Goal: Communication & Community: Answer question/provide support

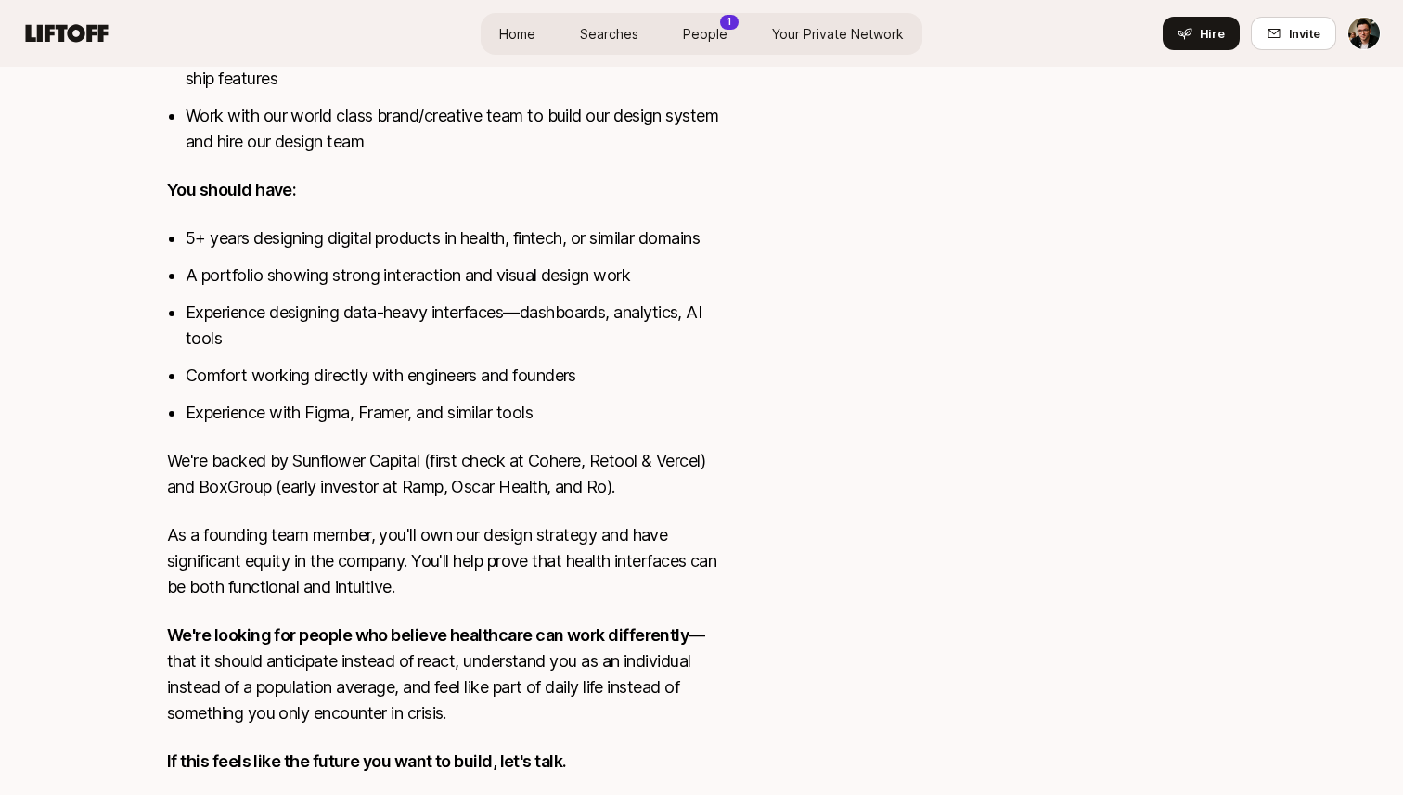
scroll to position [1159, 0]
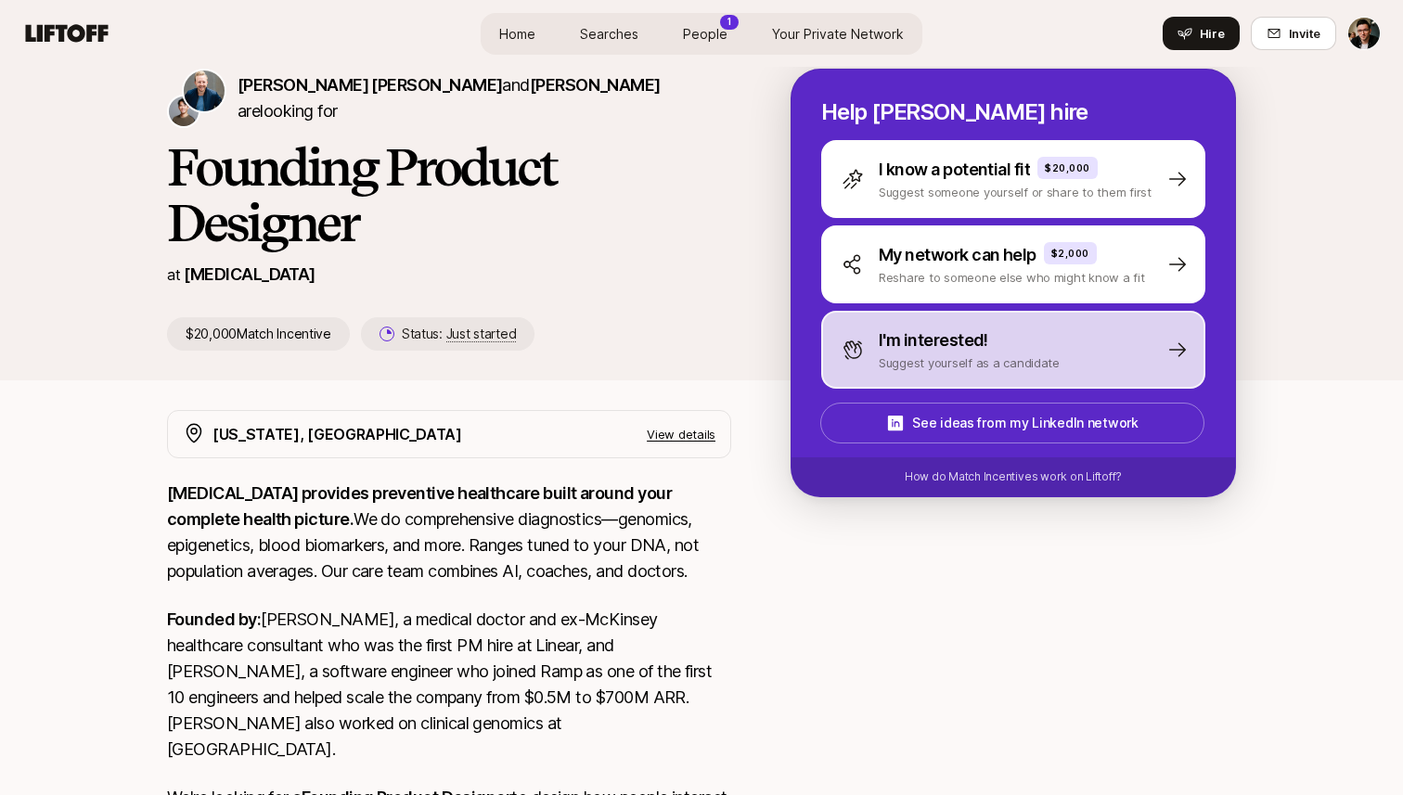
click at [965, 338] on p "I'm interested!" at bounding box center [933, 341] width 109 height 26
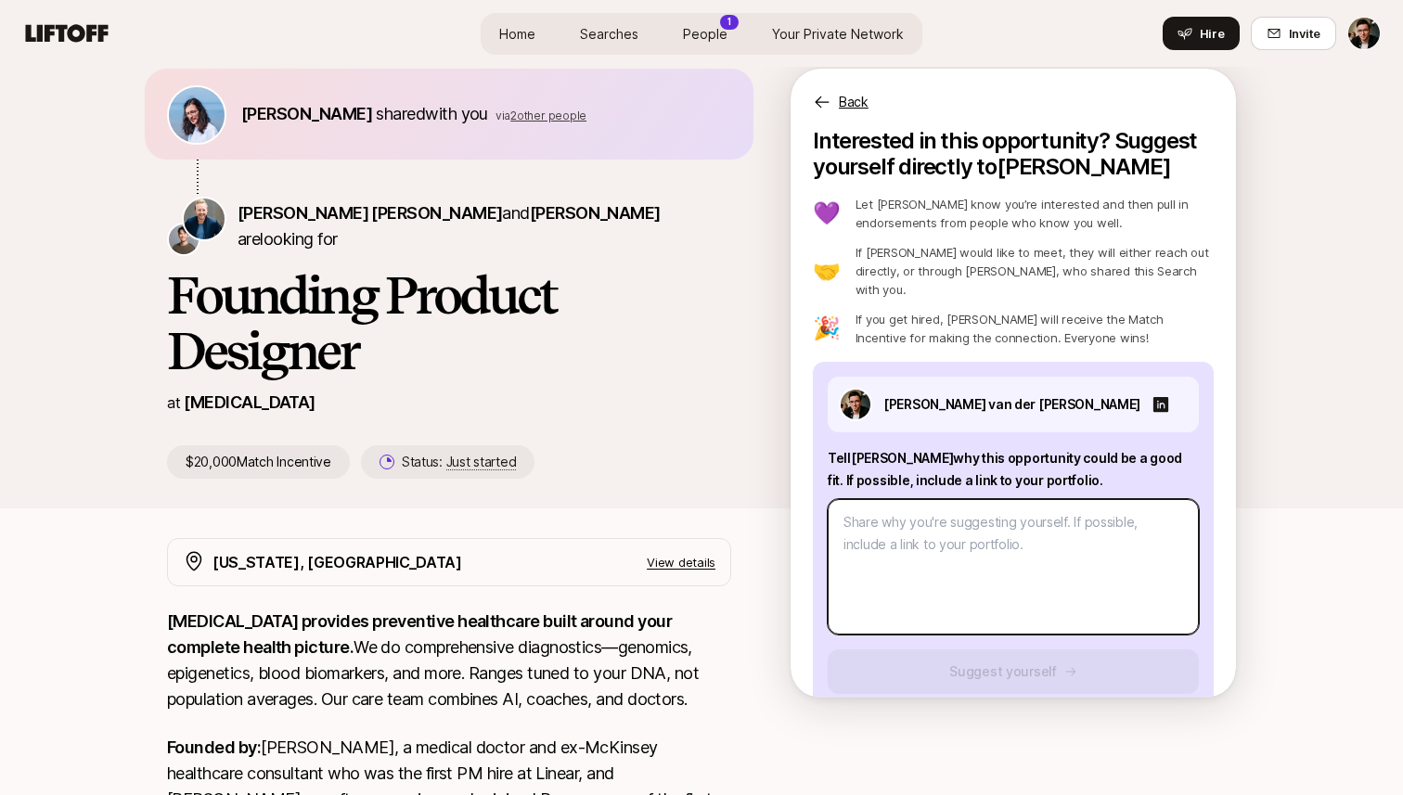
click at [957, 517] on textarea at bounding box center [1013, 566] width 371 height 135
type textarea "x"
type textarea "H"
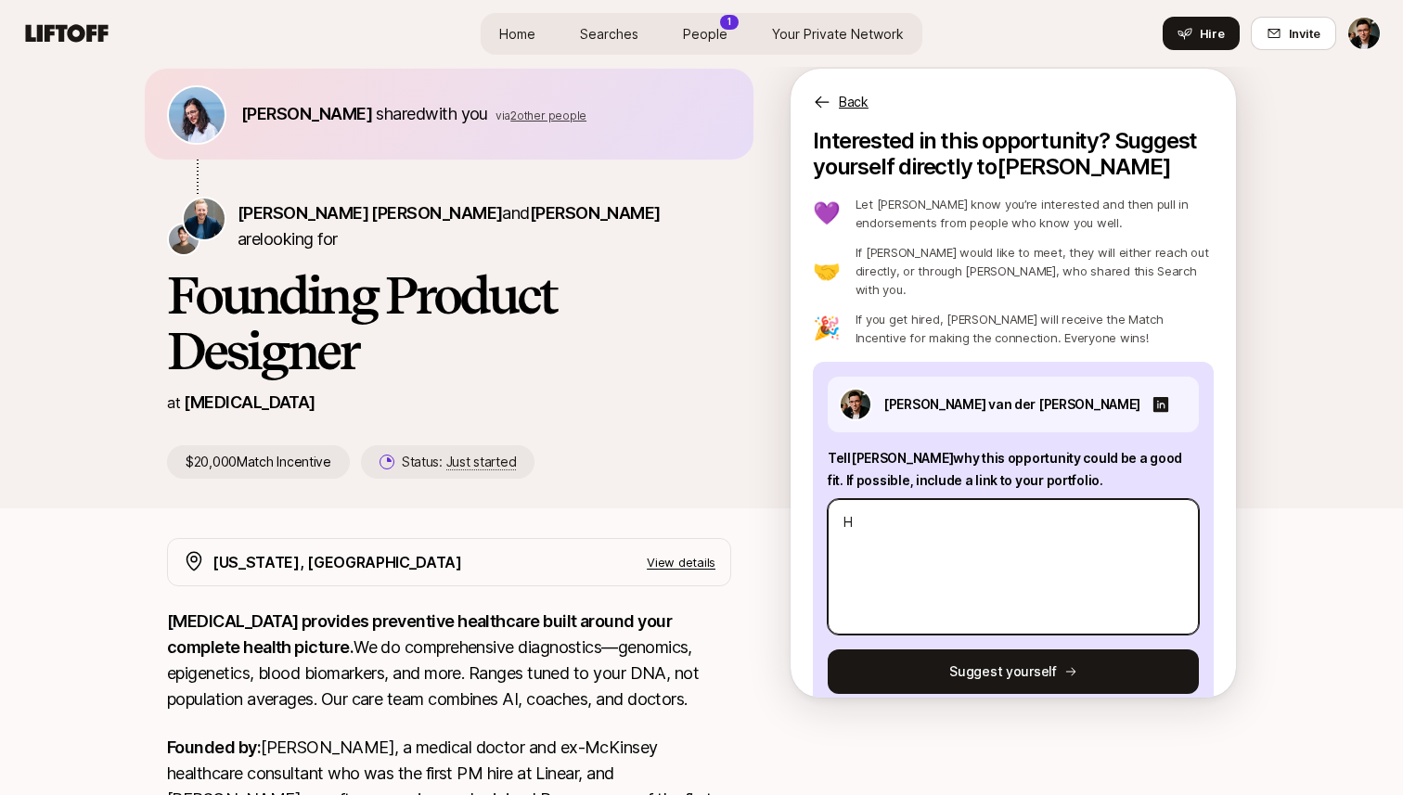
type textarea "x"
type textarea "Hi"
type textarea "x"
type textarea "Hi"
type textarea "x"
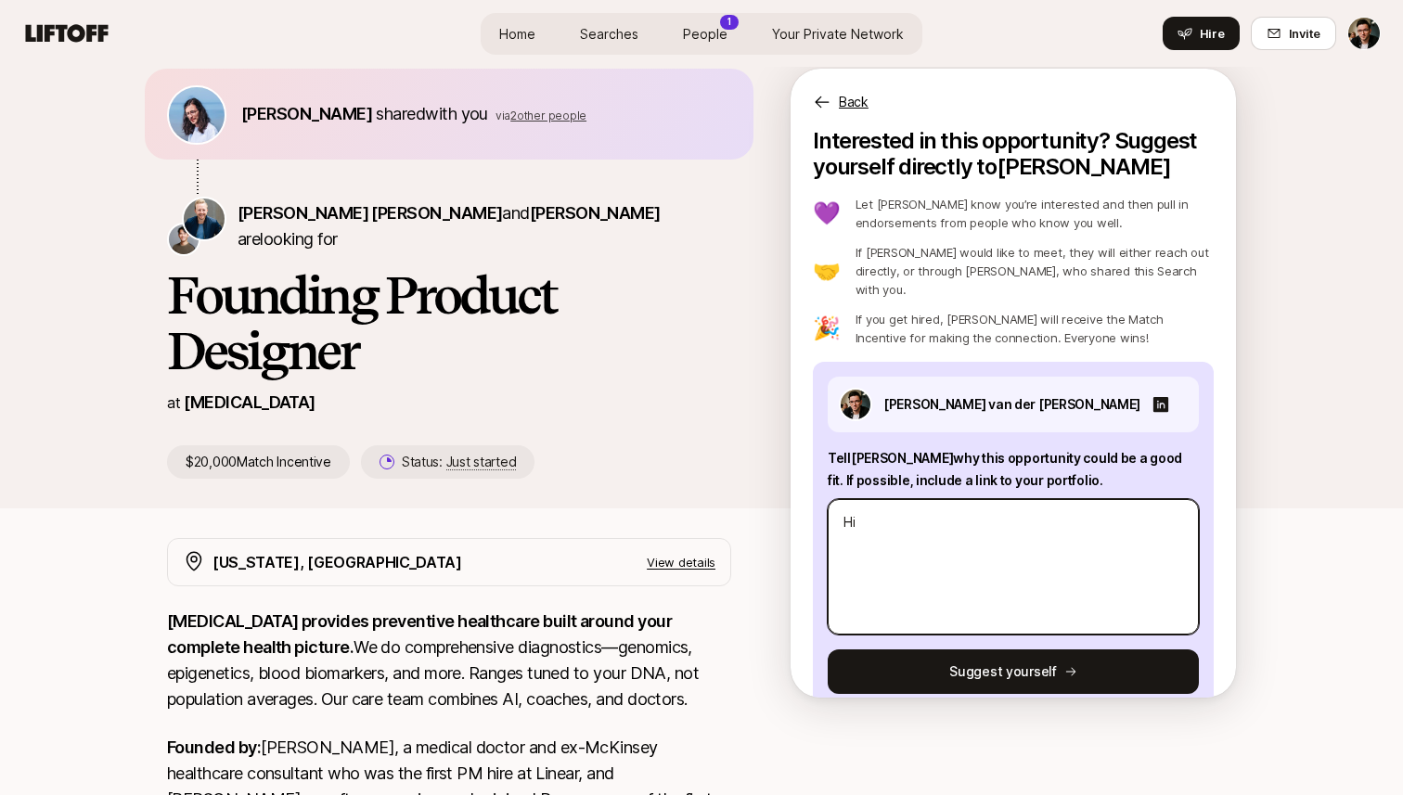
type textarea "Hi S"
type textarea "x"
type textarea "Hi Sa"
type textarea "x"
type textarea "Hi Sag"
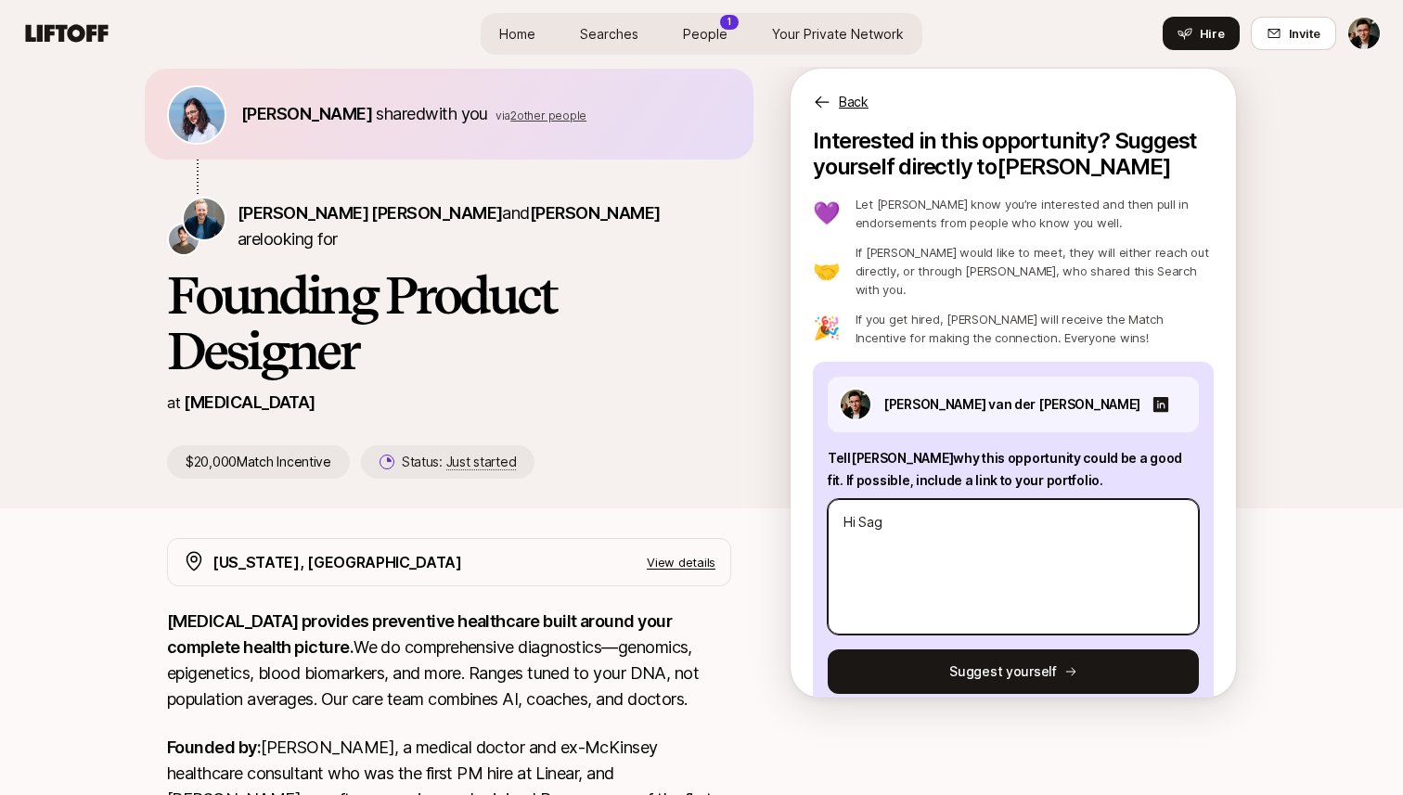
type textarea "x"
type textarea "Hi Saga"
type textarea "x"
type textarea "Hi [PERSON_NAME]"
type textarea "x"
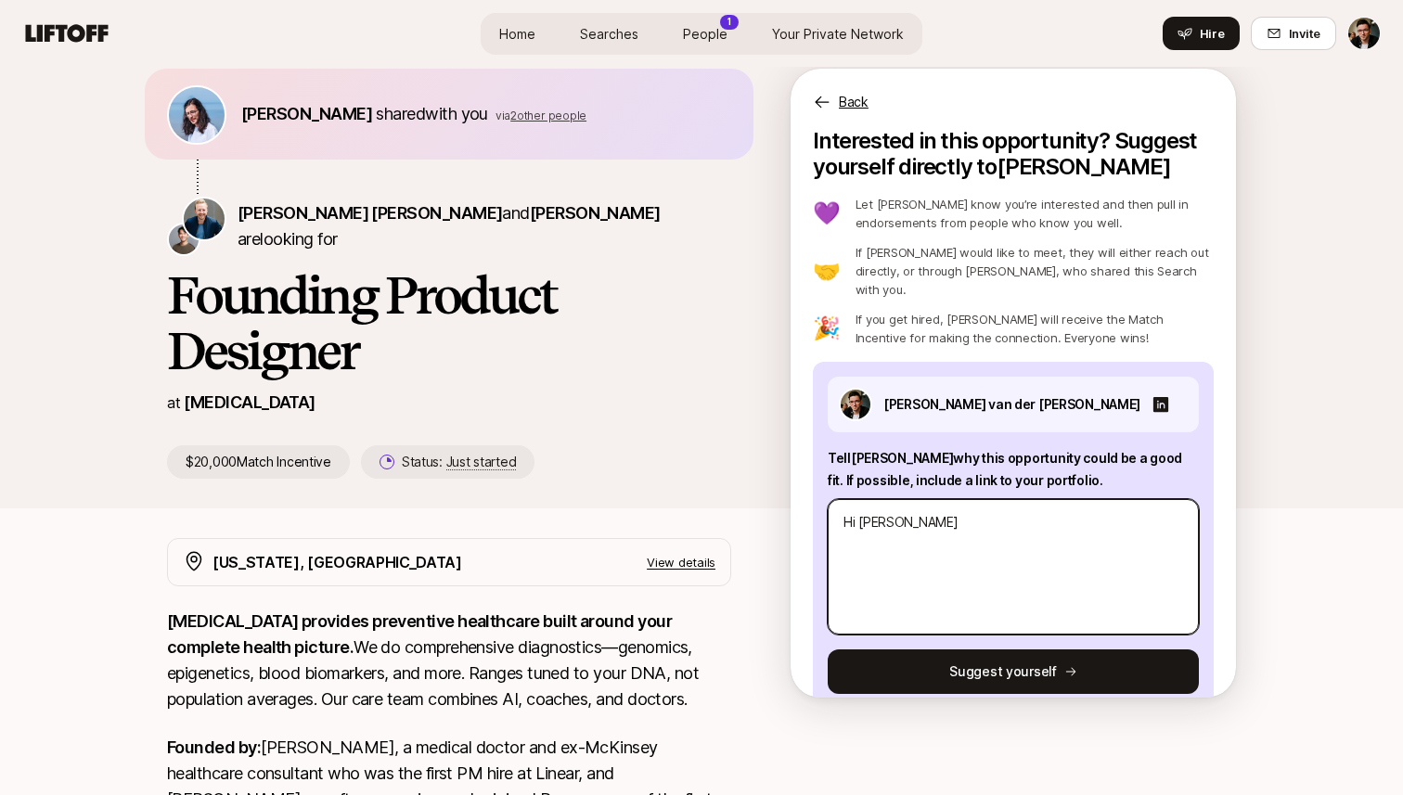
type textarea "Hi [PERSON_NAME],"
type textarea "x"
type textarea "Hi [PERSON_NAME],"
type textarea "x"
type textarea "Hi [PERSON_NAME],"
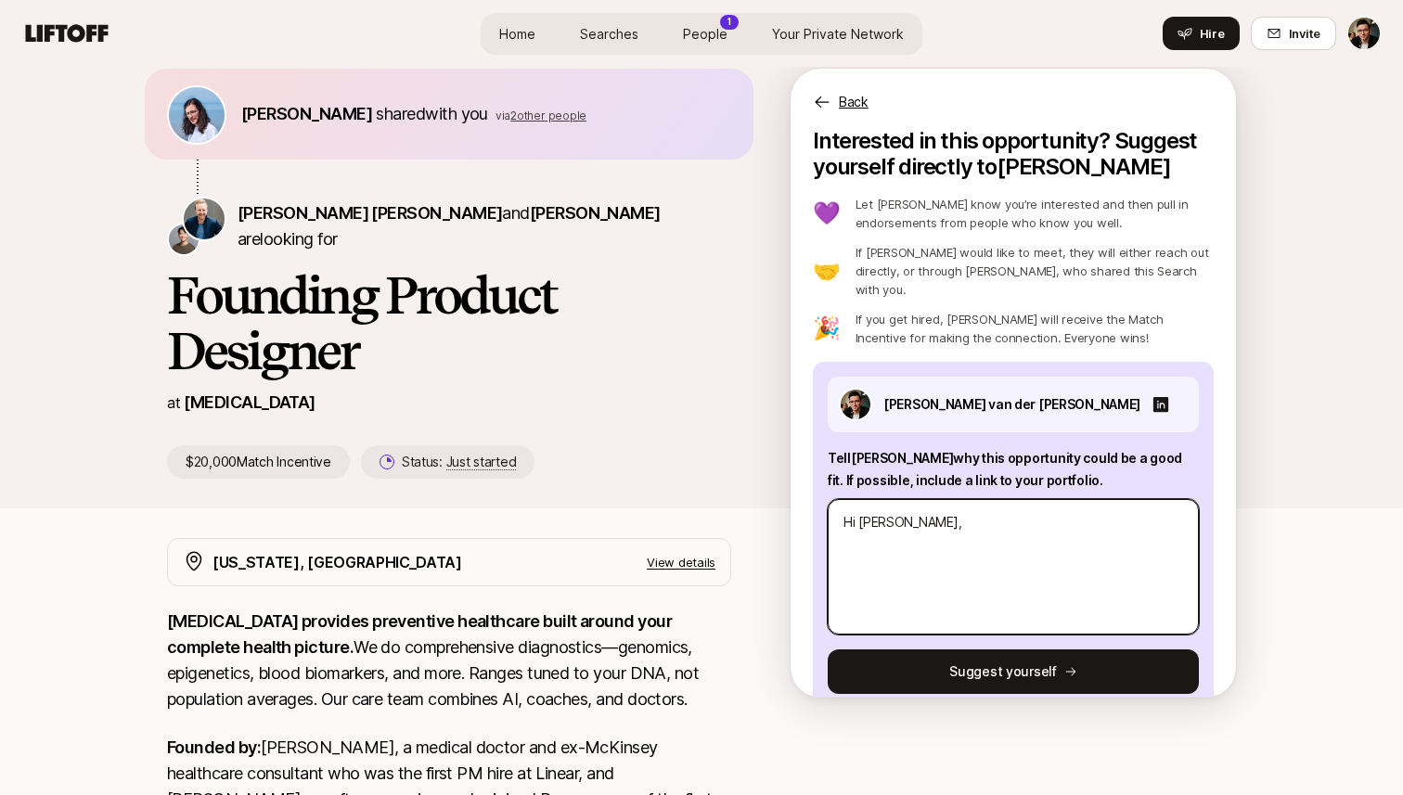
type textarea "x"
type textarea "Hi [PERSON_NAME],"
type textarea "x"
type textarea "Hi [PERSON_NAME], I"
type textarea "x"
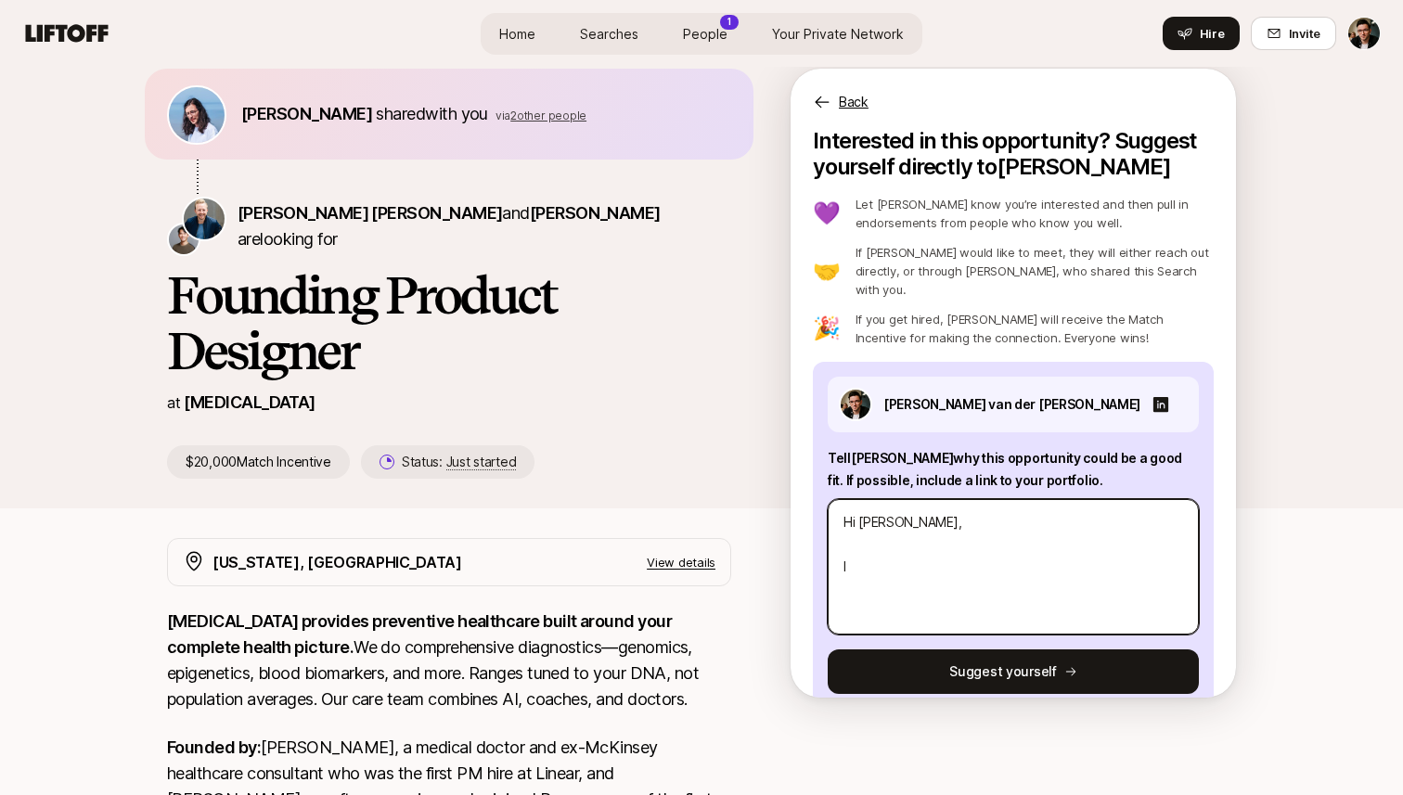
type textarea "Hi [PERSON_NAME], I h"
type textarea "x"
type textarea "Hi [PERSON_NAME], I ha"
type textarea "x"
type textarea "Hi [PERSON_NAME], I have"
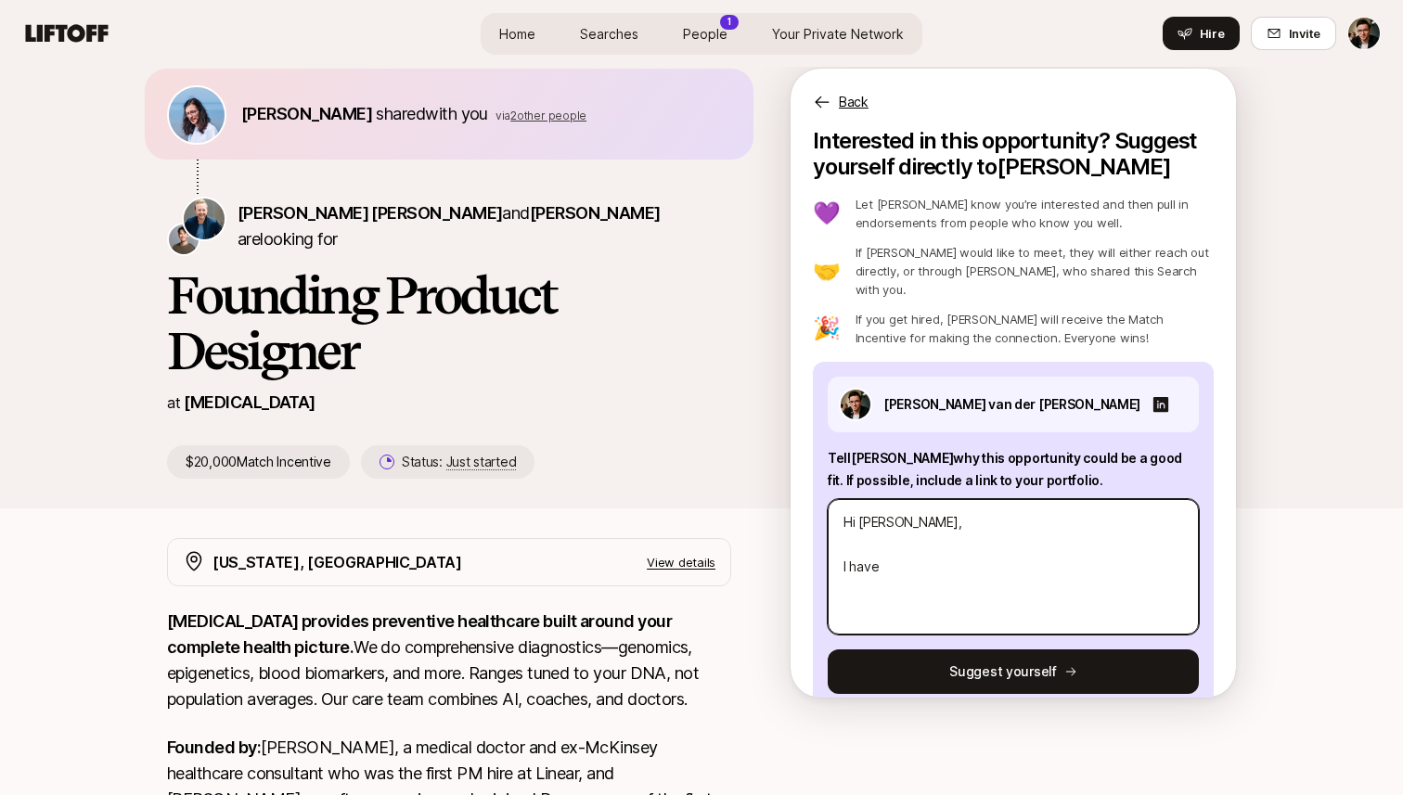
type textarea "x"
type textarea "Hi [PERSON_NAME], I have p"
type textarea "x"
type textarea "Hi [PERSON_NAME], I have pl"
type textarea "x"
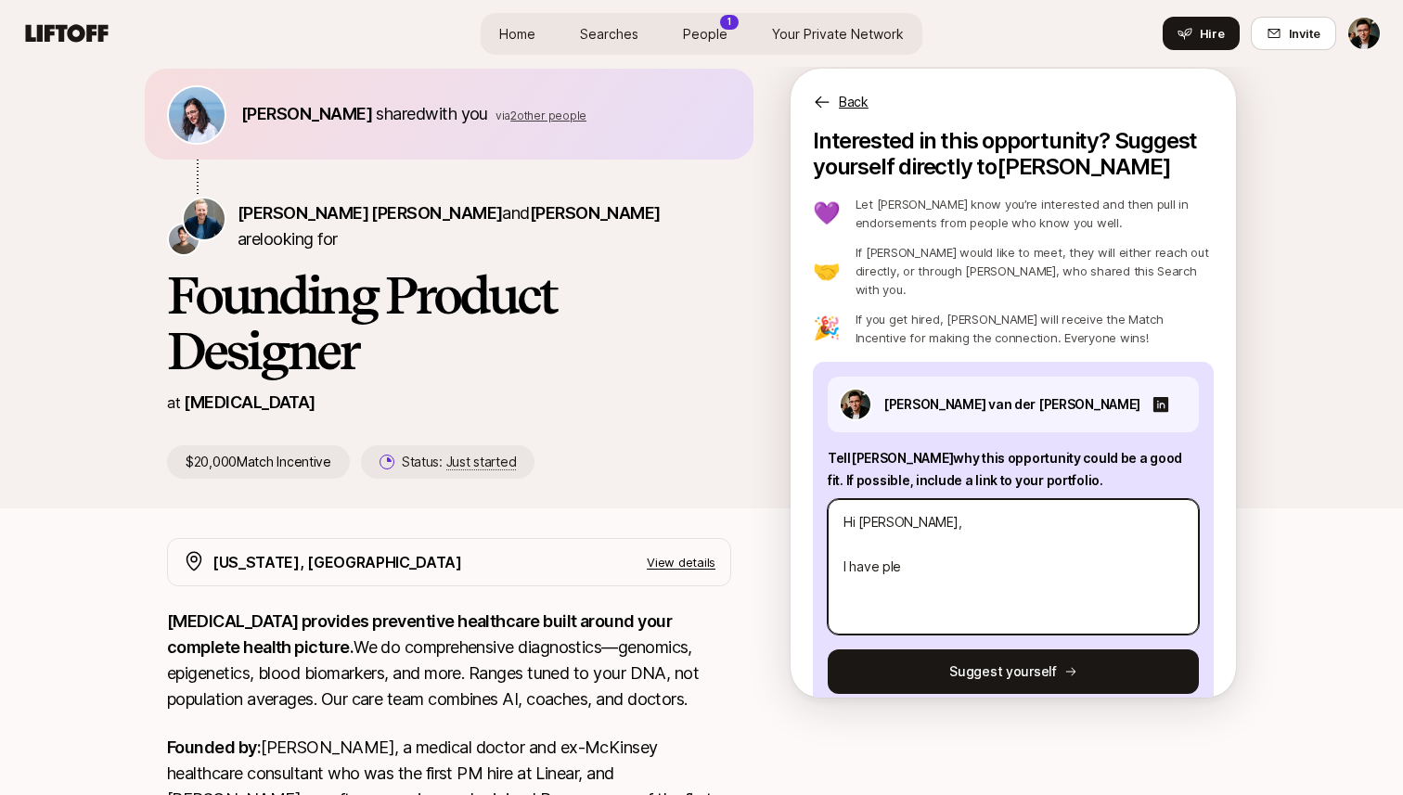
type textarea "Hi [PERSON_NAME], I have plen"
type textarea "x"
type textarea "Hi [PERSON_NAME], I have plenty"
type textarea "x"
type textarea "Hi [PERSON_NAME], I have plenty"
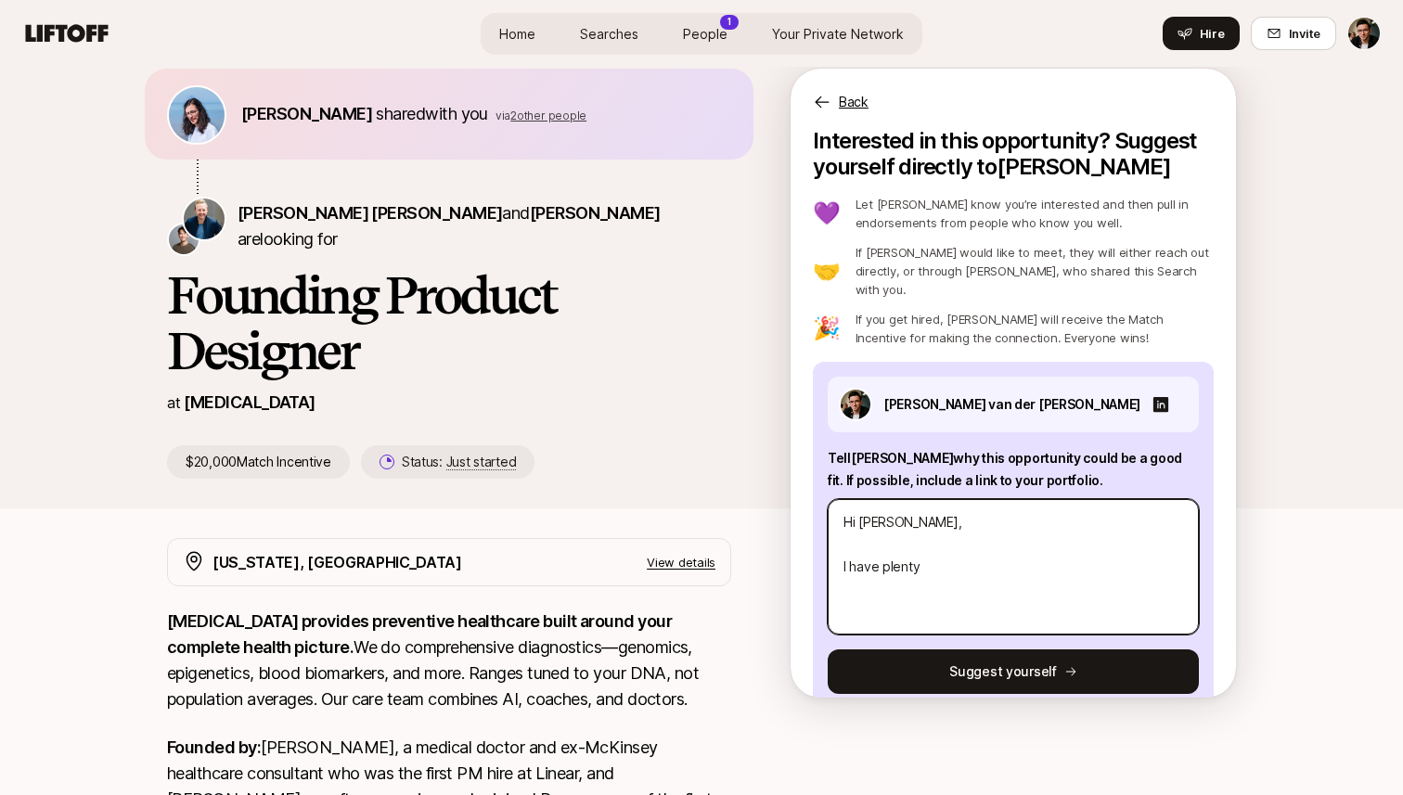
type textarea "x"
type textarea "Hi [PERSON_NAME], I have plenty o"
type textarea "x"
type textarea "Hi [PERSON_NAME], I have plenty of"
type textarea "x"
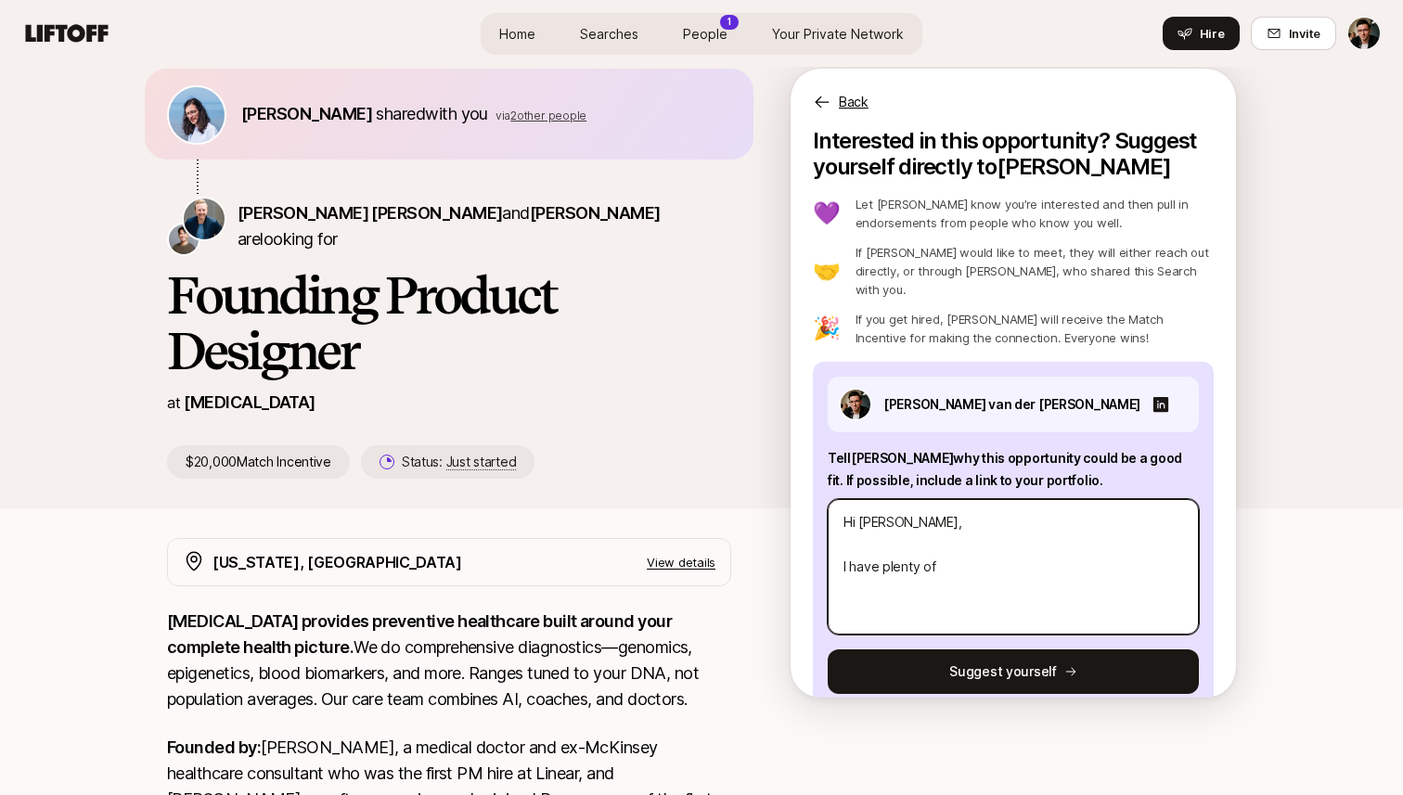
type textarea "Hi [PERSON_NAME], I have plenty of"
type textarea "x"
type textarea "Hi [PERSON_NAME], I have plenty of e"
type textarea "x"
type textarea "Hi [PERSON_NAME], I have plenty of ex"
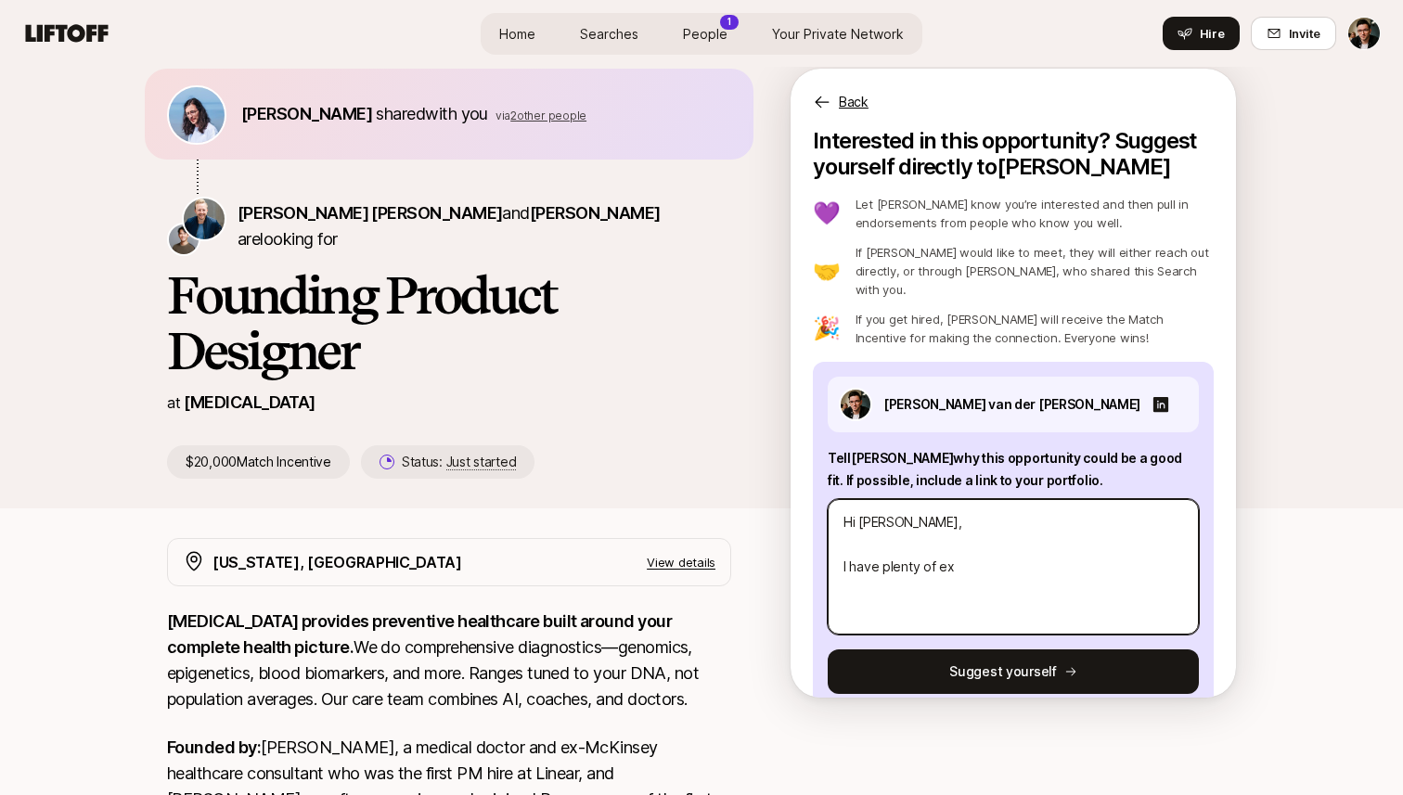
type textarea "x"
type textarea "Hi [PERSON_NAME], I have plenty of expe"
type textarea "x"
type textarea "Hi [PERSON_NAME], I have plenty of exper"
type textarea "x"
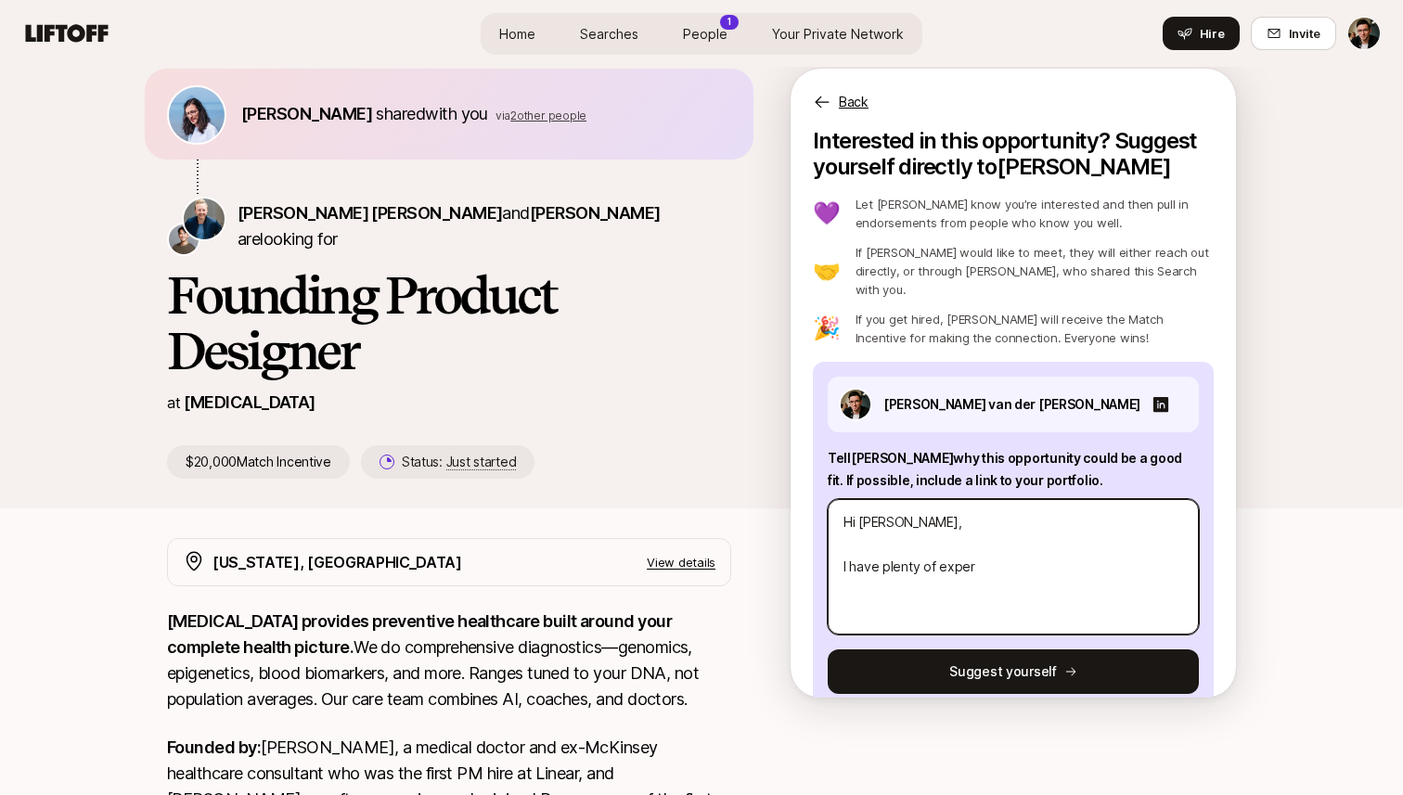
type textarea "Hi [PERSON_NAME], I have plenty of experi"
type textarea "x"
type textarea "Hi [PERSON_NAME], I have plenty of experie"
type textarea "x"
type textarea "Hi [PERSON_NAME], I have plenty of experien"
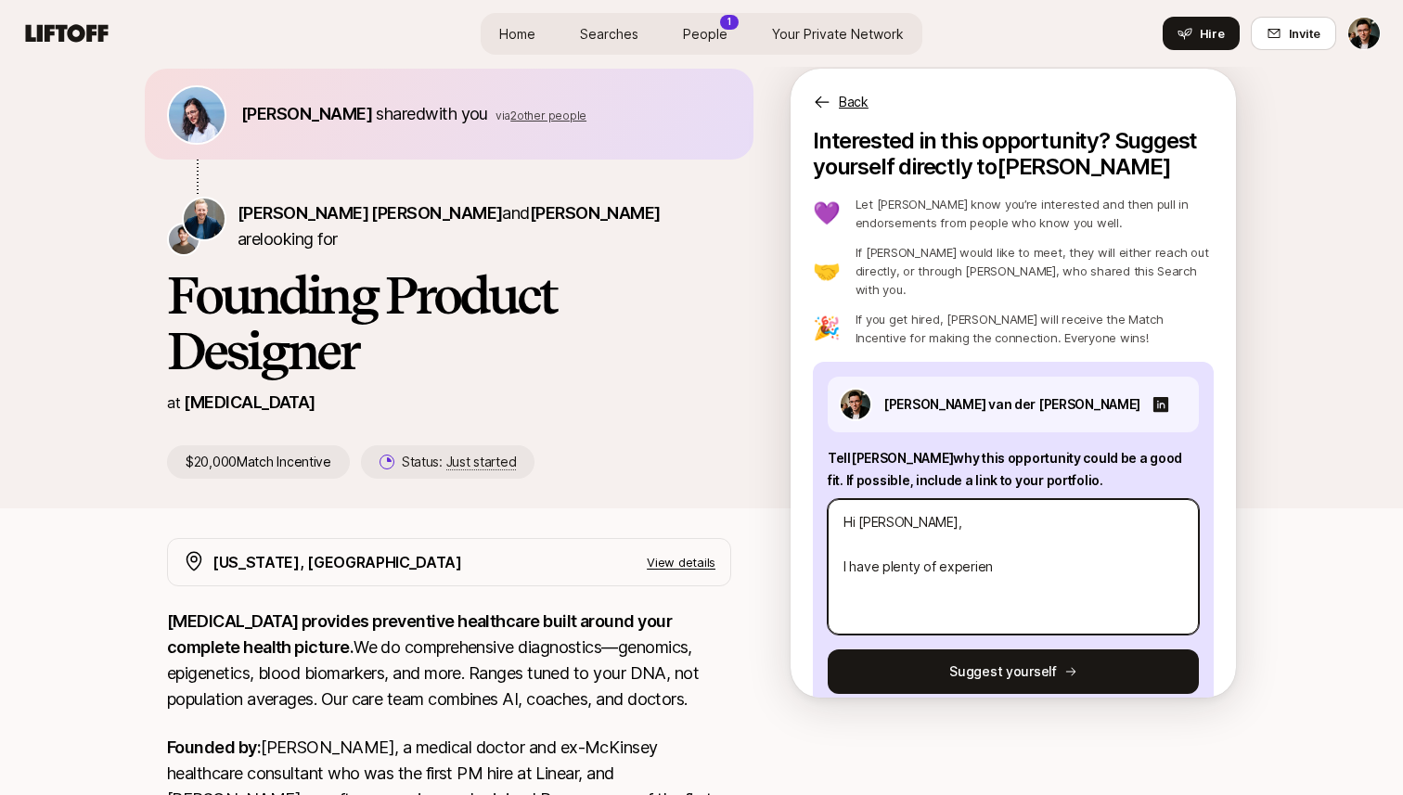
type textarea "x"
type textarea "Hi [PERSON_NAME], I have plenty of experienc"
type textarea "x"
type textarea "Hi [PERSON_NAME], I have plenty of experience"
type textarea "x"
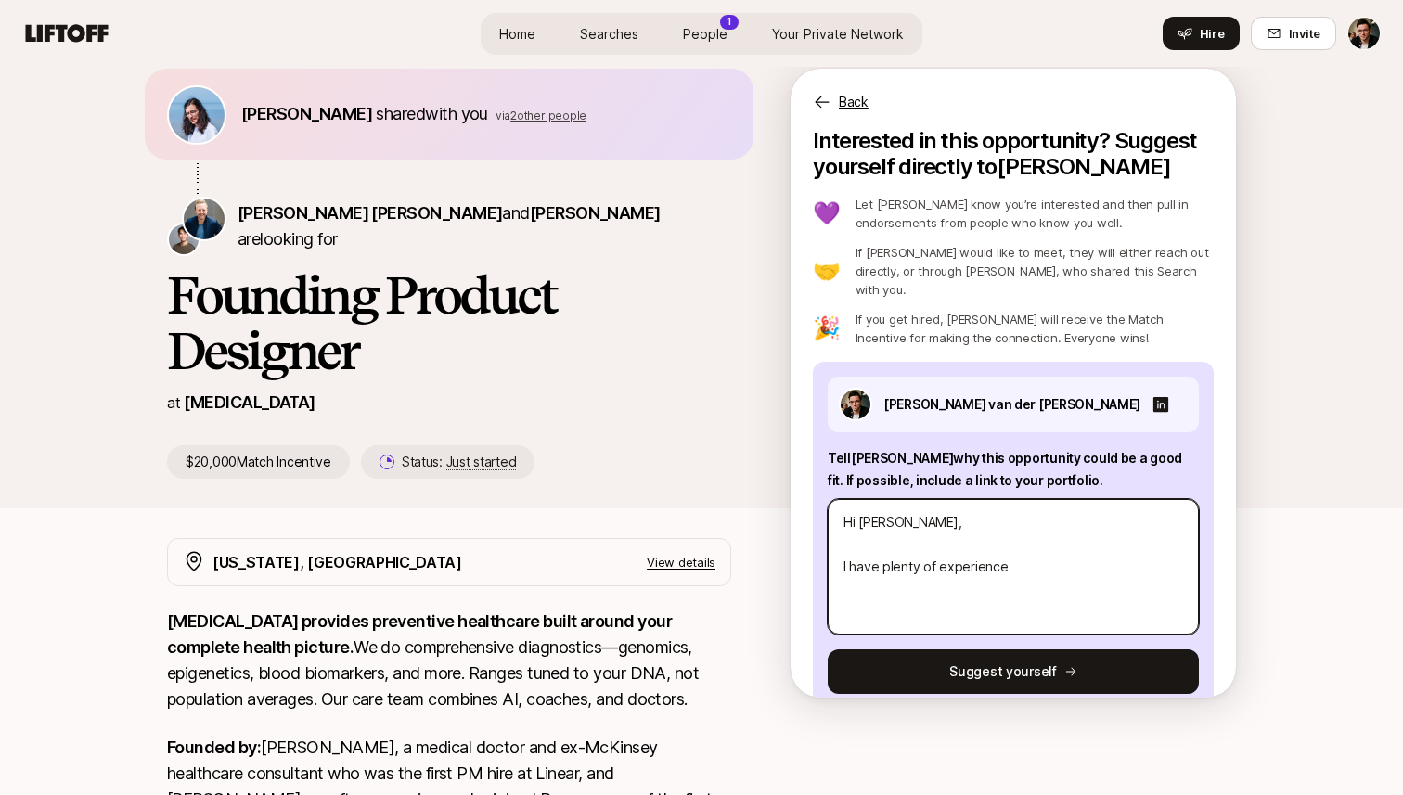
type textarea "Hi [PERSON_NAME], I have plenty of experience"
type textarea "x"
type textarea "Hi [PERSON_NAME], I have plenty of experience t"
type textarea "x"
type textarea "Hi [PERSON_NAME], I have plenty of experience th"
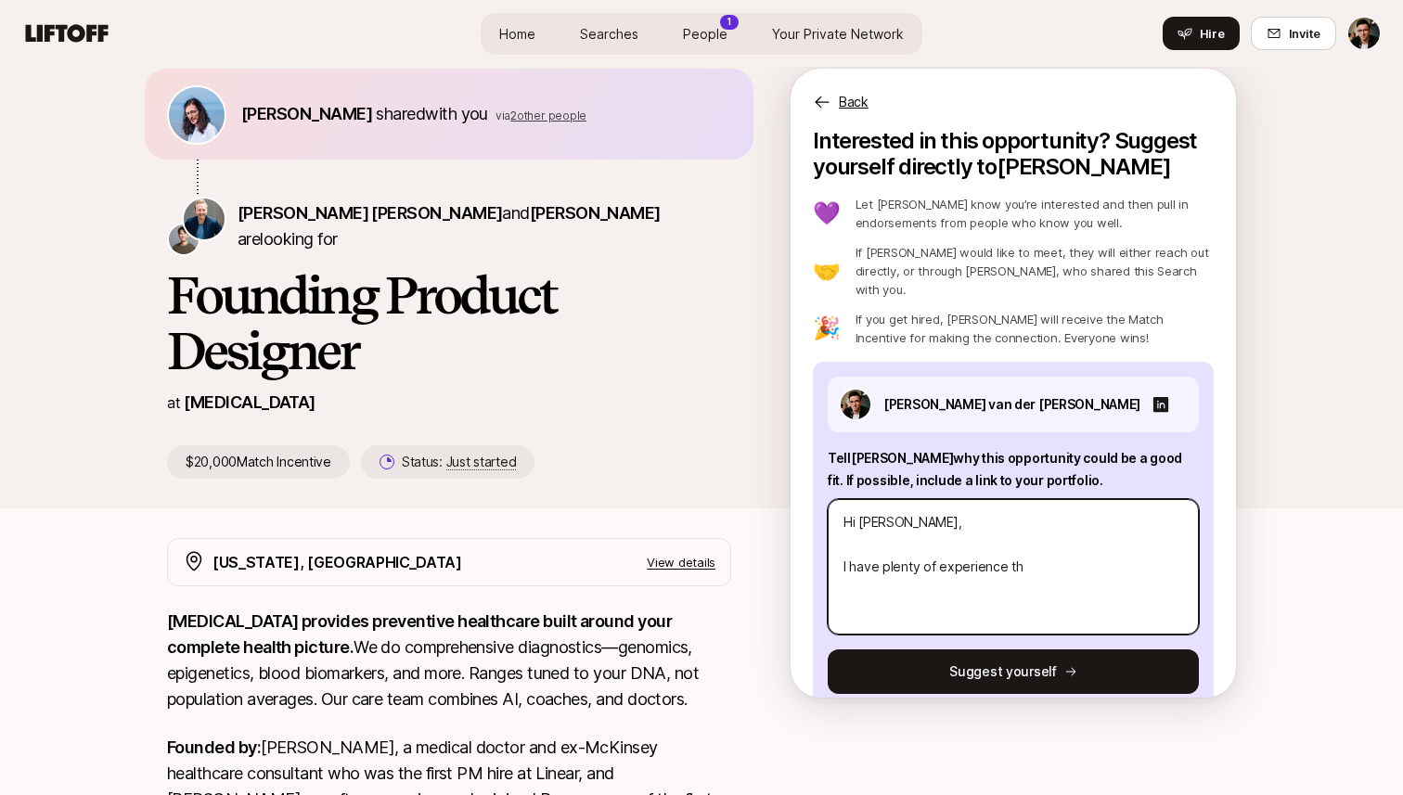
type textarea "x"
type textarea "Hi [PERSON_NAME], I have plenty of experience tha"
type textarea "x"
type textarea "Hi [PERSON_NAME], I have plenty of experience that"
type textarea "x"
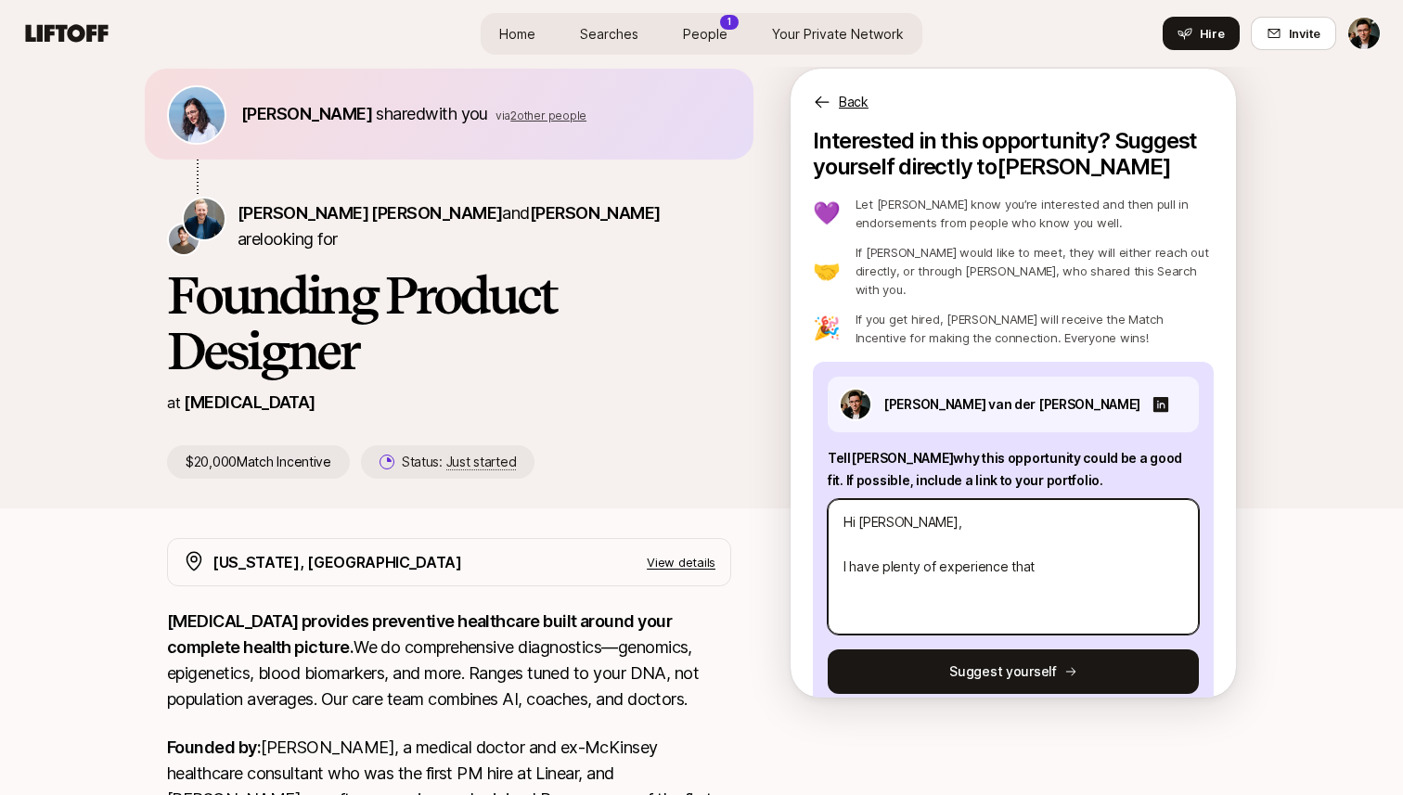
type textarea "Hi [PERSON_NAME], I have plenty of experience that"
type textarea "x"
type textarea "Hi [PERSON_NAME], I have plenty of experience that ma"
type textarea "x"
type textarea "Hi [PERSON_NAME], I have plenty of experience that may"
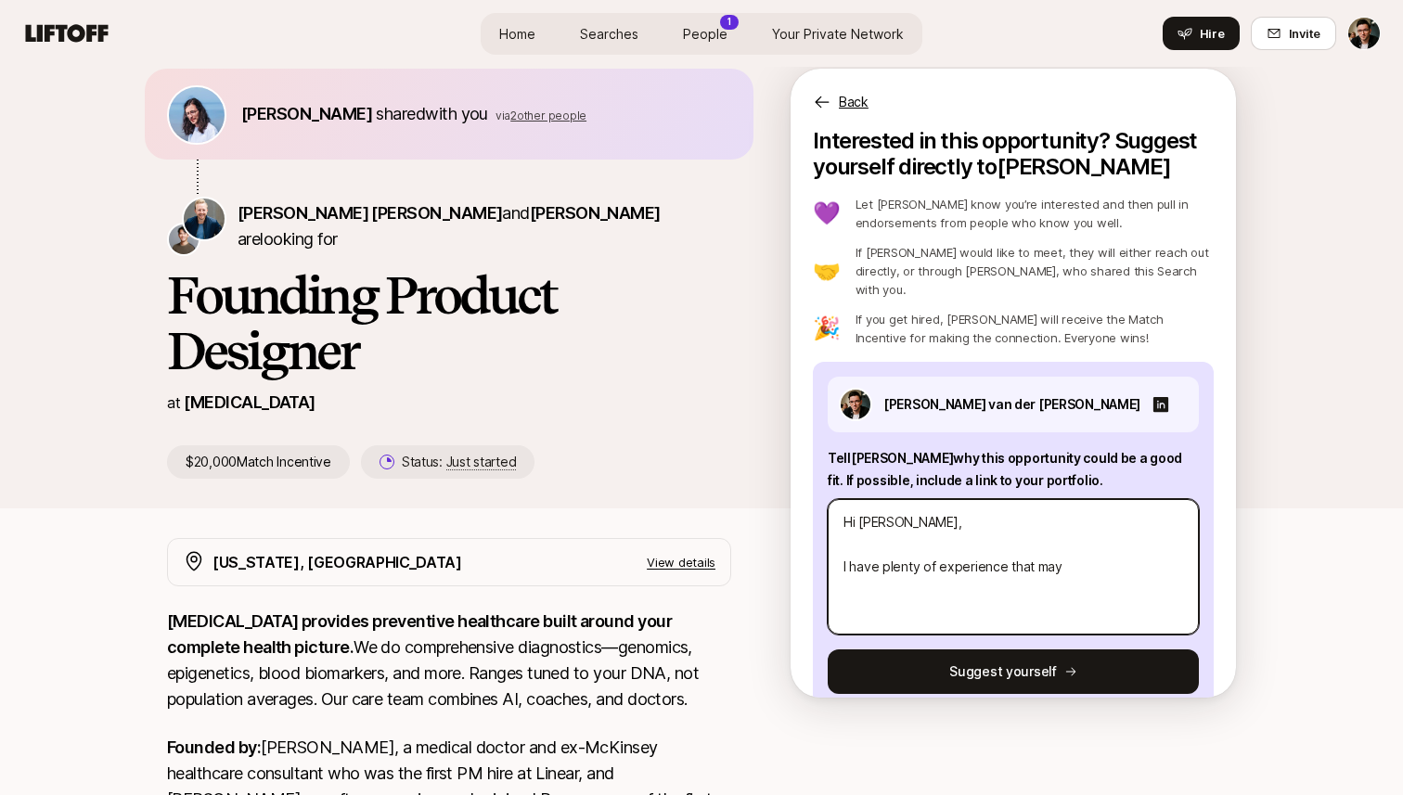
type textarea "x"
type textarea "Hi [PERSON_NAME], I have plenty of experience that may"
type textarea "x"
type textarea "Hi [PERSON_NAME], I have plenty of experience that may b"
type textarea "x"
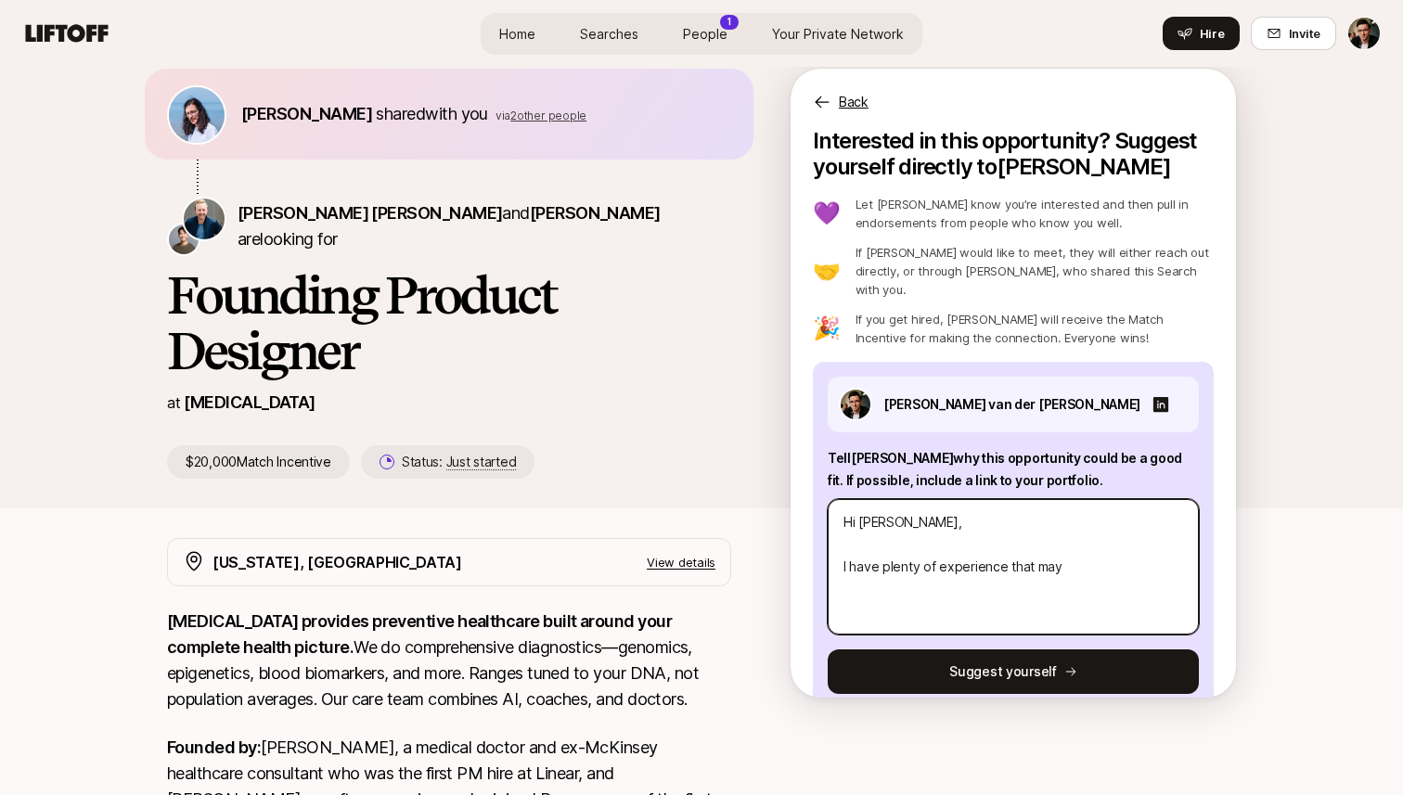
type textarea "Hi [PERSON_NAME], I have plenty of experience that may w"
type textarea "x"
type textarea "Hi [PERSON_NAME], I have plenty of experience that may we"
type textarea "x"
type textarea "Hi [PERSON_NAME], I have plenty of experience that may wel"
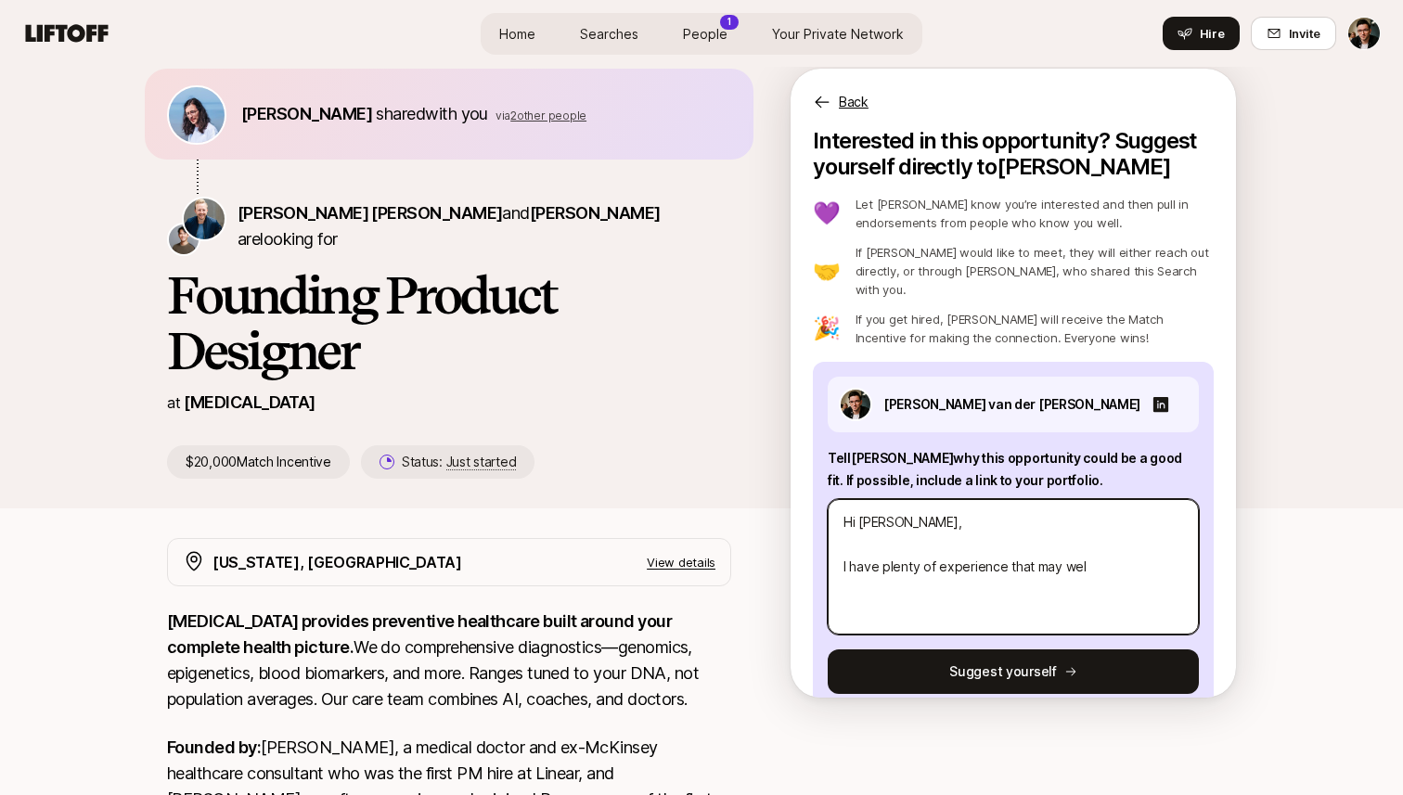
type textarea "x"
type textarea "Hi [PERSON_NAME], I have plenty of experience that may well"
type textarea "x"
type textarea "Hi [PERSON_NAME], I have plenty of experience that may well b"
type textarea "x"
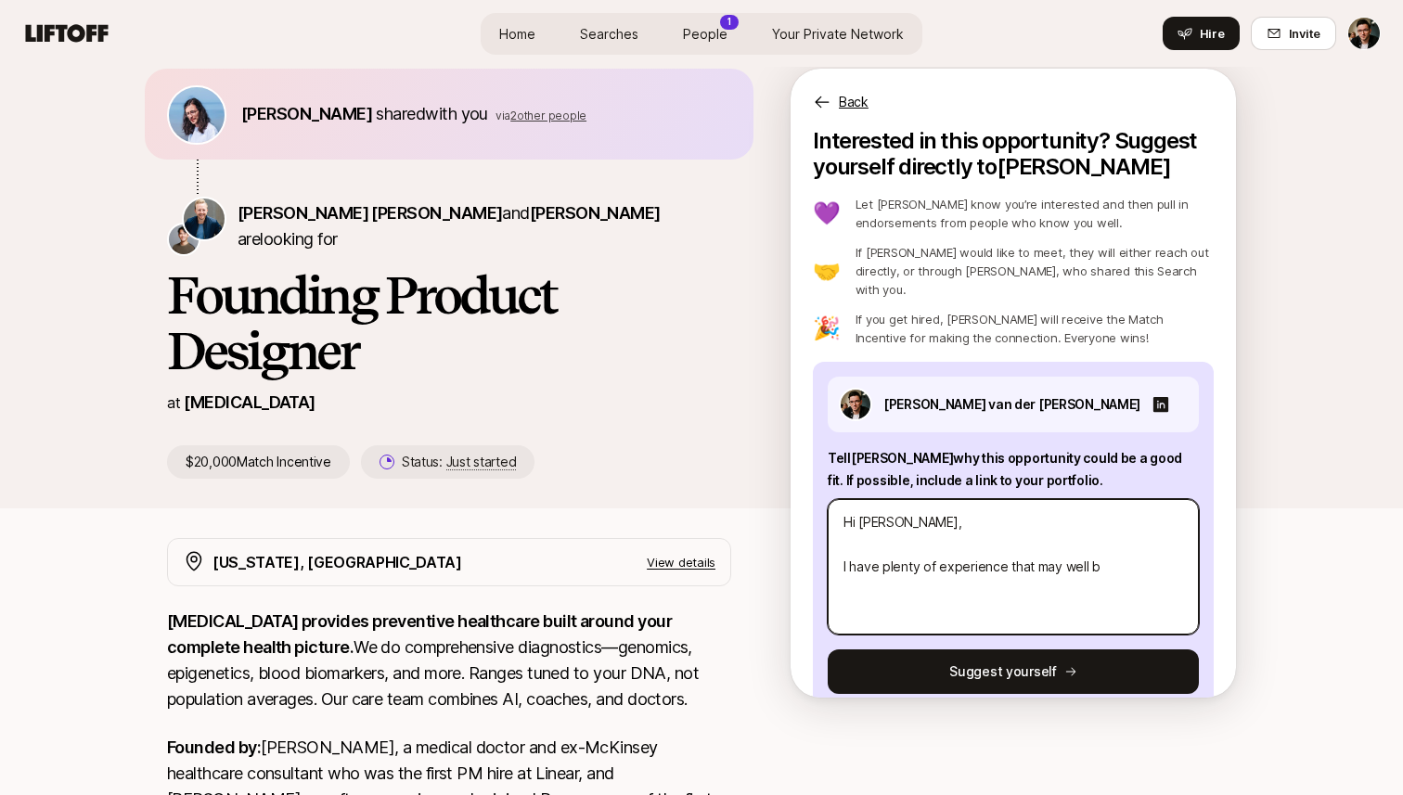
type textarea "Hi [PERSON_NAME], I have plenty of experience that may well be"
type textarea "x"
type textarea "Hi [PERSON_NAME], I have plenty of experience that may well be"
type textarea "x"
type textarea "Hi [PERSON_NAME], I have plenty of experience that may well be w"
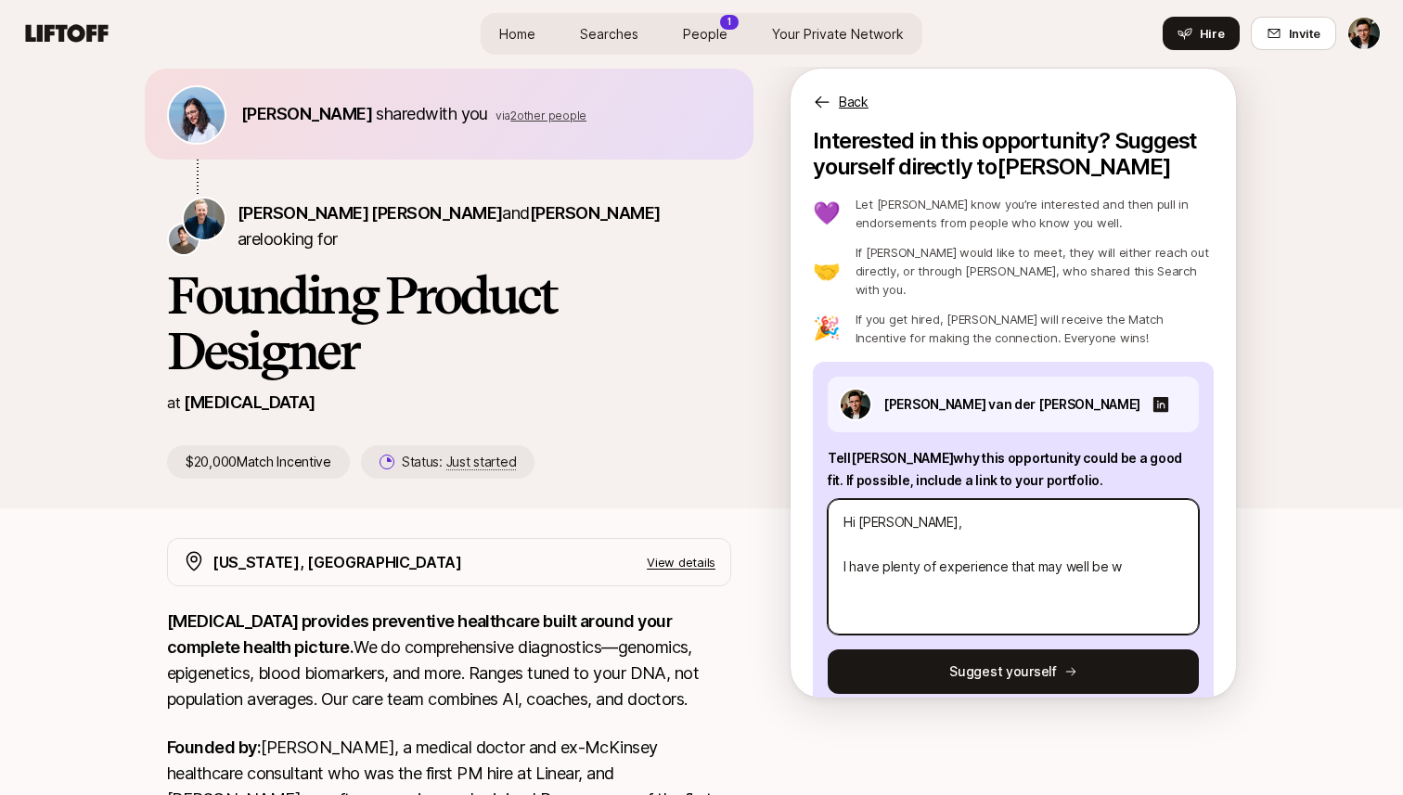
type textarea "x"
type textarea "Hi [PERSON_NAME], I have plenty of experience that may well be wh"
type textarea "x"
type textarea "Hi [PERSON_NAME], I have plenty of experience that may well be wha"
type textarea "x"
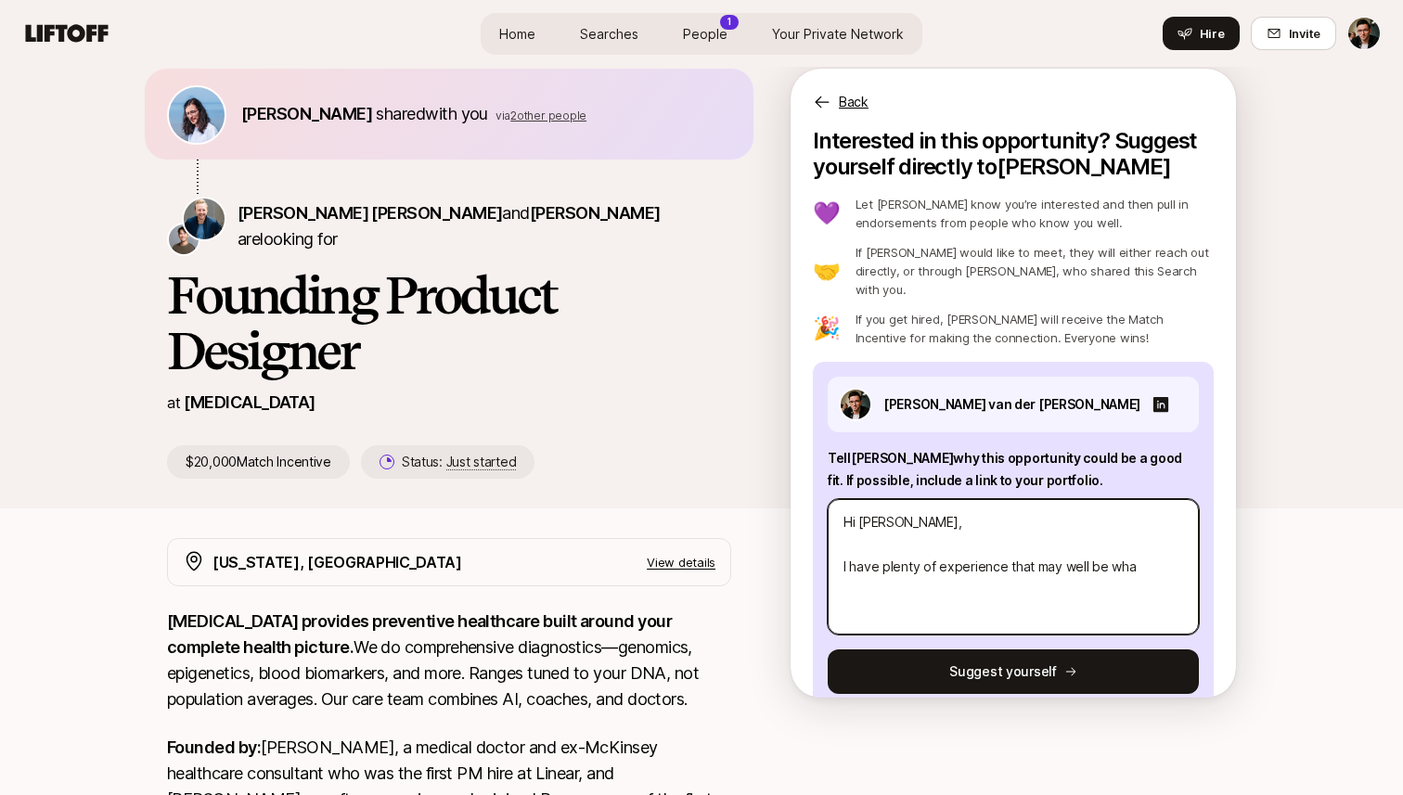
type textarea "Hi [PERSON_NAME], I have plenty of experience that may well be what"
type textarea "x"
type textarea "Hi [PERSON_NAME], I have plenty of experience that may well be what"
type textarea "x"
type textarea "Hi [PERSON_NAME], I have plenty of experience that may well be what y"
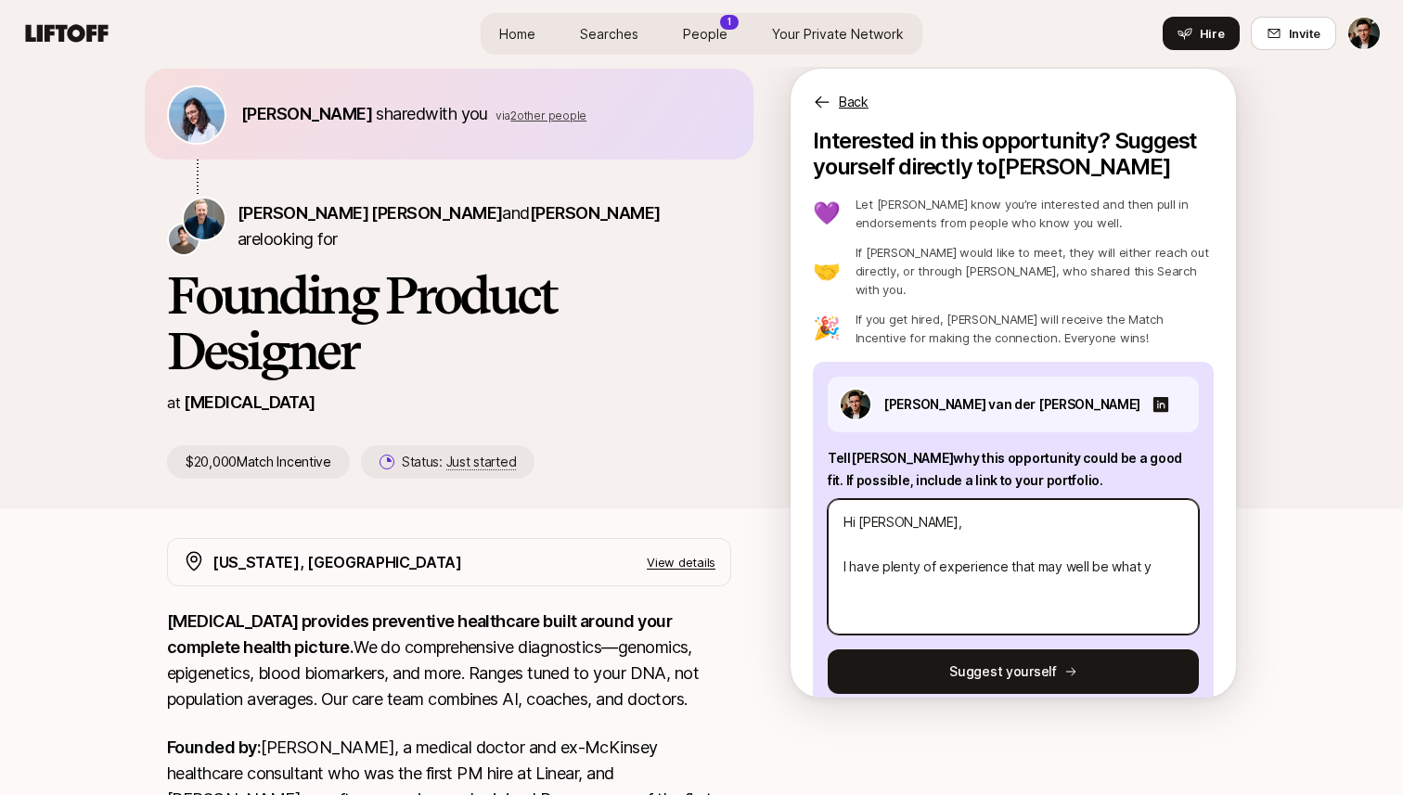
type textarea "x"
type textarea "Hi [PERSON_NAME], I have plenty of experience that may well be what yo"
type textarea "x"
type textarea "Hi [PERSON_NAME], I have plenty of experience that may well be what you"
type textarea "x"
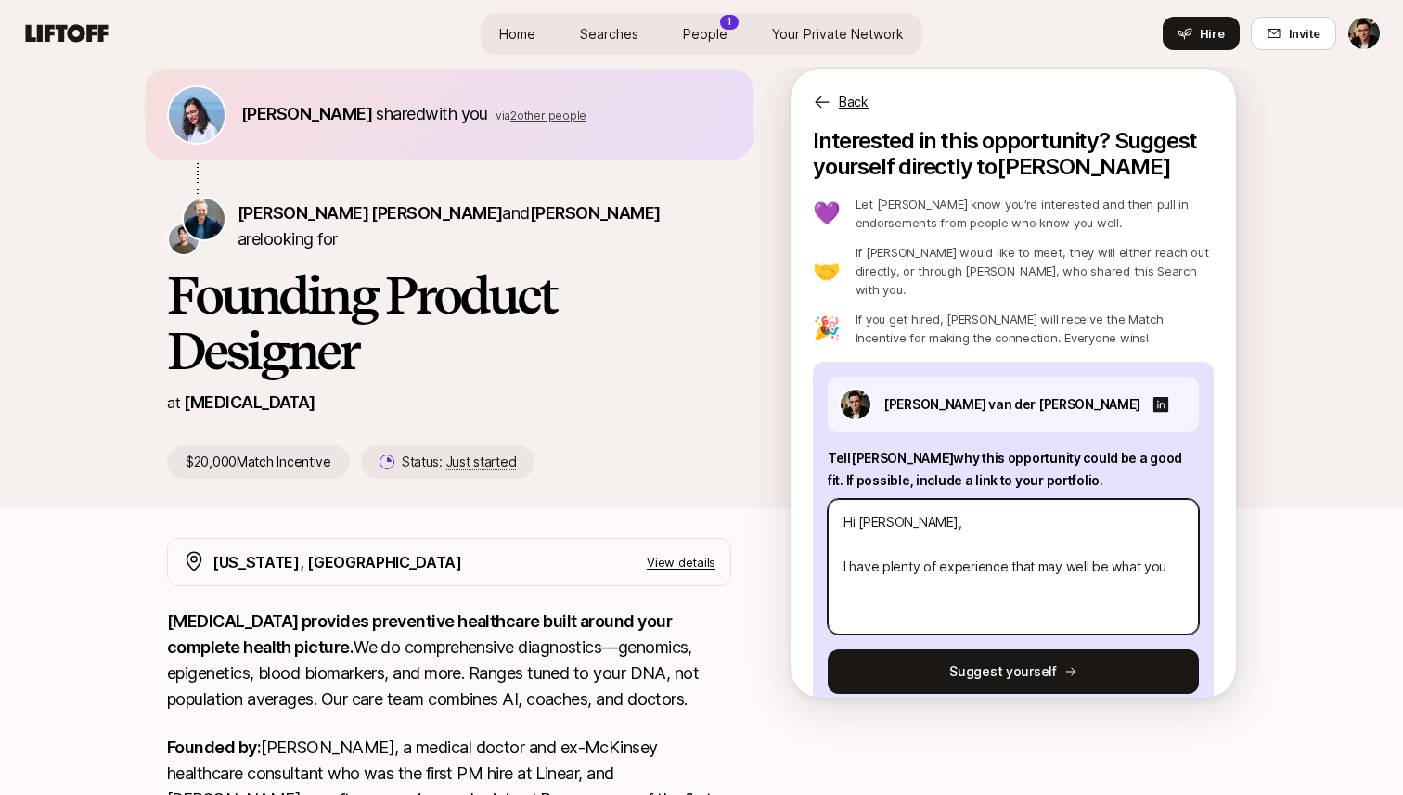
type textarea "Hi [PERSON_NAME], I have plenty of experience that may well be what you'"
type textarea "x"
type textarea "Hi [PERSON_NAME], I have plenty of experience that may well be what you'r"
type textarea "x"
type textarea "Hi [PERSON_NAME], I have plenty of experience that may well be what you're"
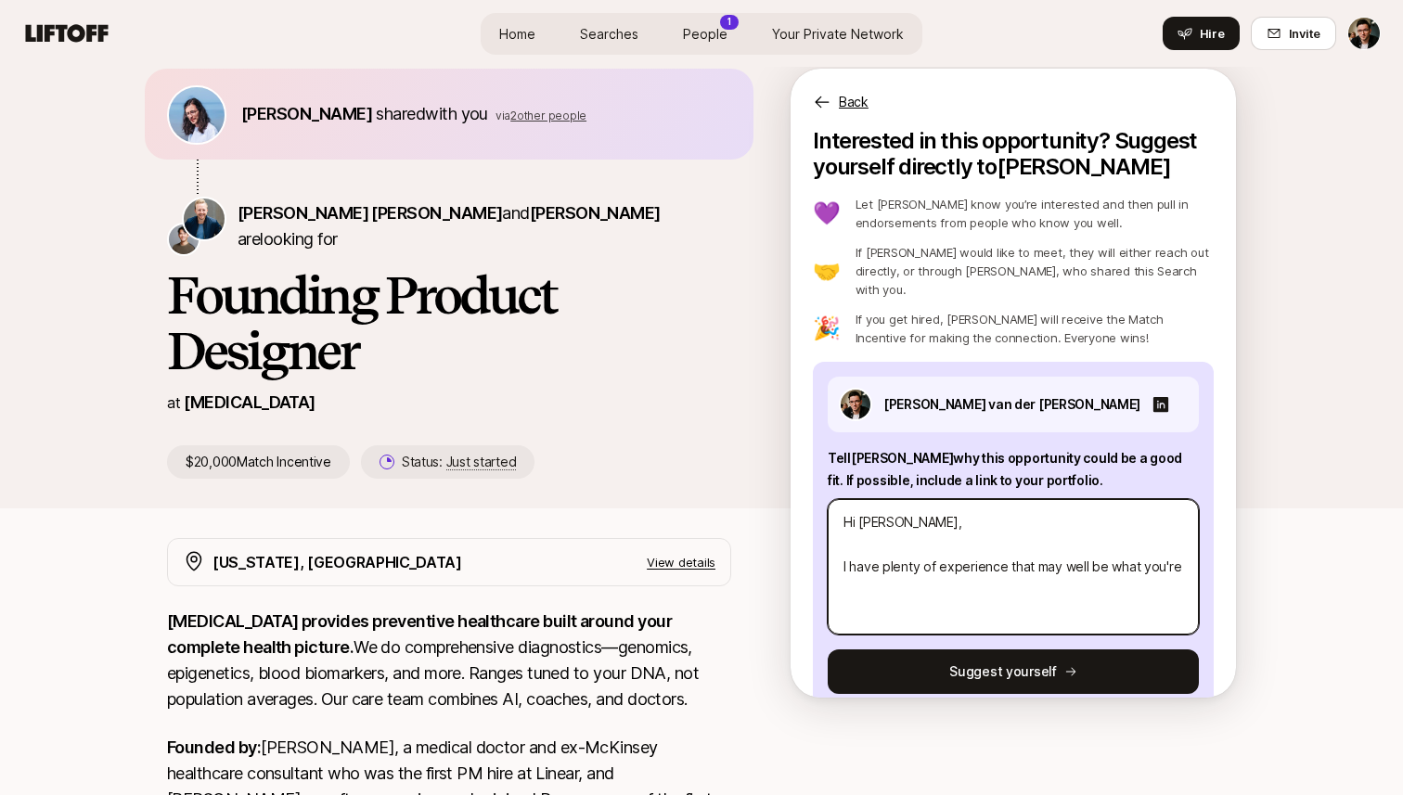
type textarea "x"
type textarea "Hi [PERSON_NAME], I have plenty of experience that may well be what you're"
type textarea "x"
type textarea "Hi [PERSON_NAME], I have plenty of experience that may well be what you're l"
type textarea "x"
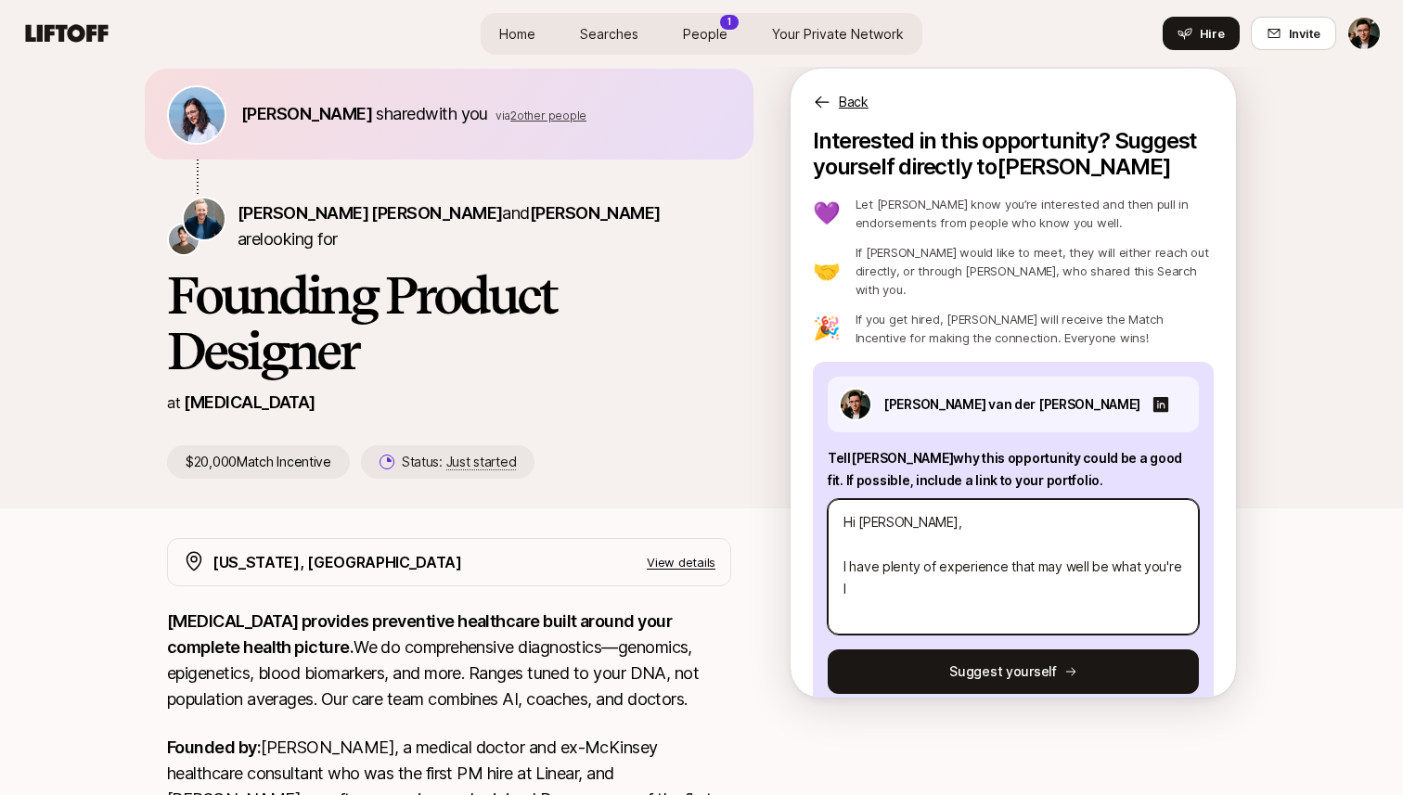
type textarea "Hi [PERSON_NAME], I have plenty of experience that may well be what you're lo"
type textarea "x"
type textarea "Hi [PERSON_NAME], I have plenty of experience that may well be what you're loo"
type textarea "x"
type textarea "Hi [PERSON_NAME], I have plenty of experience that may well be what you're look"
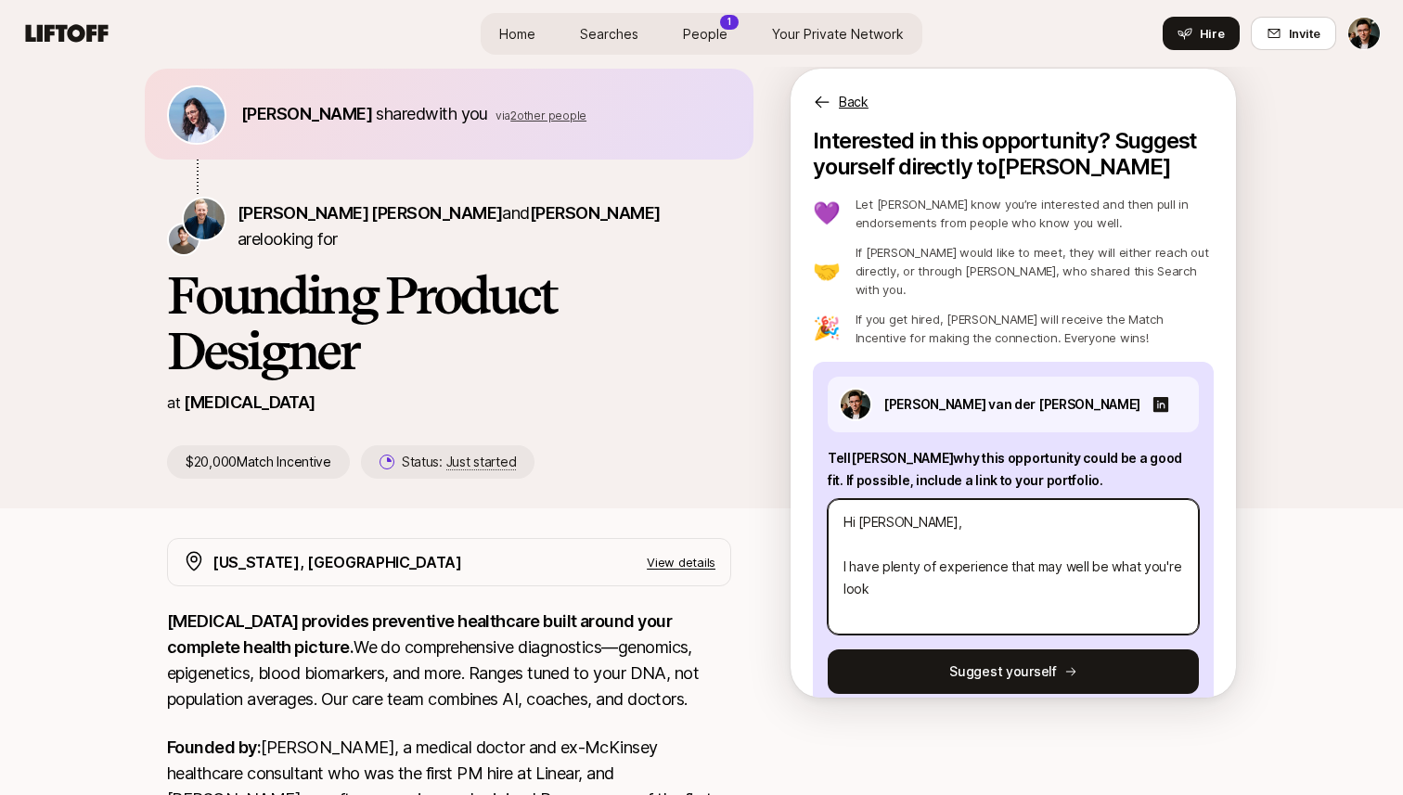
type textarea "x"
type textarea "Hi [PERSON_NAME], I have plenty of experience that may well be what you're looki"
type textarea "x"
type textarea "Hi [PERSON_NAME], I have plenty of experience that may well be what you're look…"
type textarea "x"
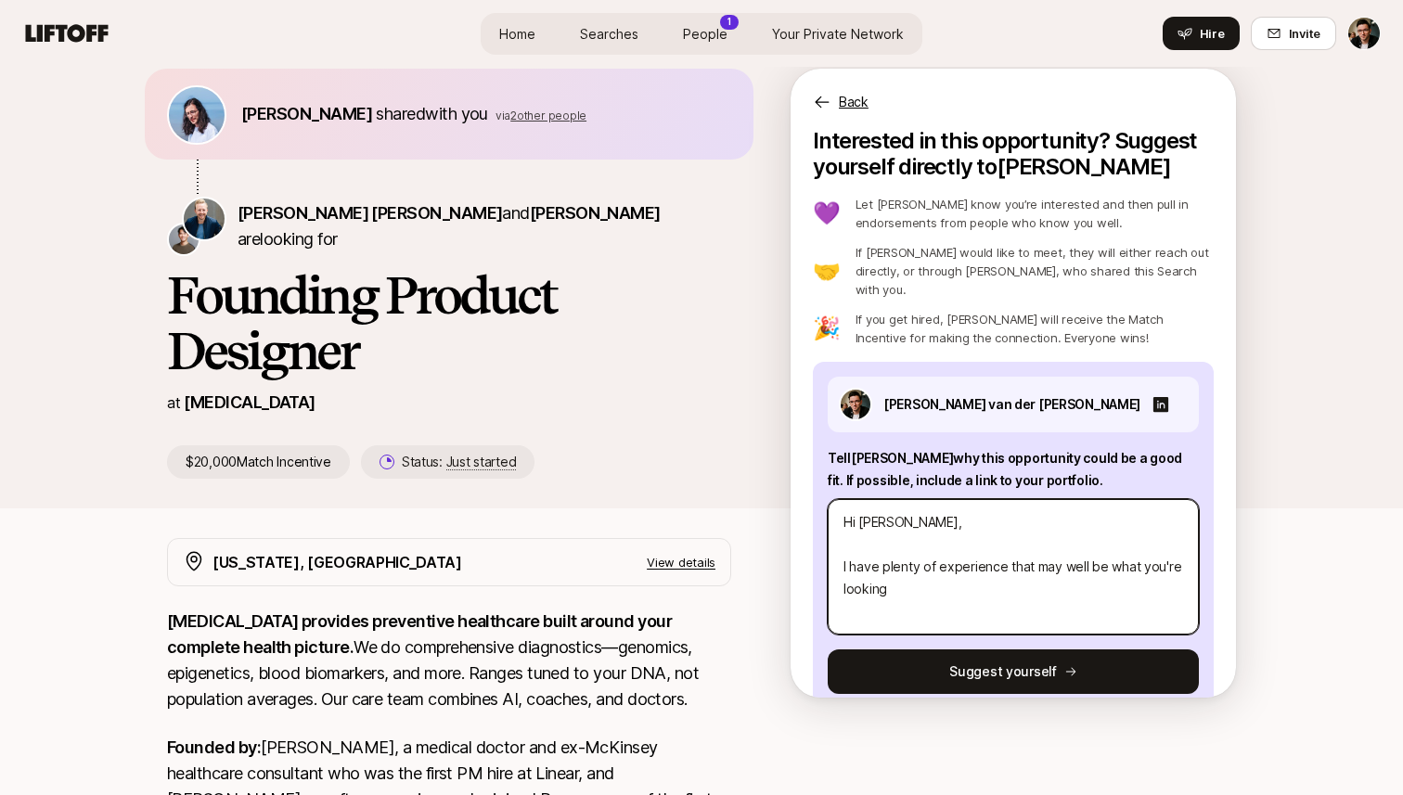
type textarea "Hi [PERSON_NAME], I have plenty of experience that may well be what you're look…"
type textarea "x"
type textarea "Hi [PERSON_NAME], I have plenty of experience that may well be what you're look…"
type textarea "x"
type textarea "Hi [PERSON_NAME], I have plenty of experience that may well be what you're look…"
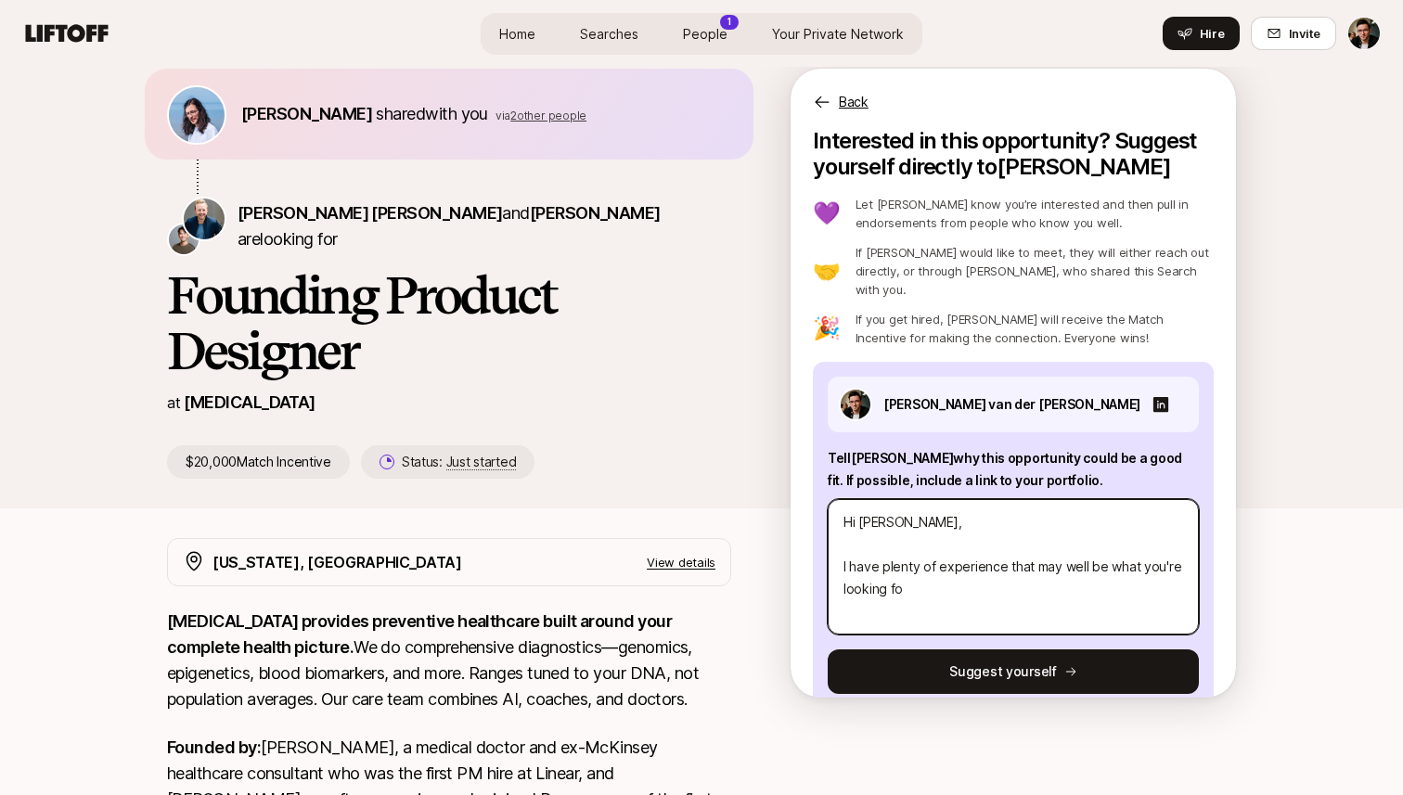
type textarea "x"
type textarea "Hi [PERSON_NAME], I have plenty of experience that may well be what you're look…"
type textarea "x"
type textarea "Hi [PERSON_NAME], I have plenty of experience that may well be what you're look…"
type textarea "x"
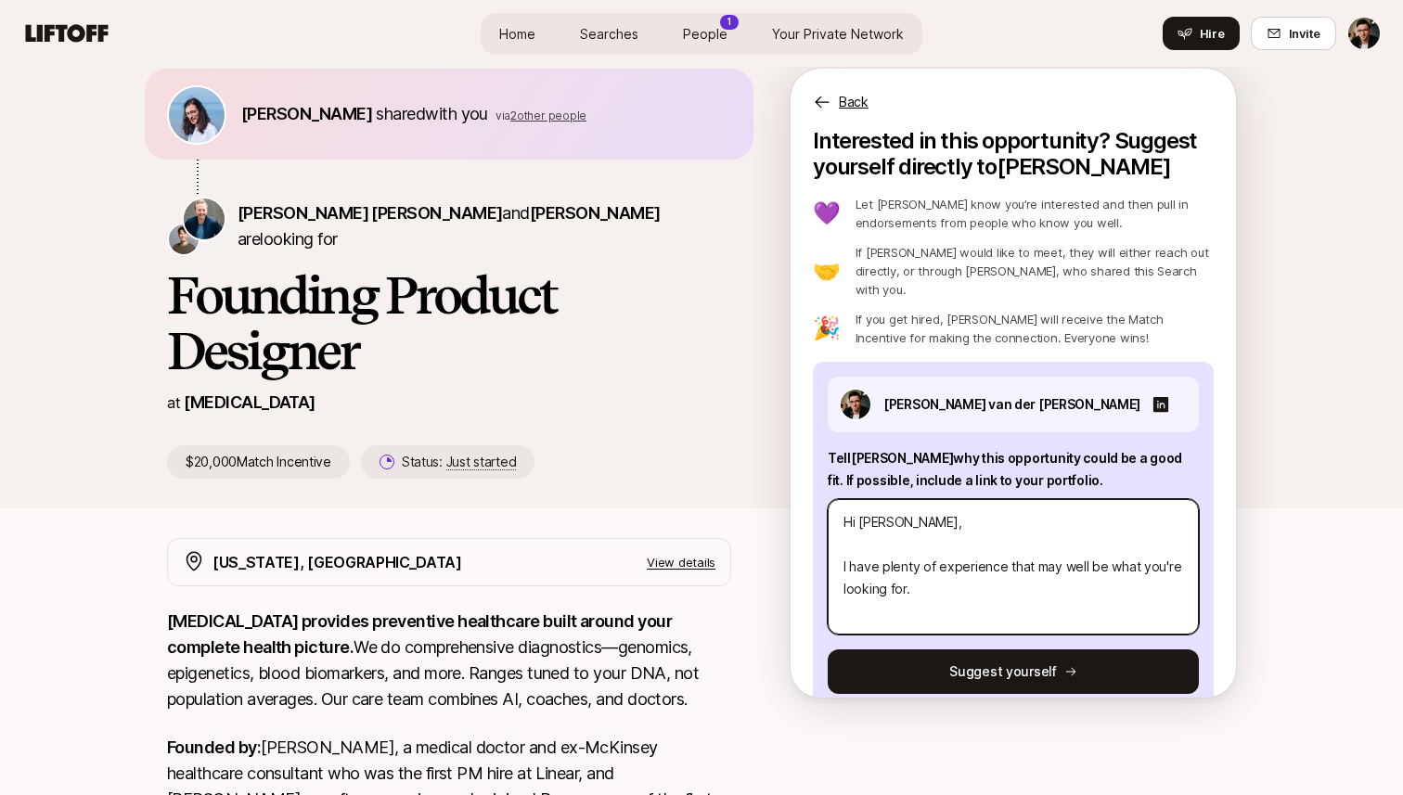
type textarea "Hi [PERSON_NAME], I have plenty of experience that may well be what you're look…"
type textarea "x"
type textarea "Hi [PERSON_NAME], I have plenty of experience that may well be what you're look…"
type textarea "x"
type textarea "Hi [PERSON_NAME], I have plenty of experience that may well be what you're look…"
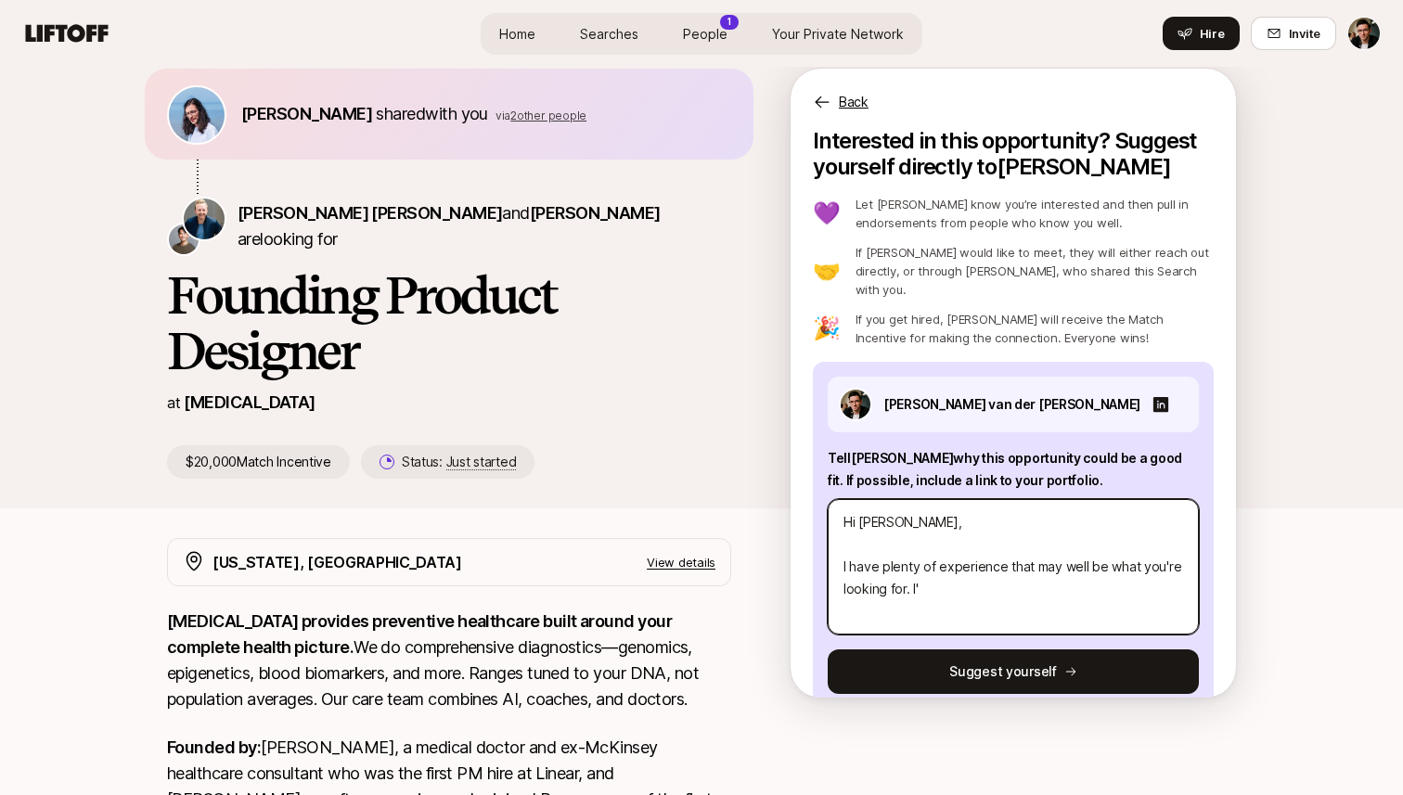
type textarea "x"
type textarea "Hi [PERSON_NAME], I have plenty of experience that may well be what you're look…"
type textarea "x"
type textarea "Hi [PERSON_NAME], I have plenty of experience that may well be what you're look…"
type textarea "x"
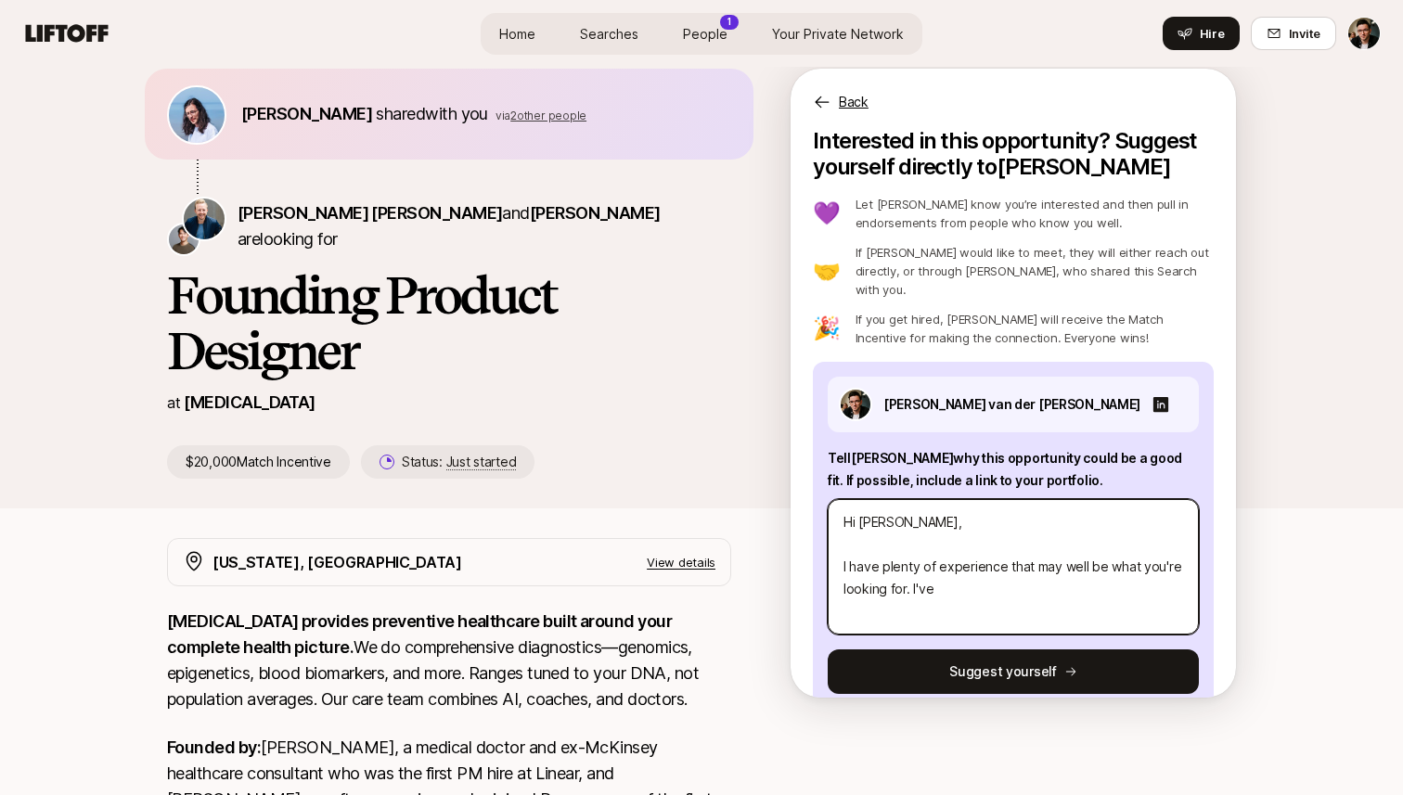
type textarea "Hi [PERSON_NAME], I have plenty of experience that may well be what you're look…"
type textarea "x"
type textarea "Hi [PERSON_NAME], I have plenty of experience that may well be what you're look…"
type textarea "x"
type textarea "Hi [PERSON_NAME], I have plenty of experience that may well be what you're look…"
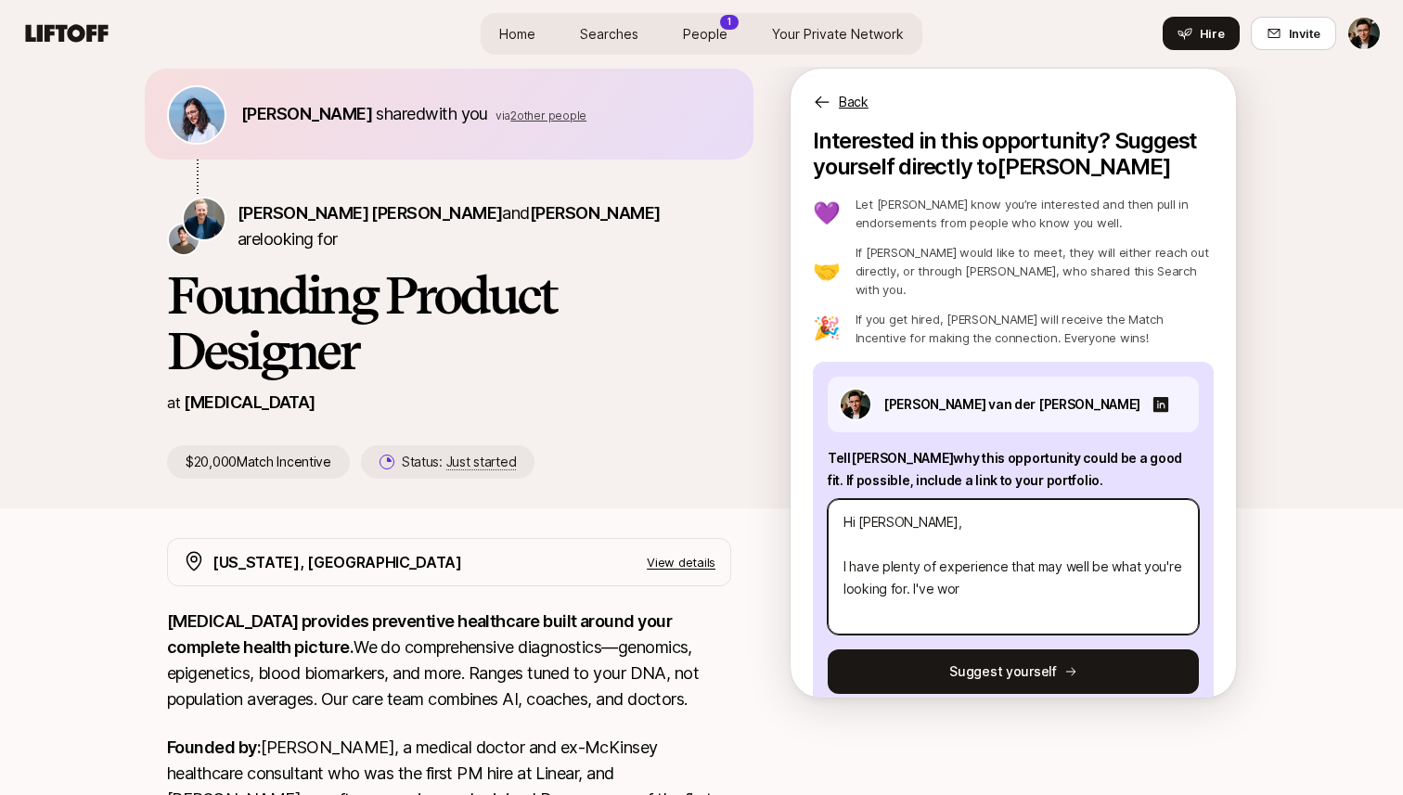
type textarea "x"
type textarea "Hi [PERSON_NAME], I have plenty of experience that may well be what you're look…"
type textarea "x"
type textarea "Hi [PERSON_NAME], I have plenty of experience that may well be what you're look…"
type textarea "x"
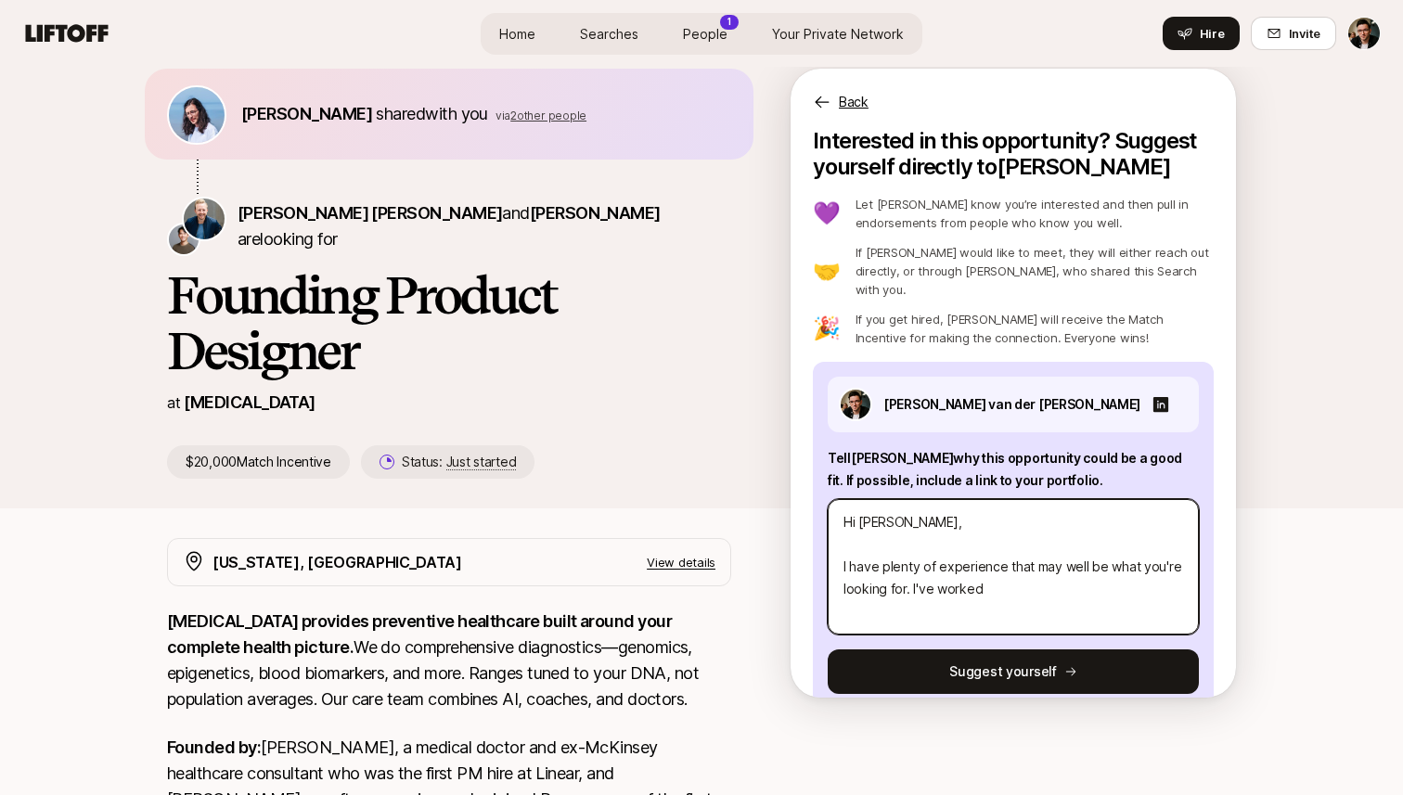
type textarea "Hi [PERSON_NAME], I have plenty of experience that may well be what you're look…"
type textarea "x"
type textarea "Hi [PERSON_NAME], I have plenty of experience that may well be what you're look…"
type textarea "x"
type textarea "Hi [PERSON_NAME], I have plenty of experience that may well be what you're look…"
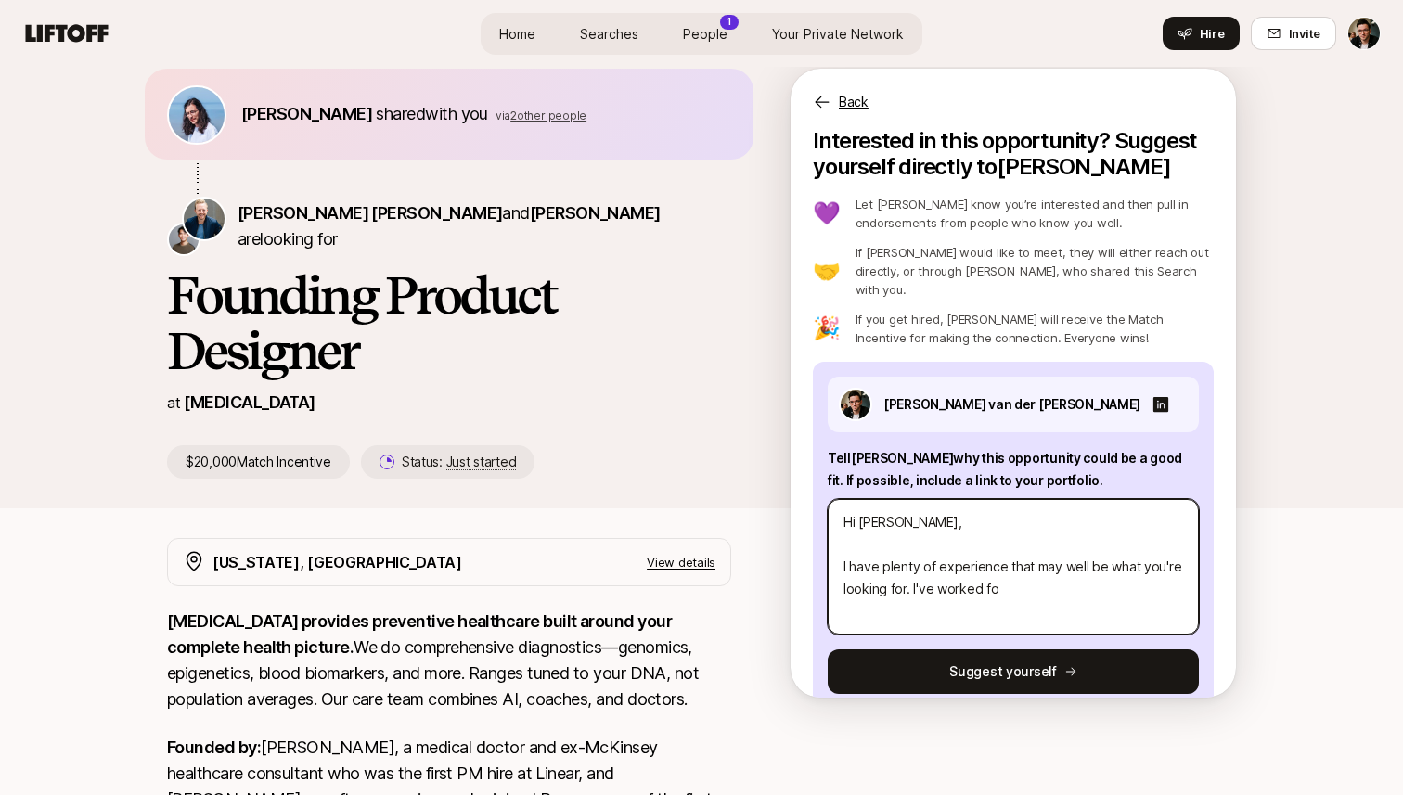
type textarea "x"
type textarea "Hi [PERSON_NAME], I have plenty of experience that may well be what you're look…"
type textarea "x"
type textarea "Hi [PERSON_NAME], I have plenty of experience that may well be what you're look…"
type textarea "x"
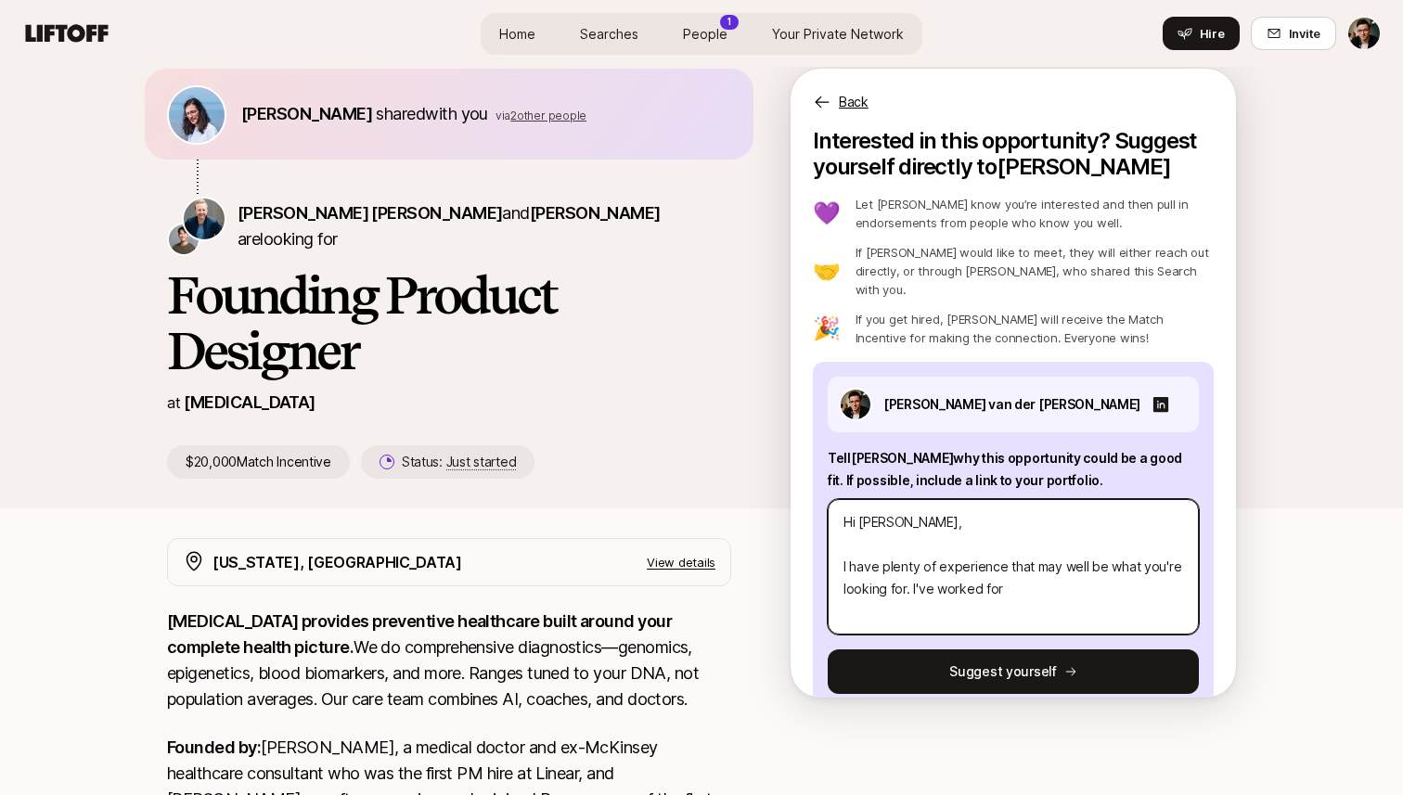
type textarea "Hi [PERSON_NAME], I have plenty of experience that may well be what you're look…"
type textarea "x"
type textarea "Hi [PERSON_NAME], I have plenty of experience that may well be what you're look…"
type textarea "x"
type textarea "Hi [PERSON_NAME], I have plenty of experience that may well be what you're look…"
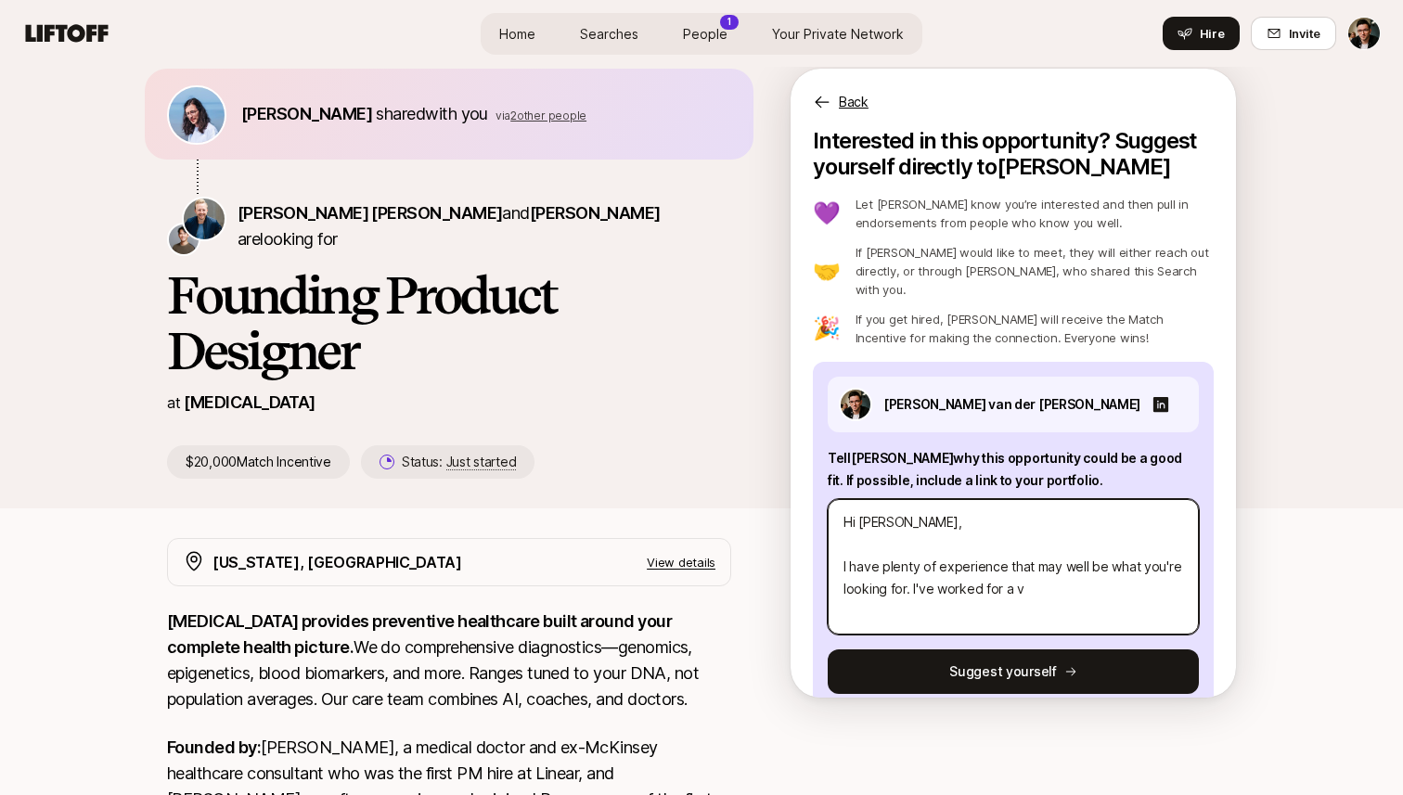
type textarea "x"
type textarea "Hi [PERSON_NAME], I have plenty of experience that may well be what you're look…"
type textarea "x"
type textarea "Hi [PERSON_NAME], I have plenty of experience that may well be what you're look…"
type textarea "x"
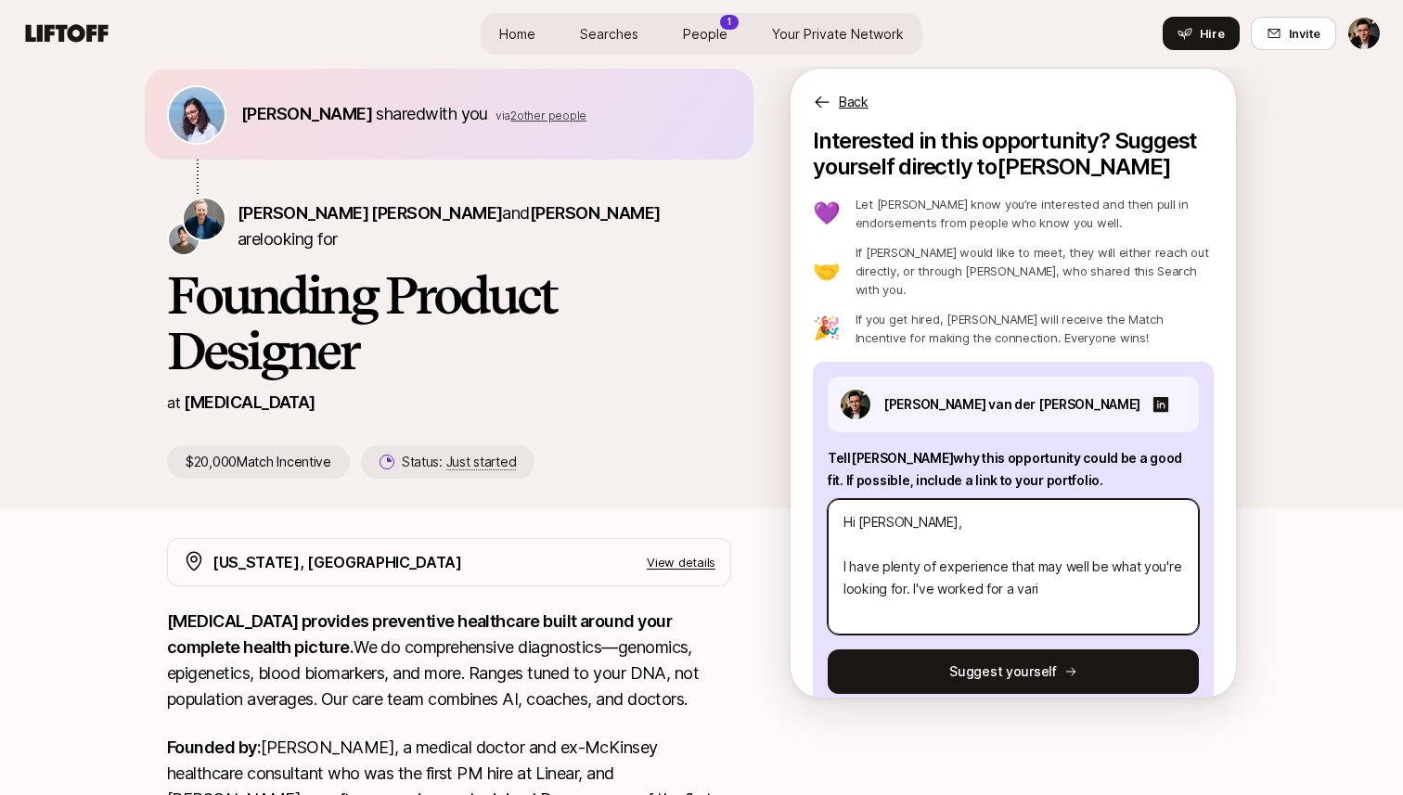
type textarea "Hi [PERSON_NAME], I have plenty of experience that may well be what you're look…"
type textarea "x"
type textarea "Hi [PERSON_NAME], I have plenty of experience that may well be what you're look…"
type textarea "x"
type textarea "Hi [PERSON_NAME], I have plenty of experience that may well be what you're look…"
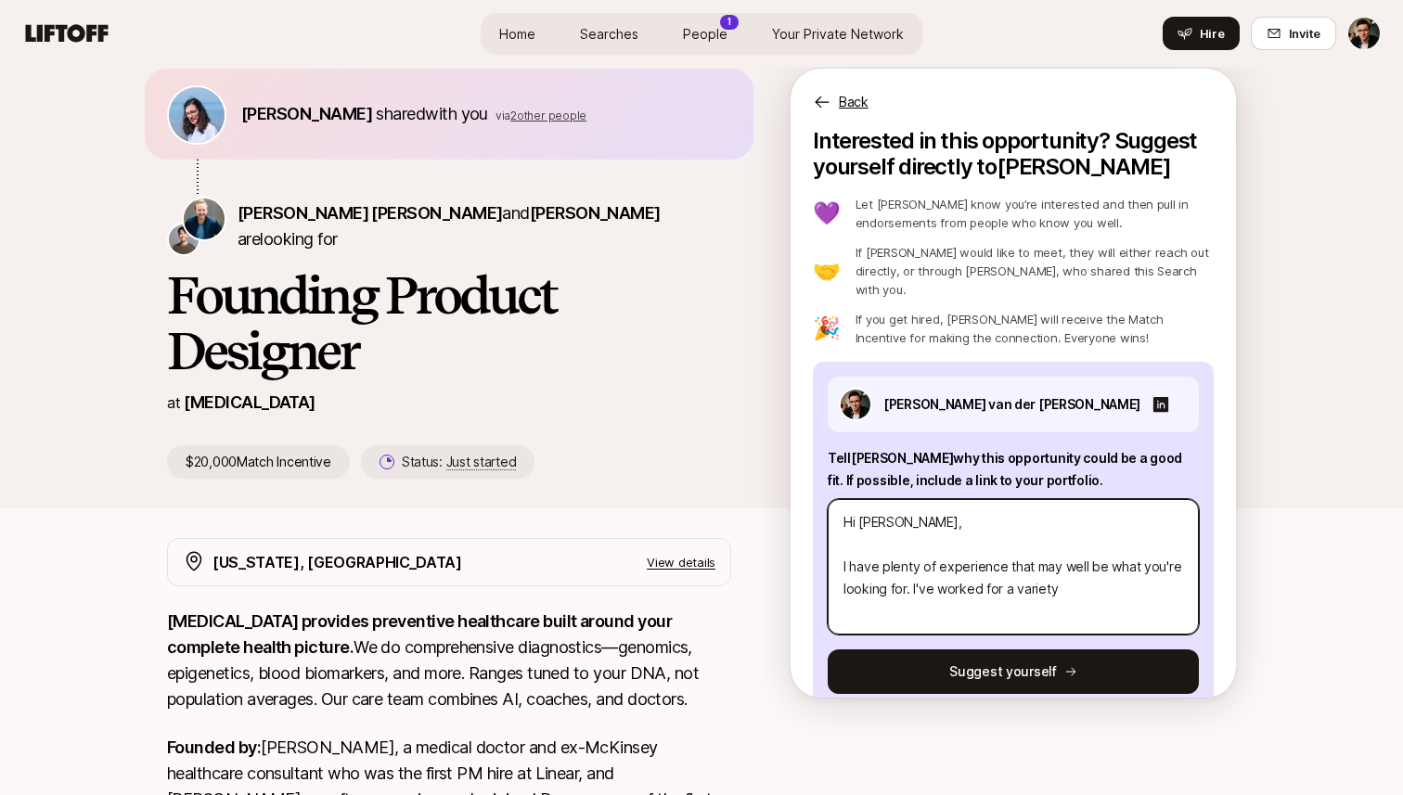
type textarea "x"
type textarea "Hi [PERSON_NAME], I have plenty of experience that may well be what you're look…"
type textarea "x"
type textarea "Hi [PERSON_NAME], I have plenty of experience that may well be what you're look…"
type textarea "x"
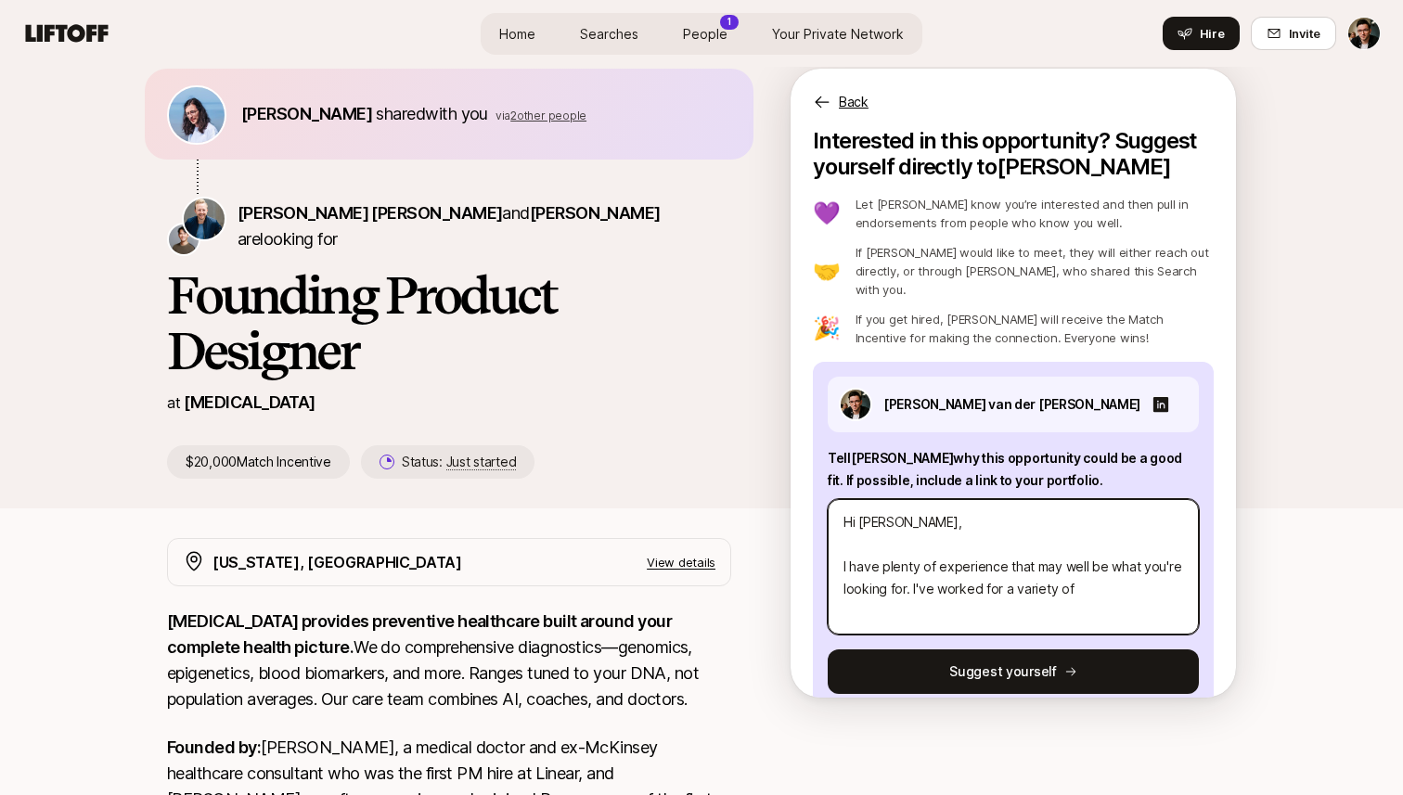
type textarea "Hi [PERSON_NAME], I have plenty of experience that may well be what you're look…"
type textarea "x"
type textarea "Hi [PERSON_NAME], I have plenty of experience that may well be what you're look…"
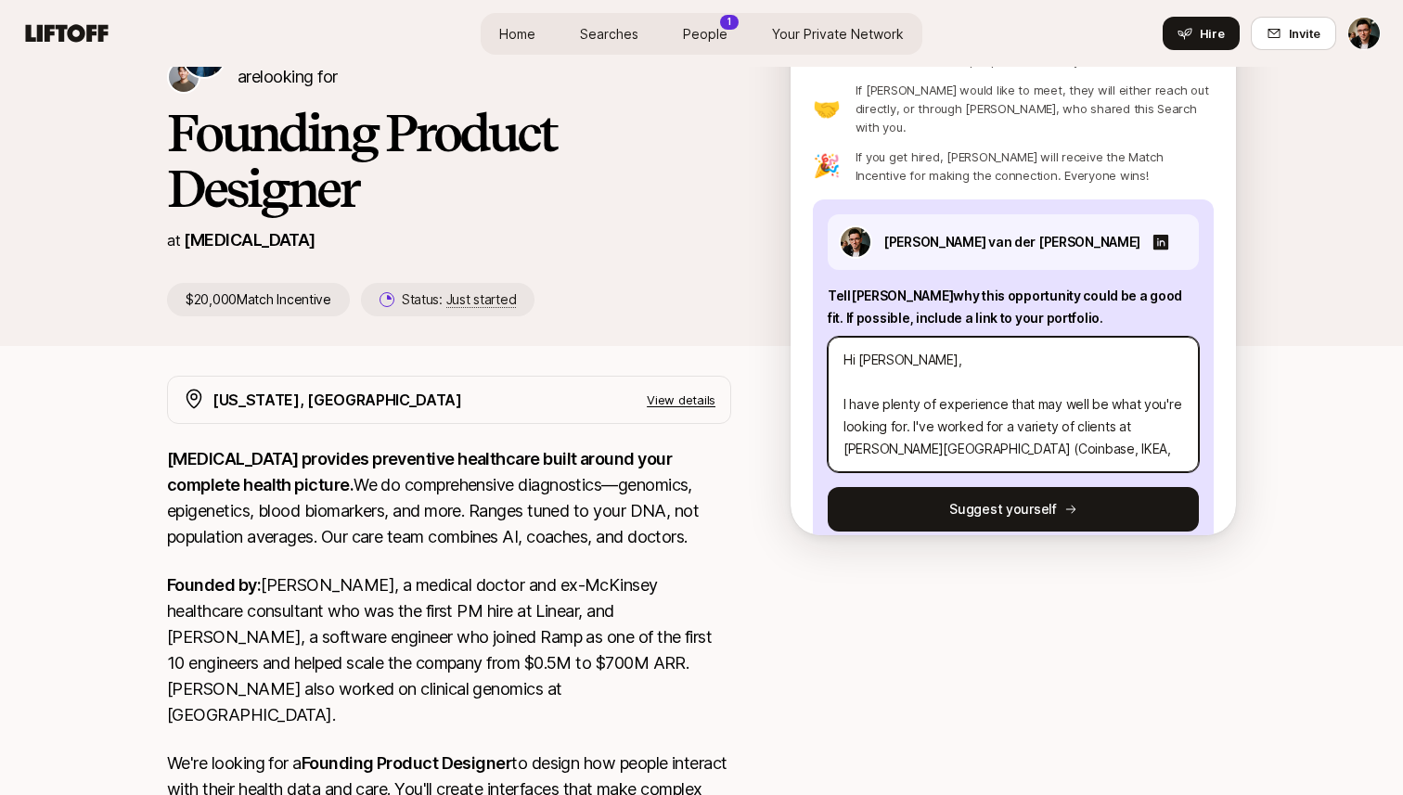
scroll to position [226, 0]
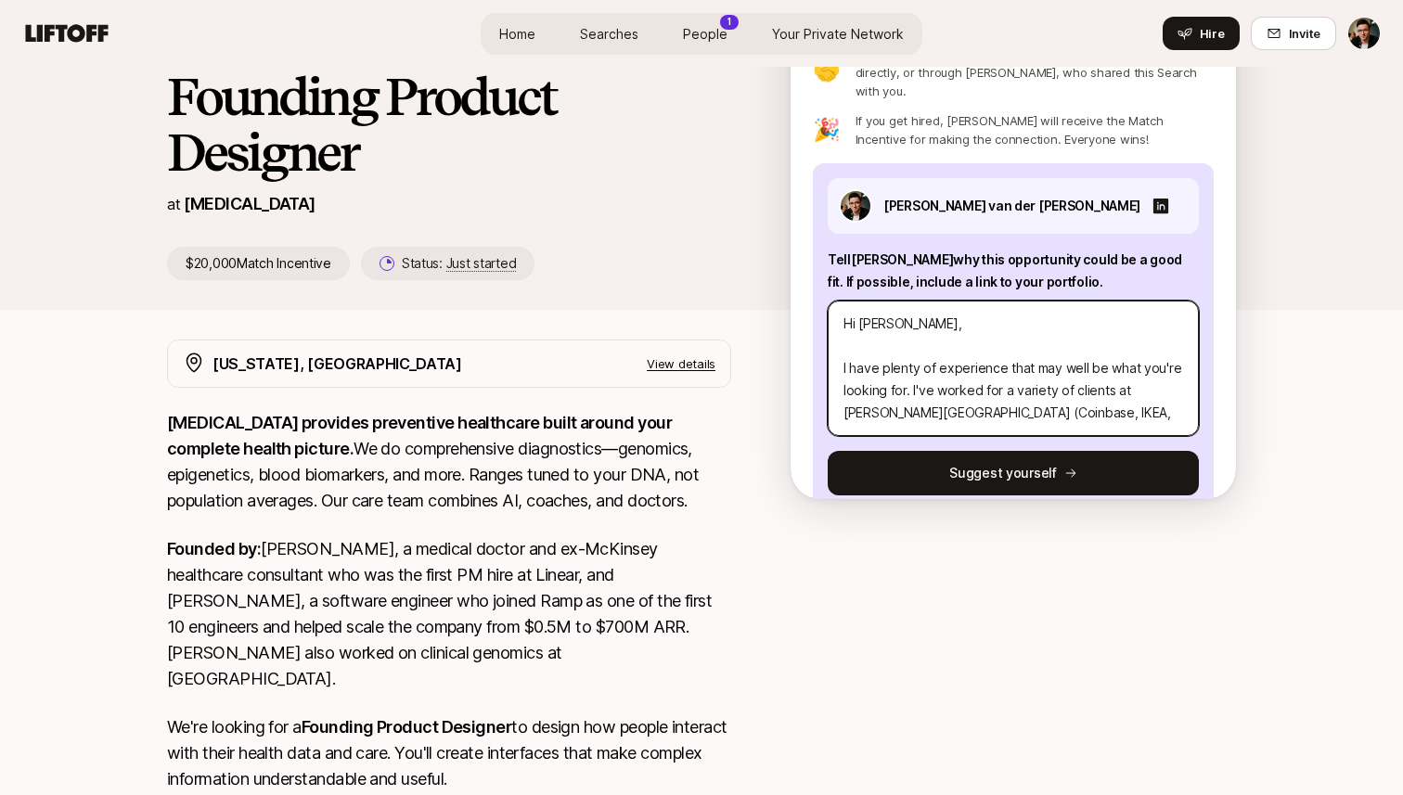
click at [1080, 367] on textarea "Hi [PERSON_NAME], I have plenty of experience that may well be what you're look…" at bounding box center [1013, 368] width 371 height 135
click at [1058, 389] on textarea "Hi [PERSON_NAME], I have plenty of experience that may well be what you're look…" at bounding box center [1013, 368] width 371 height 135
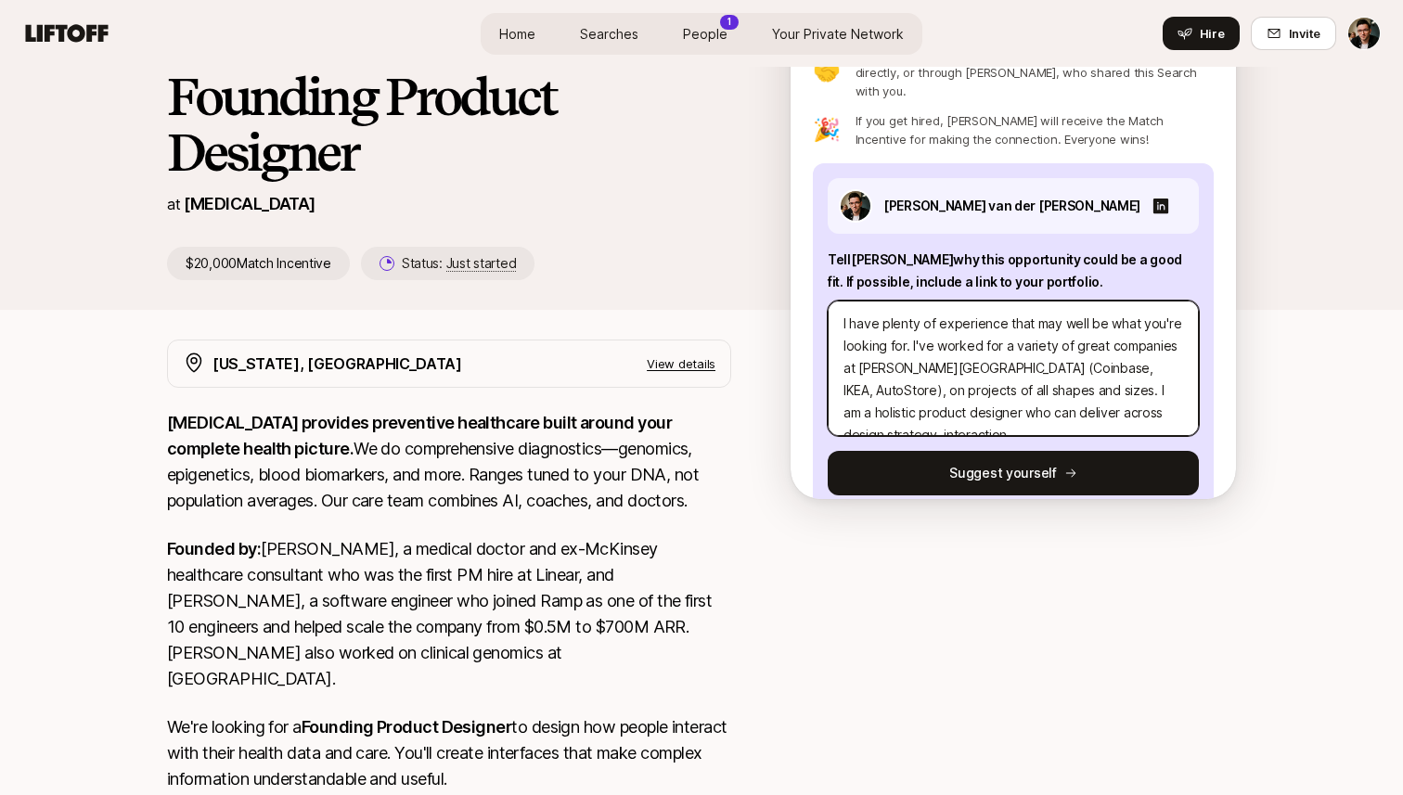
scroll to position [67, 0]
click at [917, 395] on textarea "Hi [PERSON_NAME], I have plenty of experience that may well be what you're look…" at bounding box center [1013, 368] width 371 height 135
click at [932, 390] on textarea "Hi [PERSON_NAME], I have plenty of experience that may well be what you're look…" at bounding box center [1013, 368] width 371 height 135
click at [1029, 353] on textarea "Hi [PERSON_NAME], I have plenty of experience that may well be what you're look…" at bounding box center [1013, 368] width 371 height 135
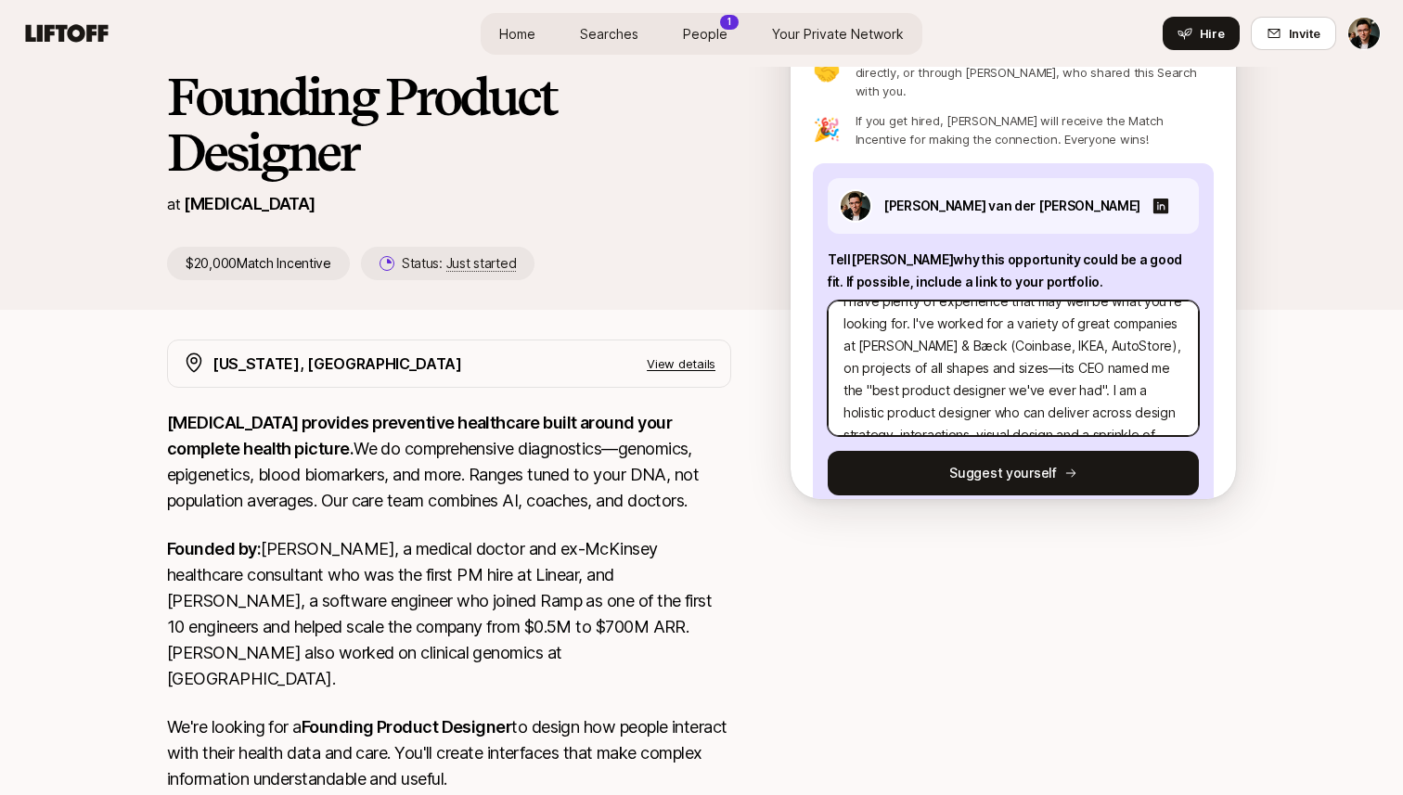
scroll to position [89, 0]
click at [967, 371] on textarea "Hi [PERSON_NAME], I have plenty of experience that may well be what you're look…" at bounding box center [1013, 368] width 371 height 135
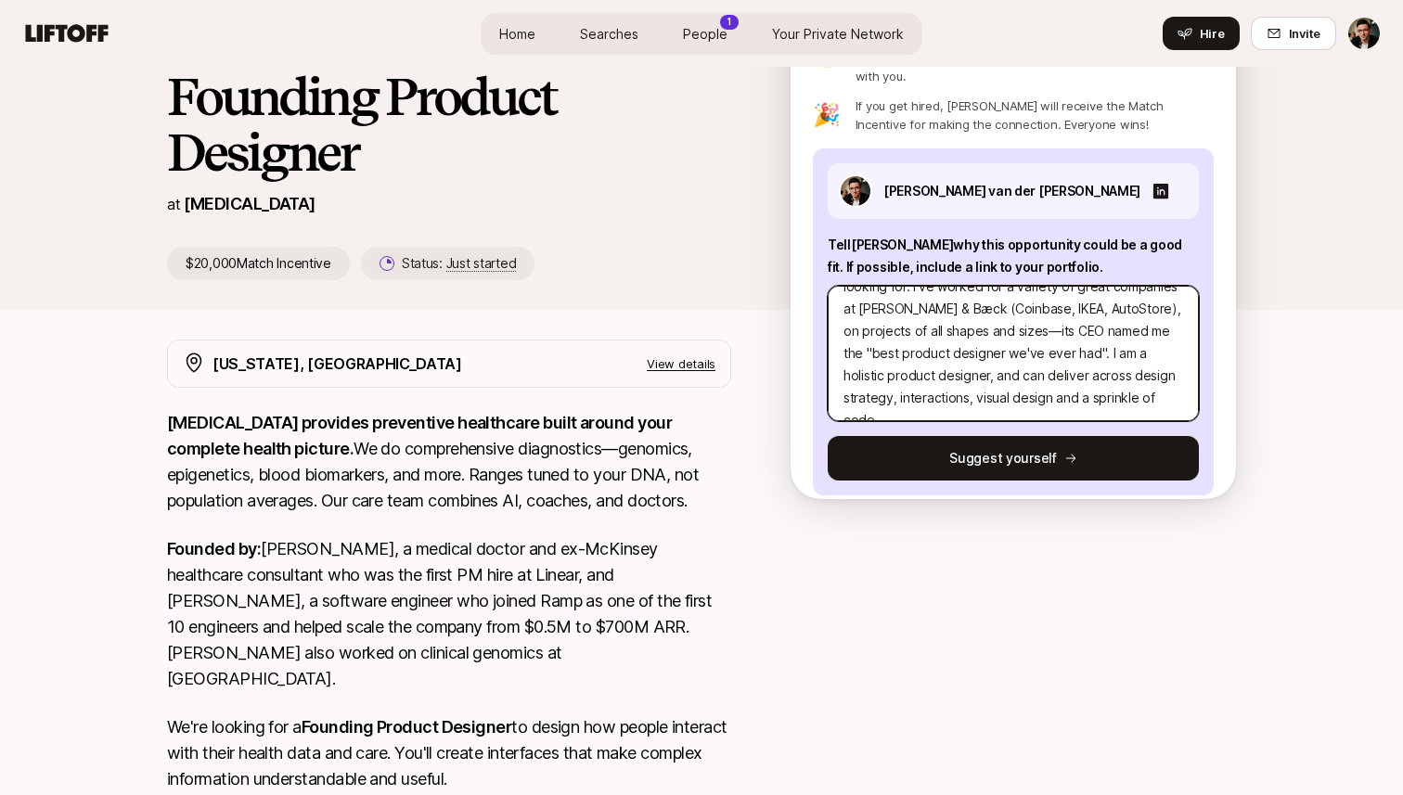
click at [1132, 378] on textarea "Hi [PERSON_NAME], I have plenty of experience that may well be what you're look…" at bounding box center [1013, 353] width 371 height 135
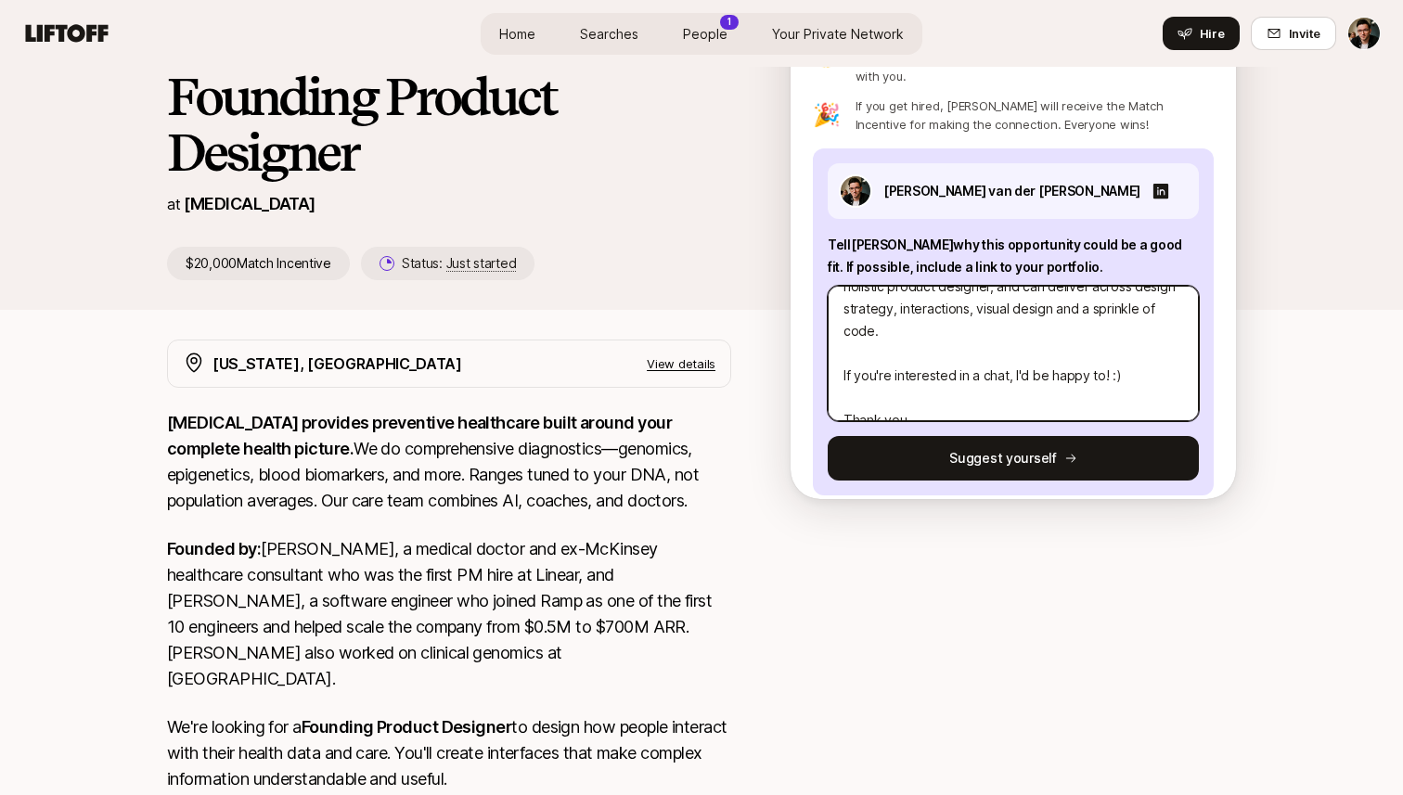
scroll to position [200, 0]
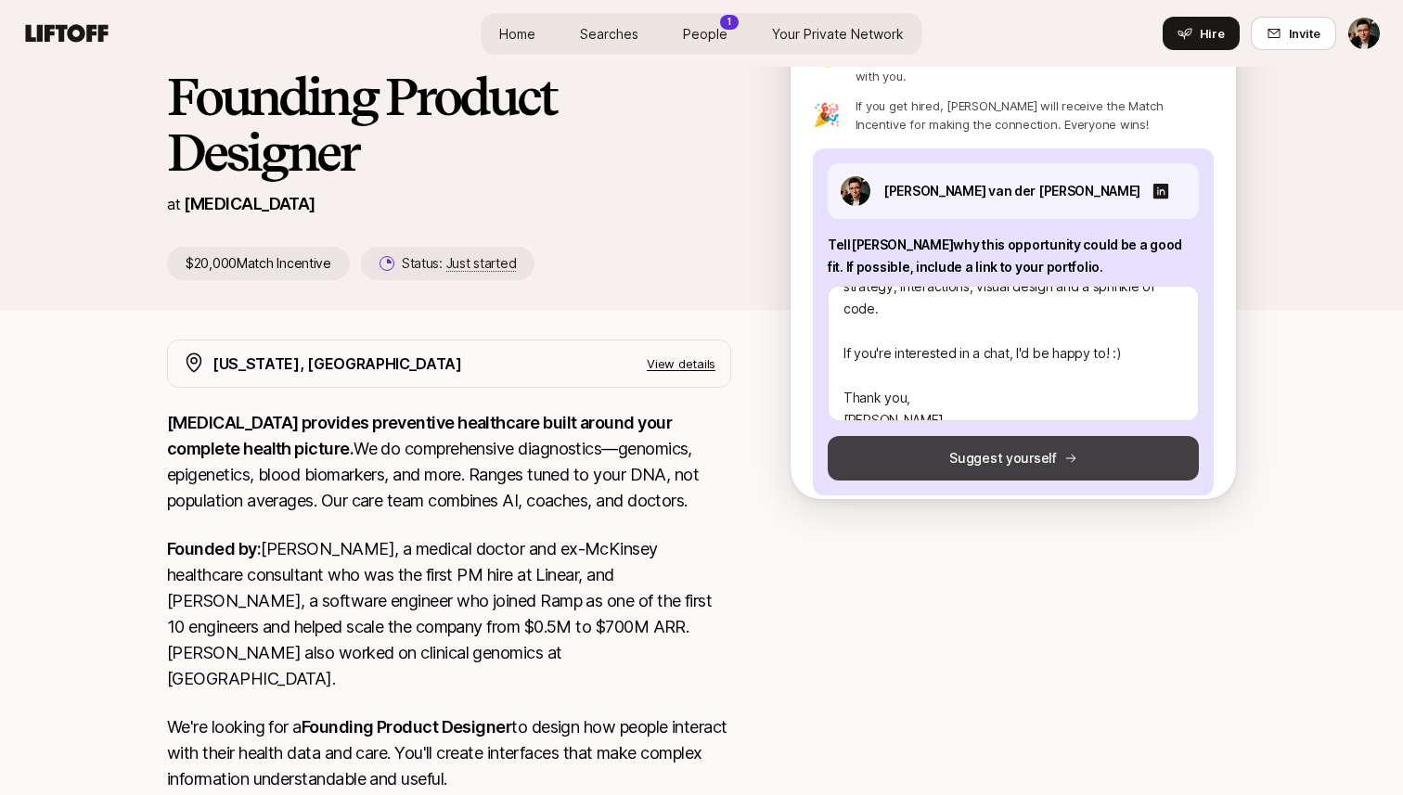
click at [1058, 436] on button "Suggest yourself" at bounding box center [1013, 458] width 371 height 45
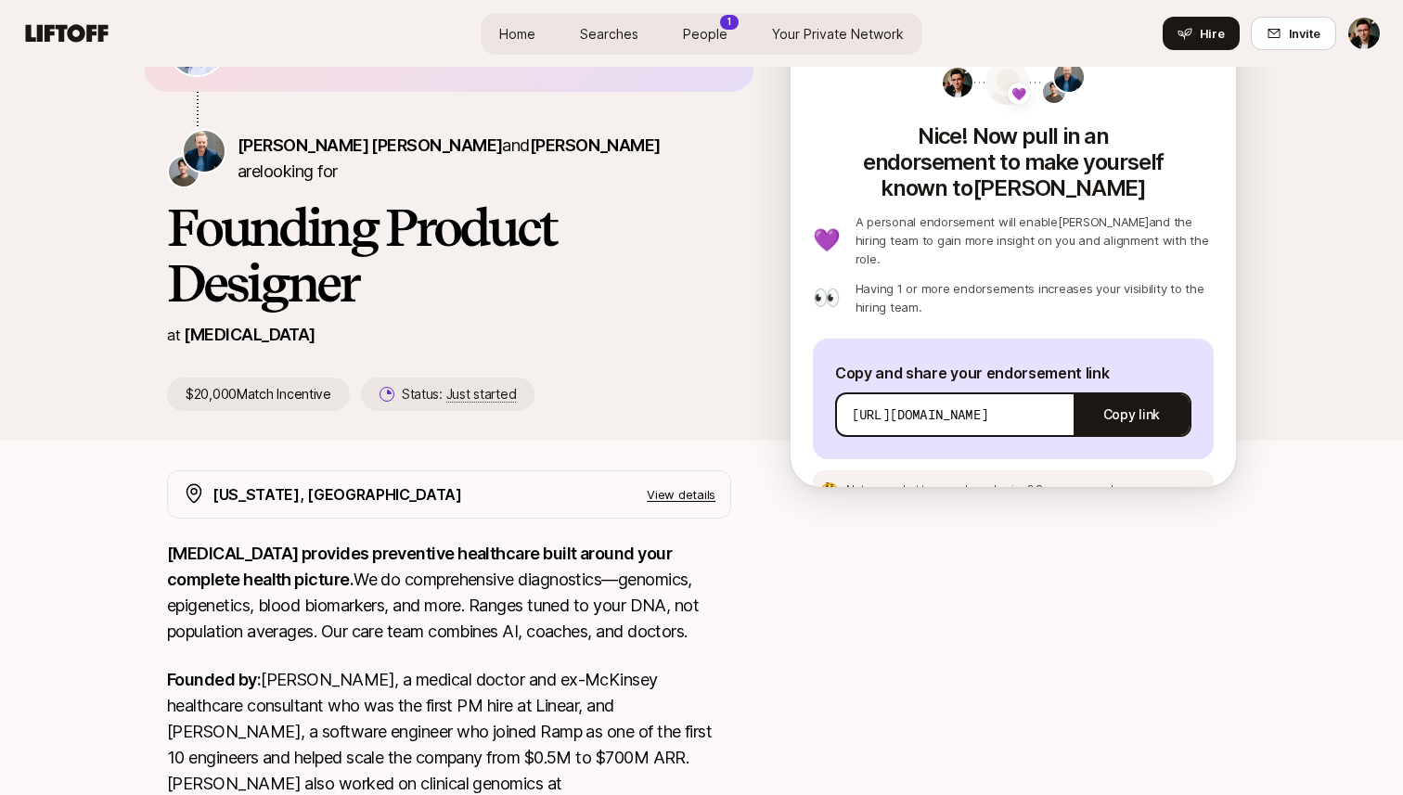
scroll to position [0, 0]
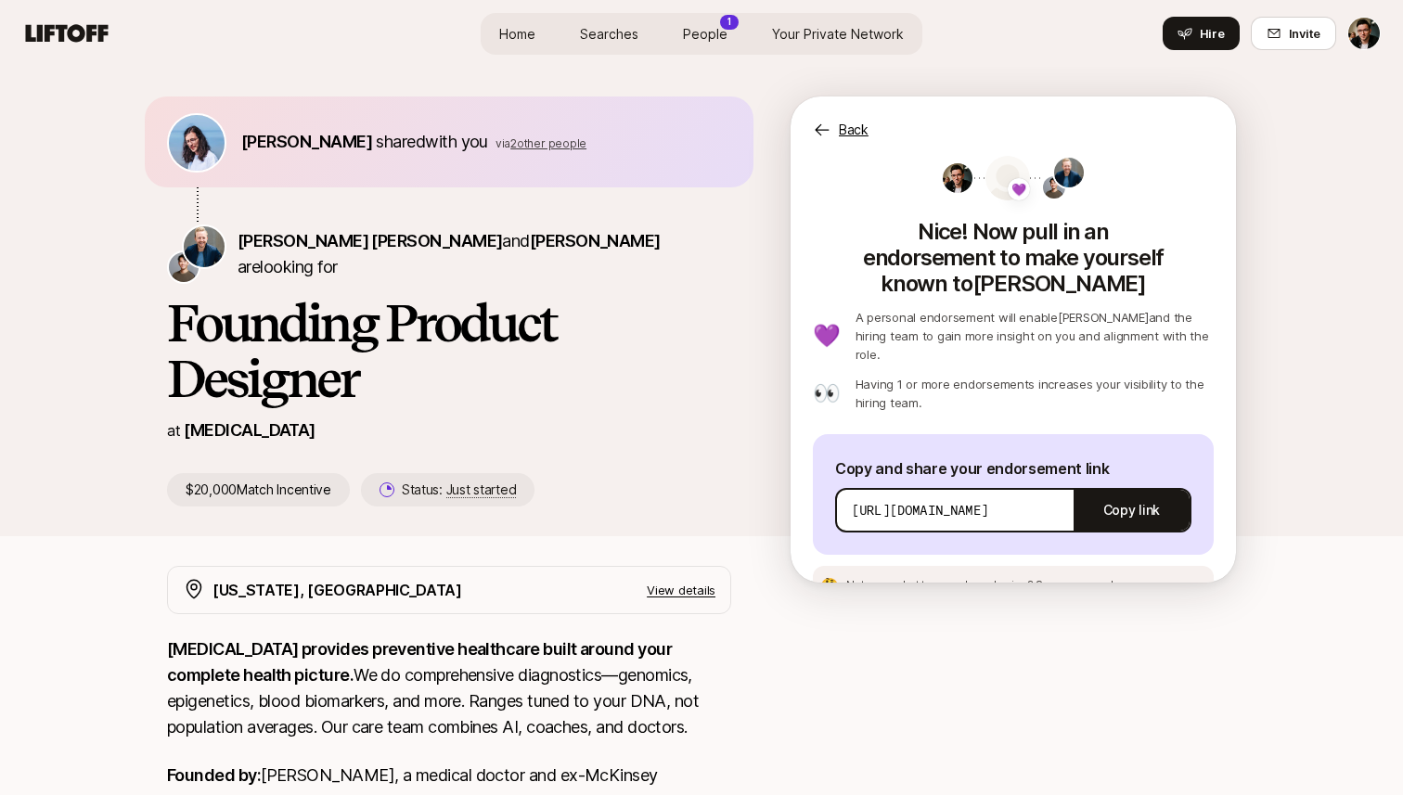
click at [211, 141] on img at bounding box center [197, 143] width 56 height 56
click at [264, 140] on span "[PERSON_NAME]" at bounding box center [306, 141] width 131 height 19
click at [324, 251] on span "[PERSON_NAME] [PERSON_NAME]" at bounding box center [370, 240] width 264 height 19
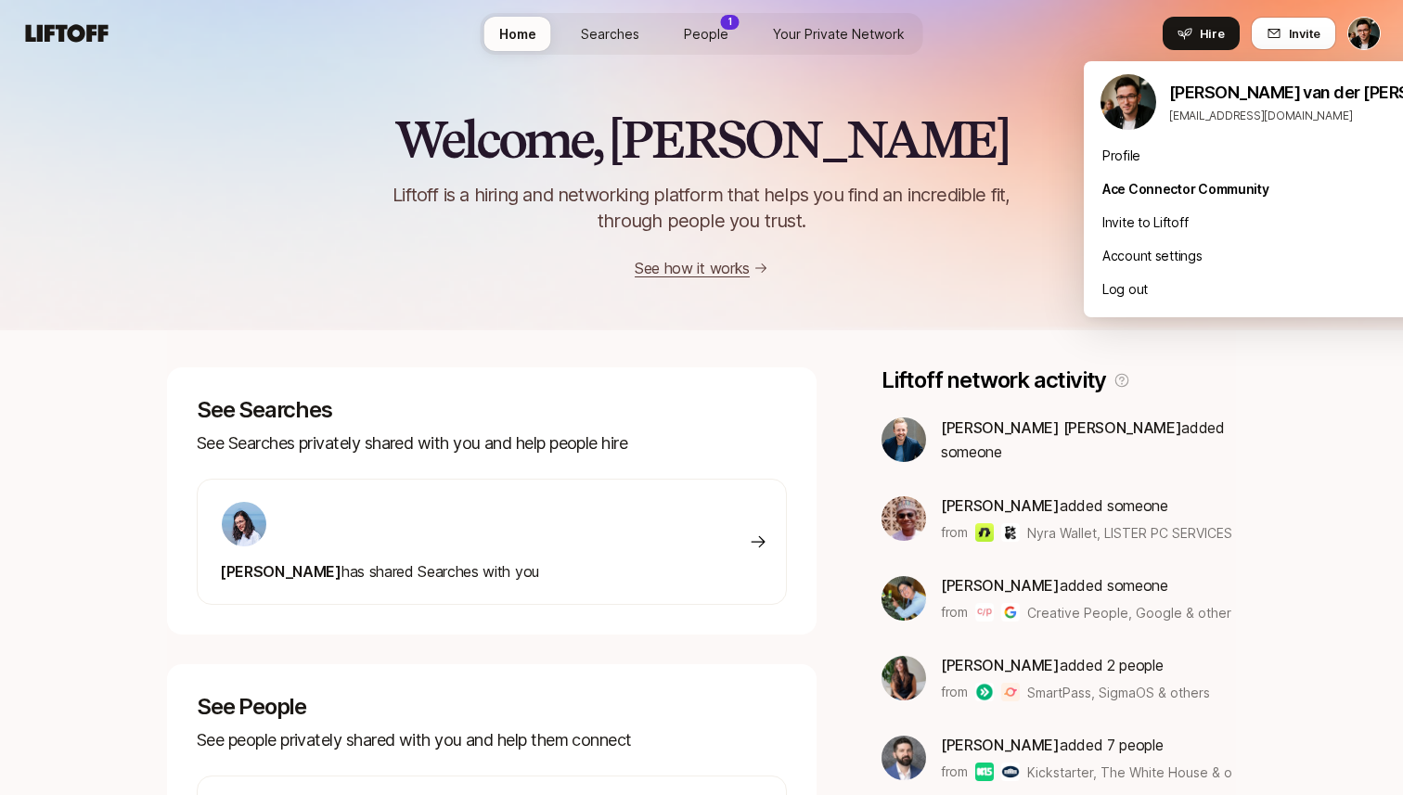
click at [1361, 39] on html "Home Searches People 1 Your Private Network Hire Home Searches People 1 Your Pr…" at bounding box center [701, 397] width 1403 height 795
click at [1153, 163] on div "Profile" at bounding box center [1296, 155] width 425 height 33
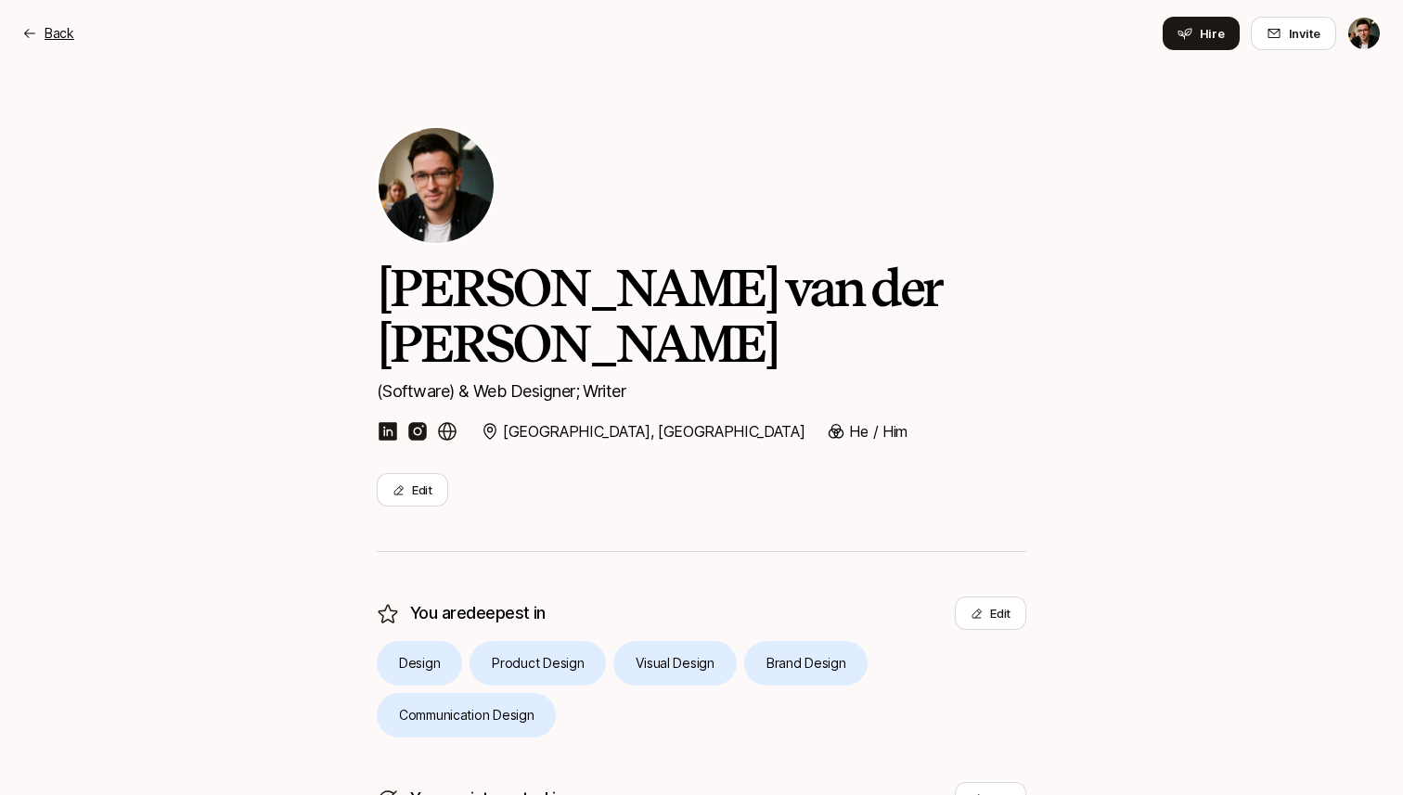
click at [60, 44] on p "Back" at bounding box center [60, 33] width 30 height 22
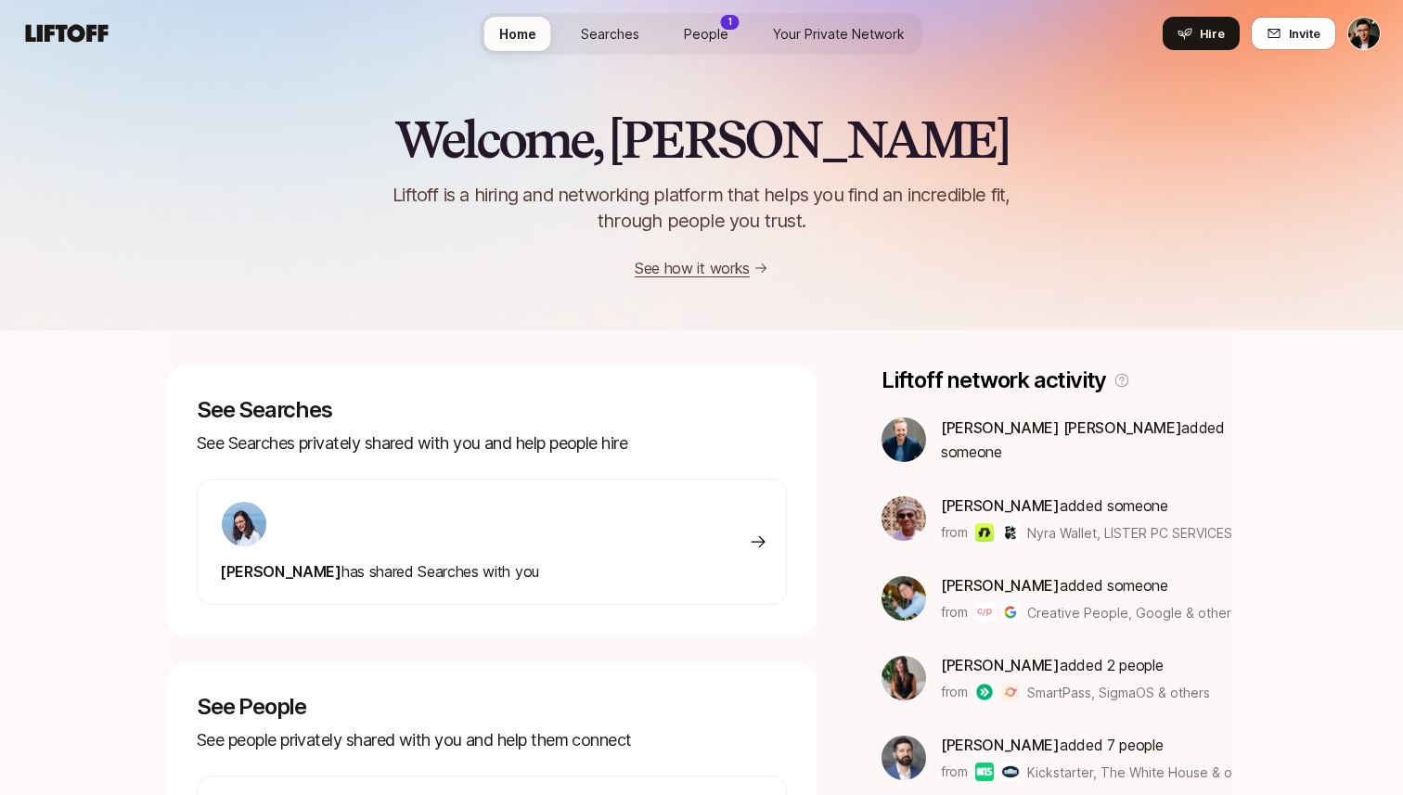
click at [682, 35] on link "People 1" at bounding box center [706, 34] width 74 height 34
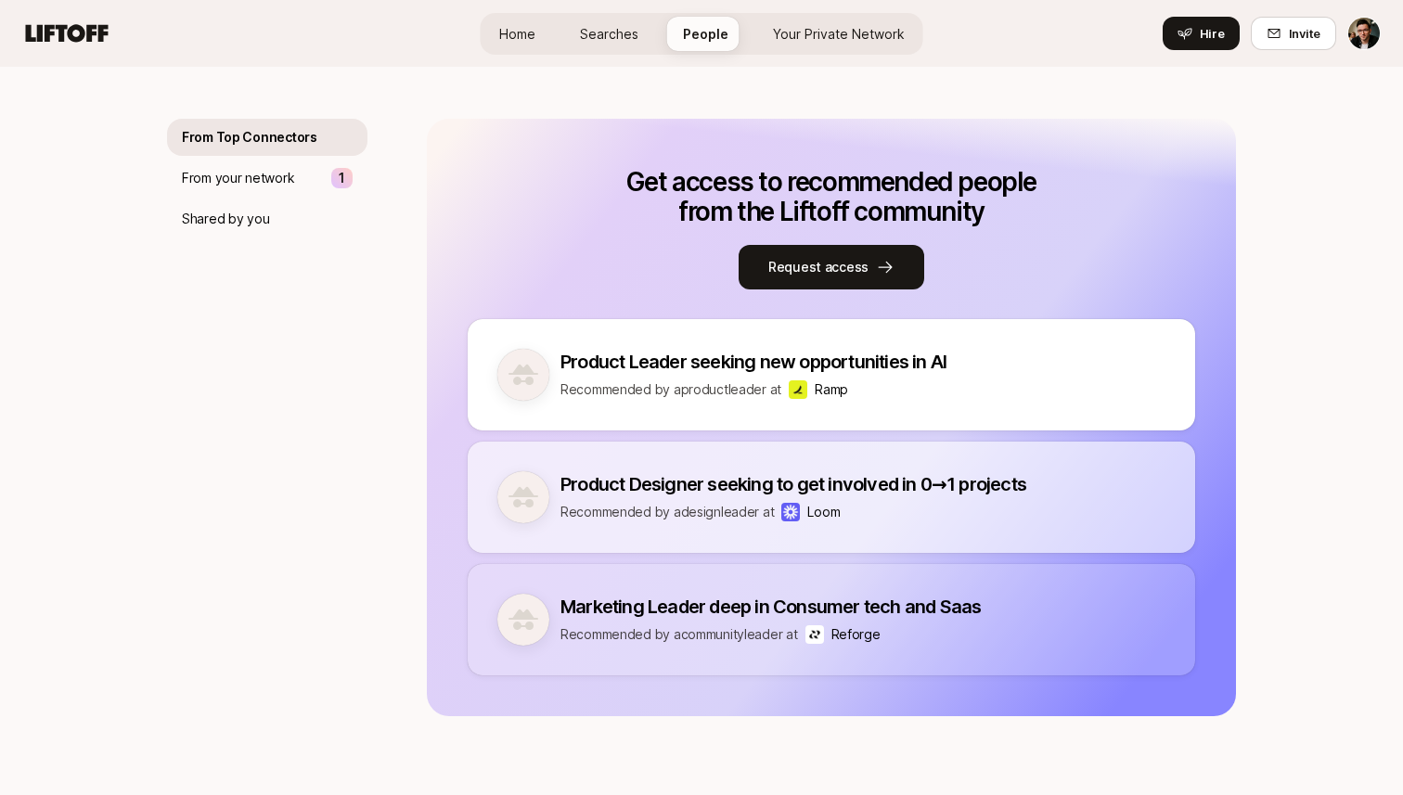
scroll to position [229, 0]
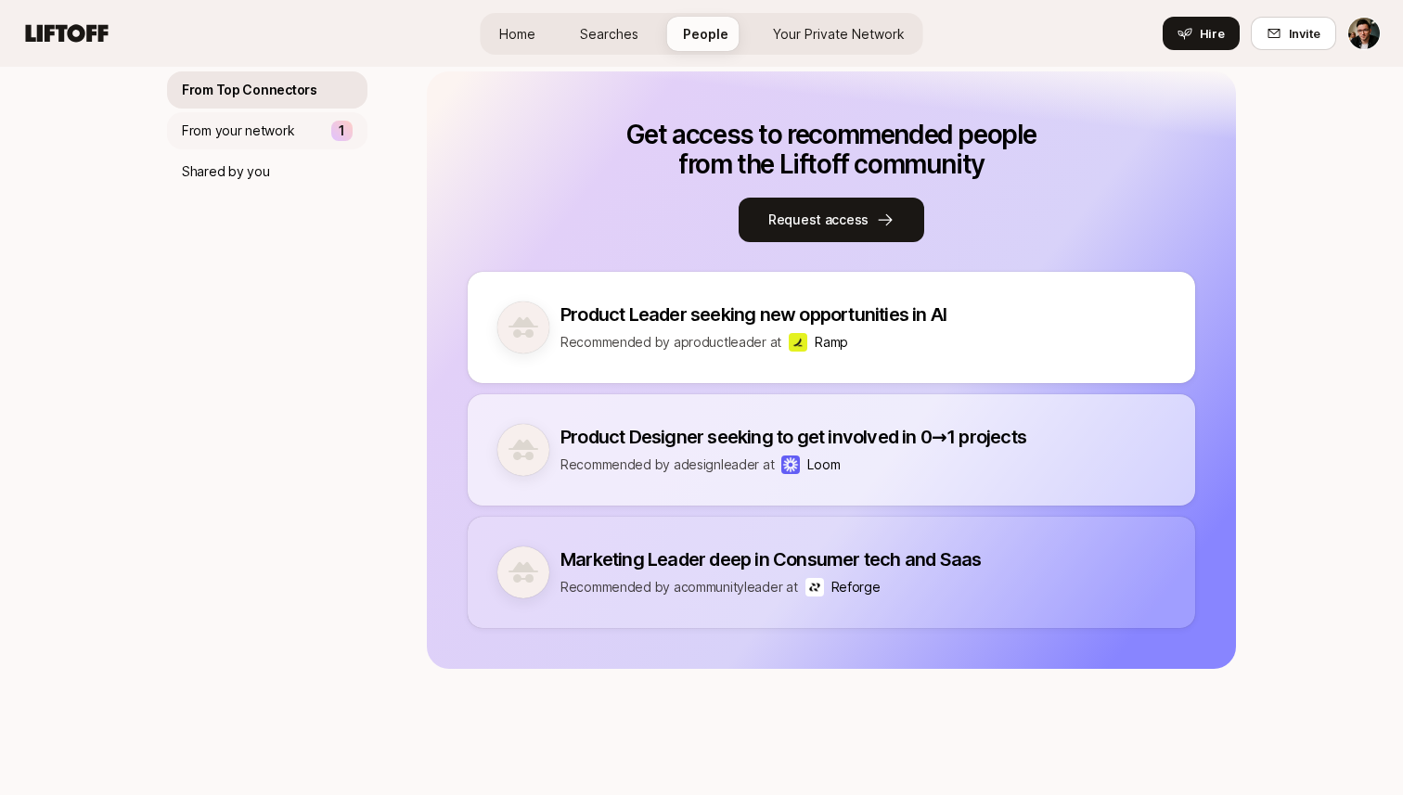
click at [324, 132] on div "From your network 1" at bounding box center [267, 130] width 200 height 37
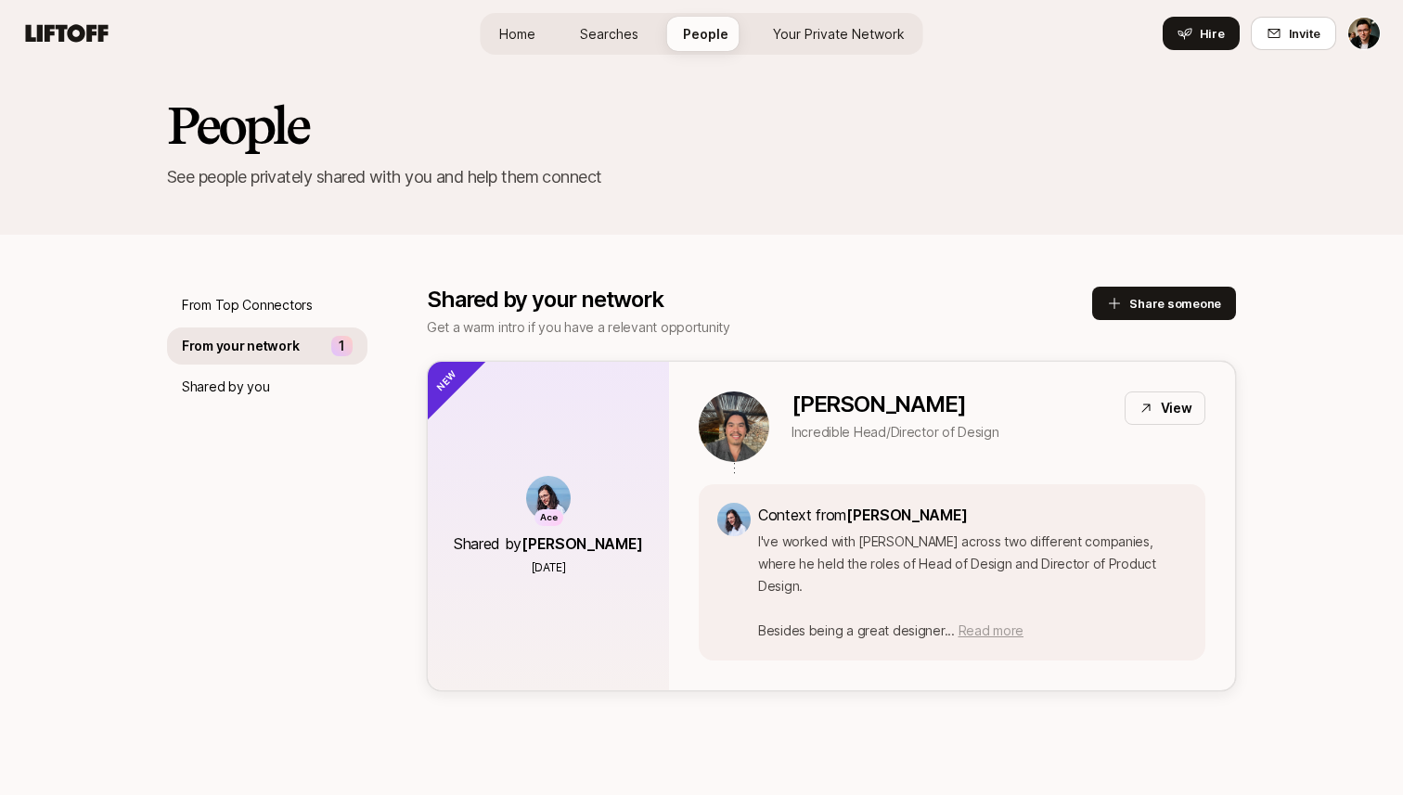
click at [994, 623] on span "Read more" at bounding box center [991, 631] width 65 height 16
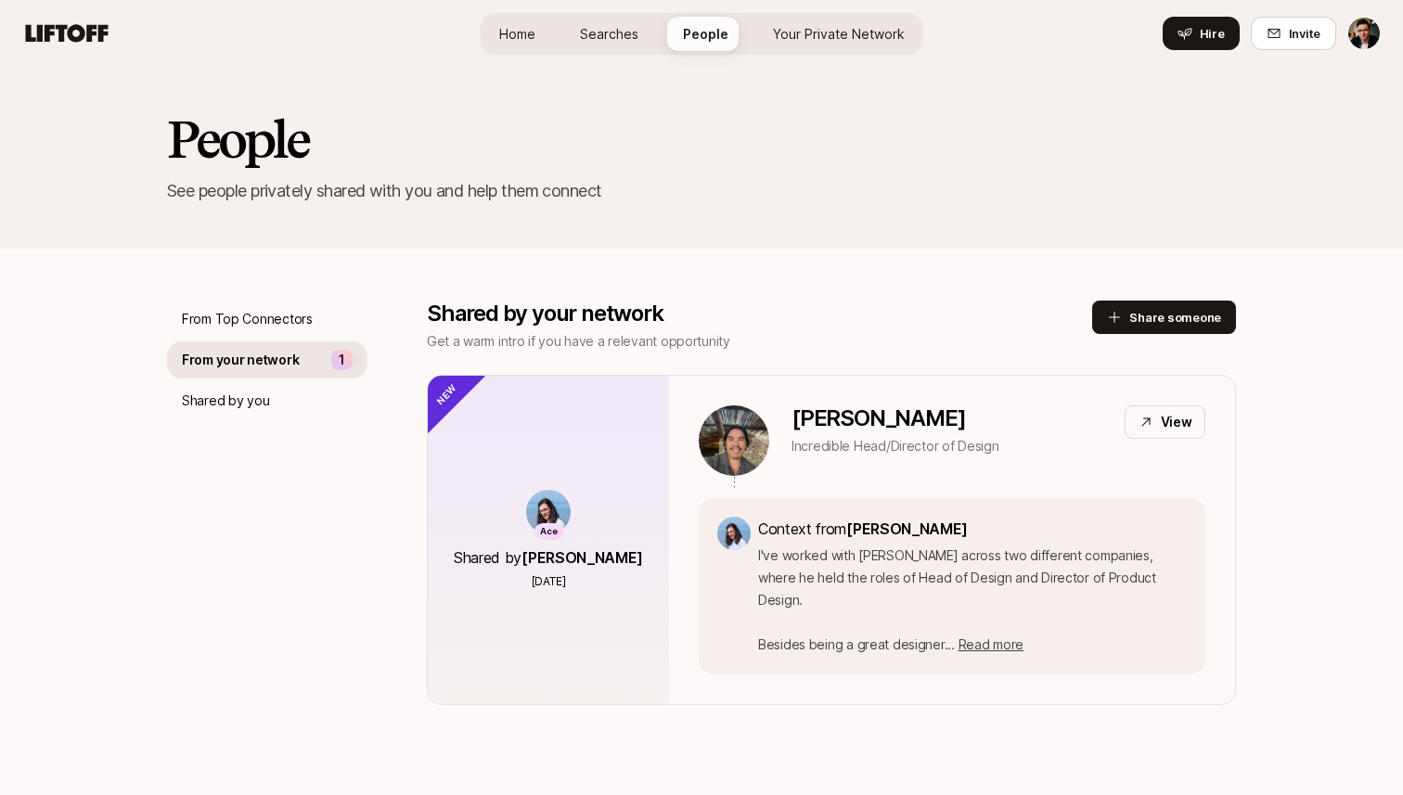
scroll to position [3, 0]
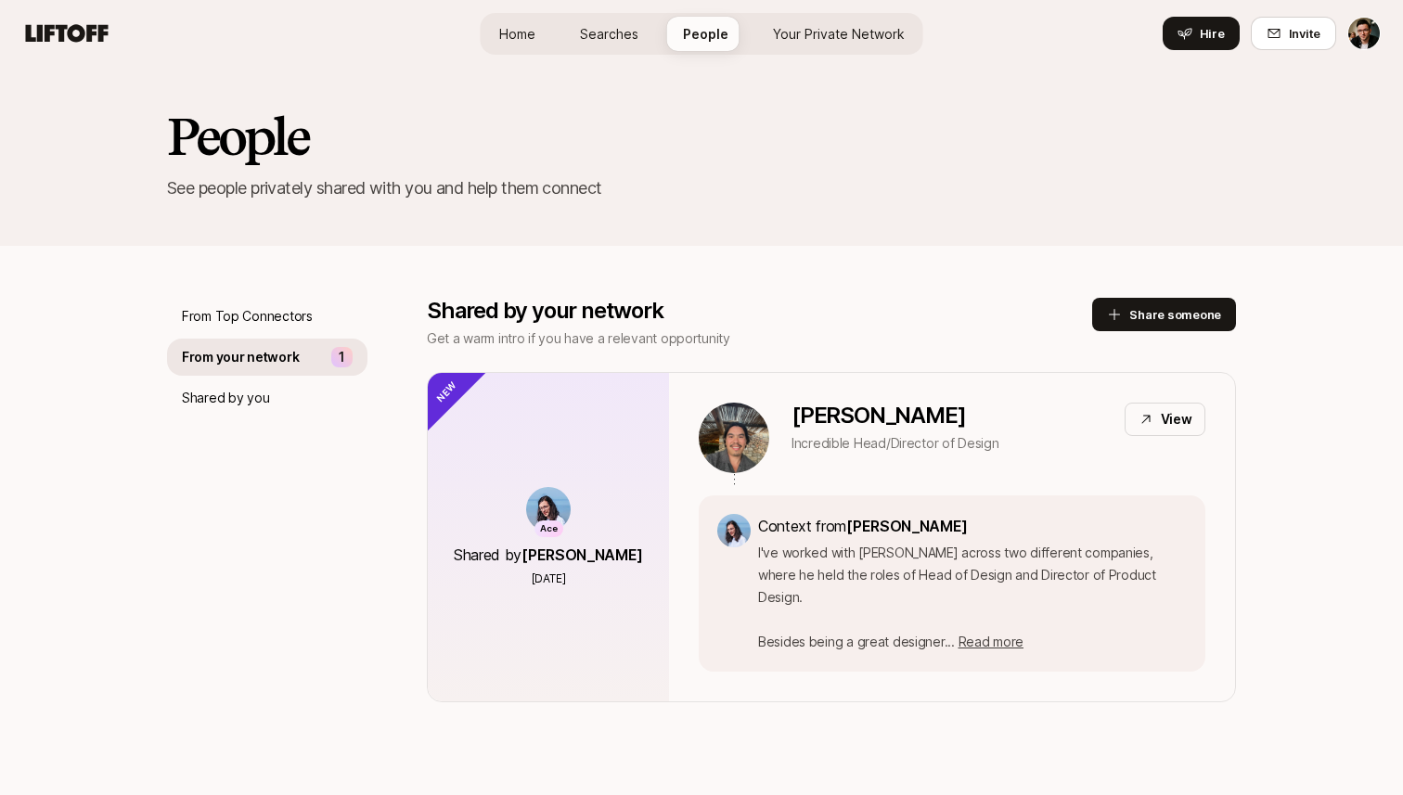
click at [829, 28] on span "Your Private Network" at bounding box center [839, 33] width 132 height 19
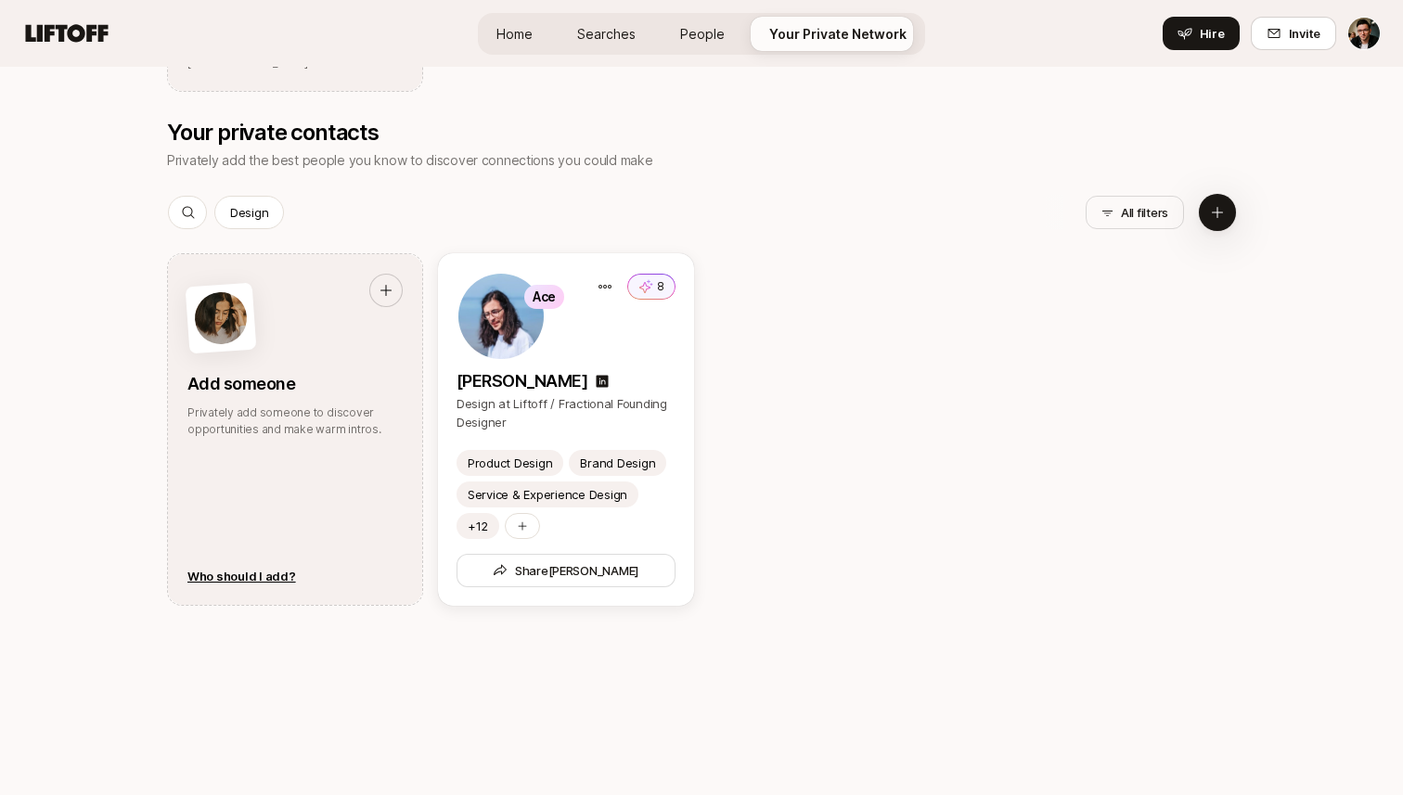
scroll to position [1085, 0]
